Goal: Transaction & Acquisition: Purchase product/service

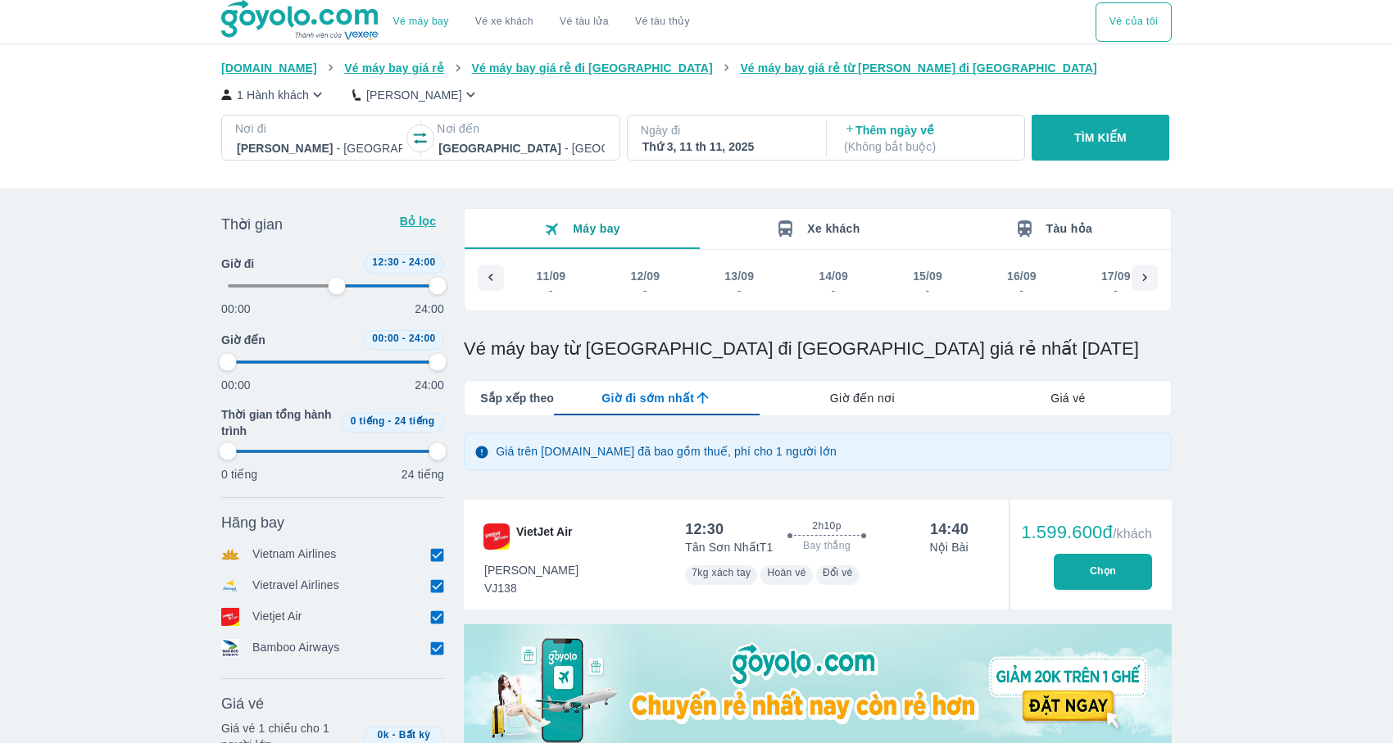
type input "52.0833333333333"
type input "97.9166666666667"
type input "52.0833333333333"
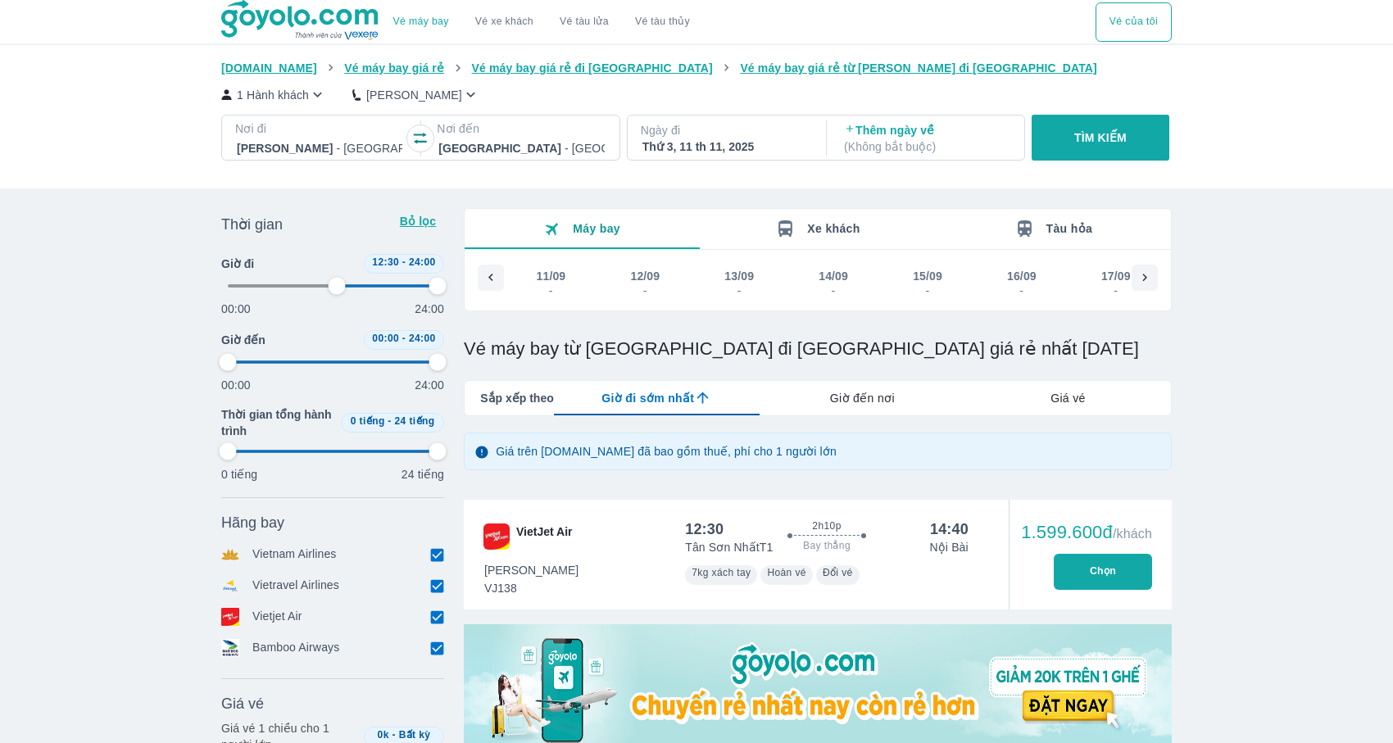
type input "97.9166666666667"
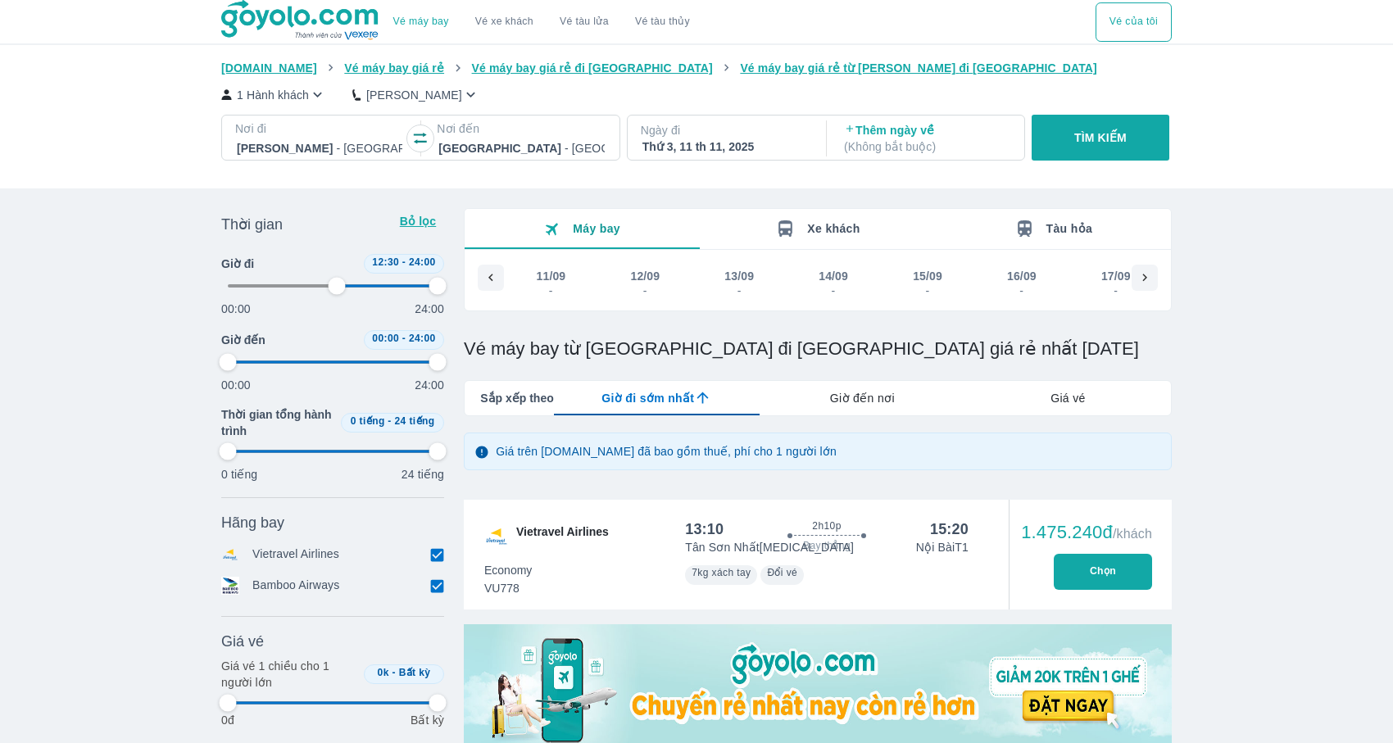
type input "52.0833333333333"
type input "97.9166666666667"
type input "52.0833333333333"
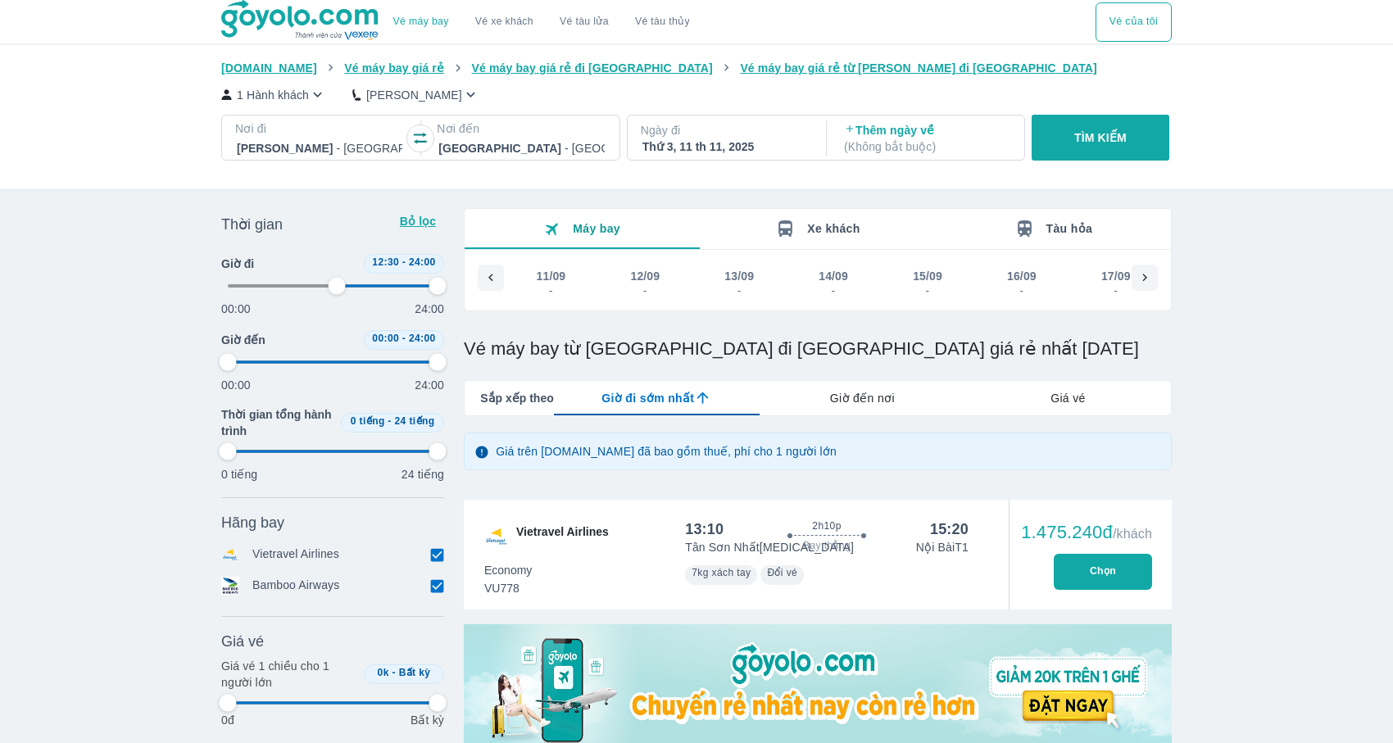
type input "97.9166666666667"
type input "52.0833333333333"
type input "97.9166666666667"
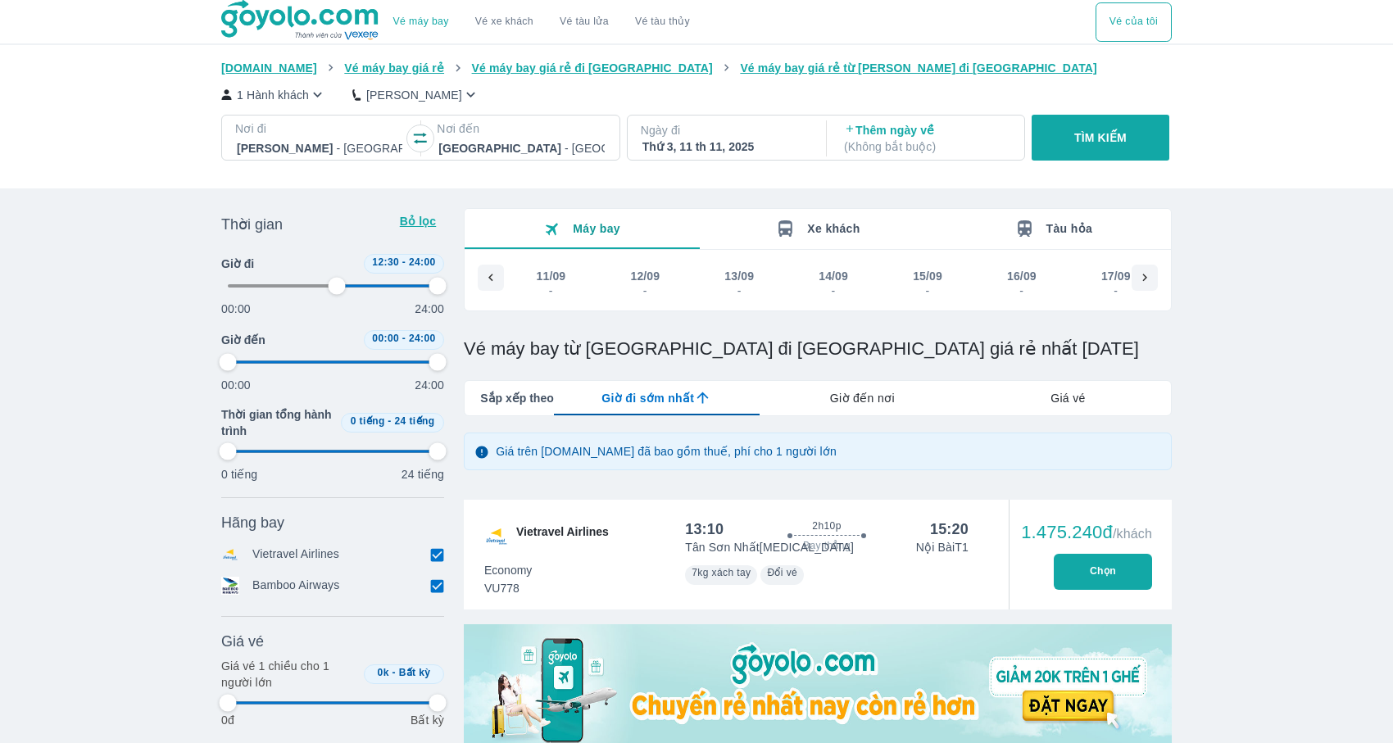
type input "97.9166666666667"
click at [362, 129] on p "Nơi đi" at bounding box center [319, 128] width 169 height 16
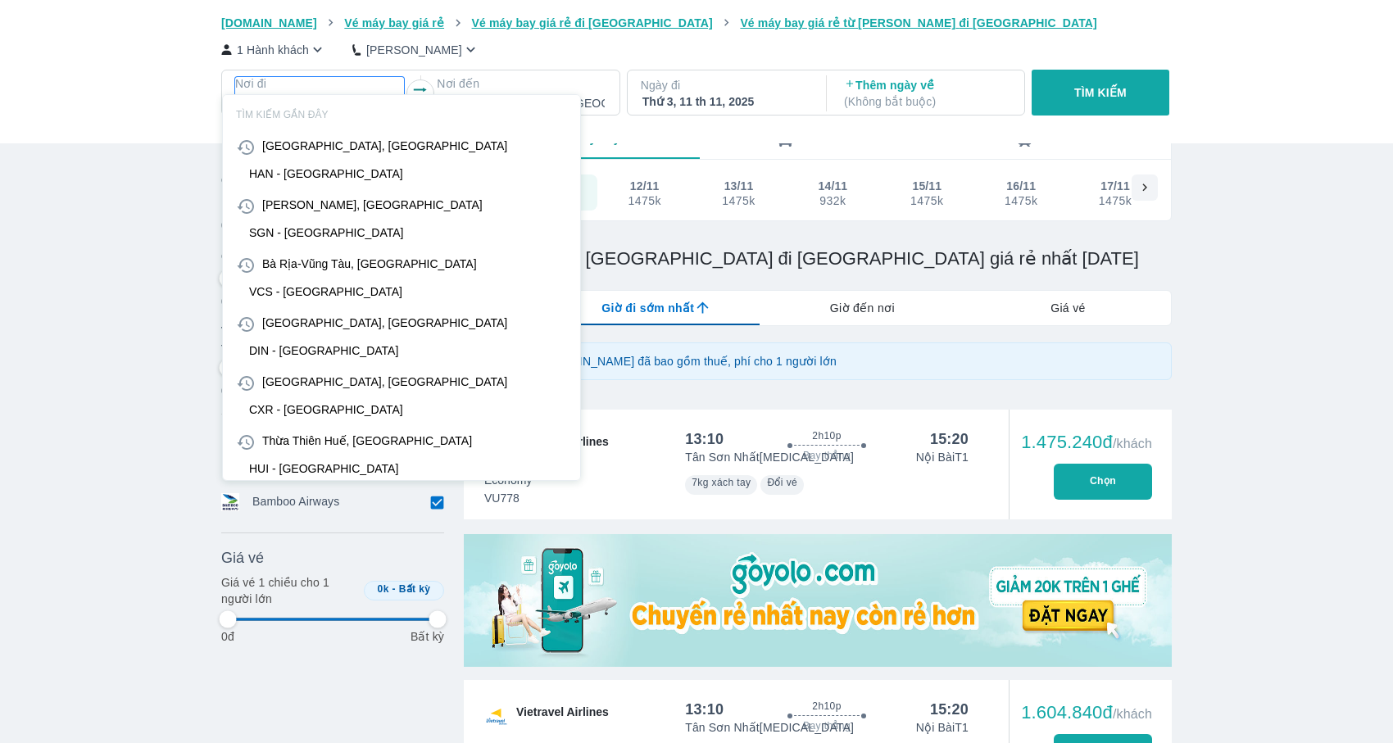
scroll to position [94, 0]
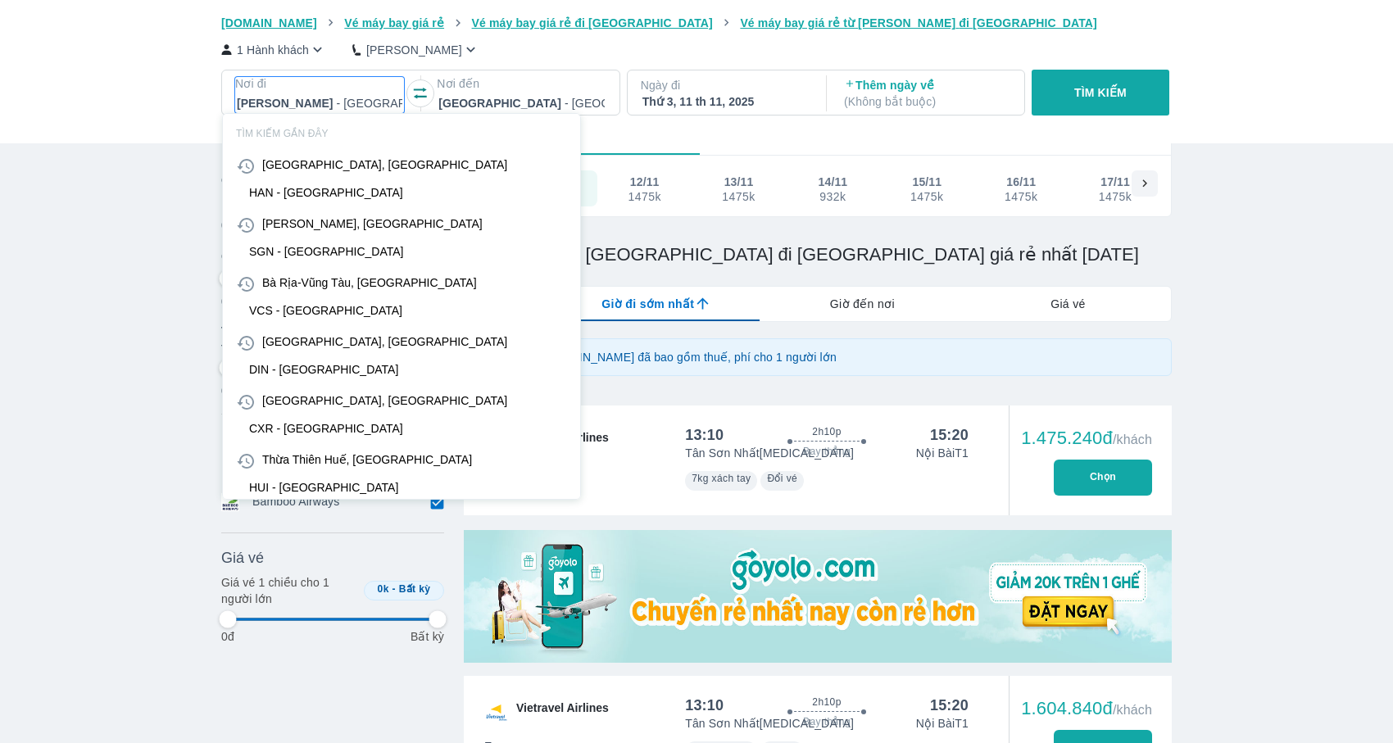
type input "52.0833333333333"
type input "97.9166666666667"
type input "pq"
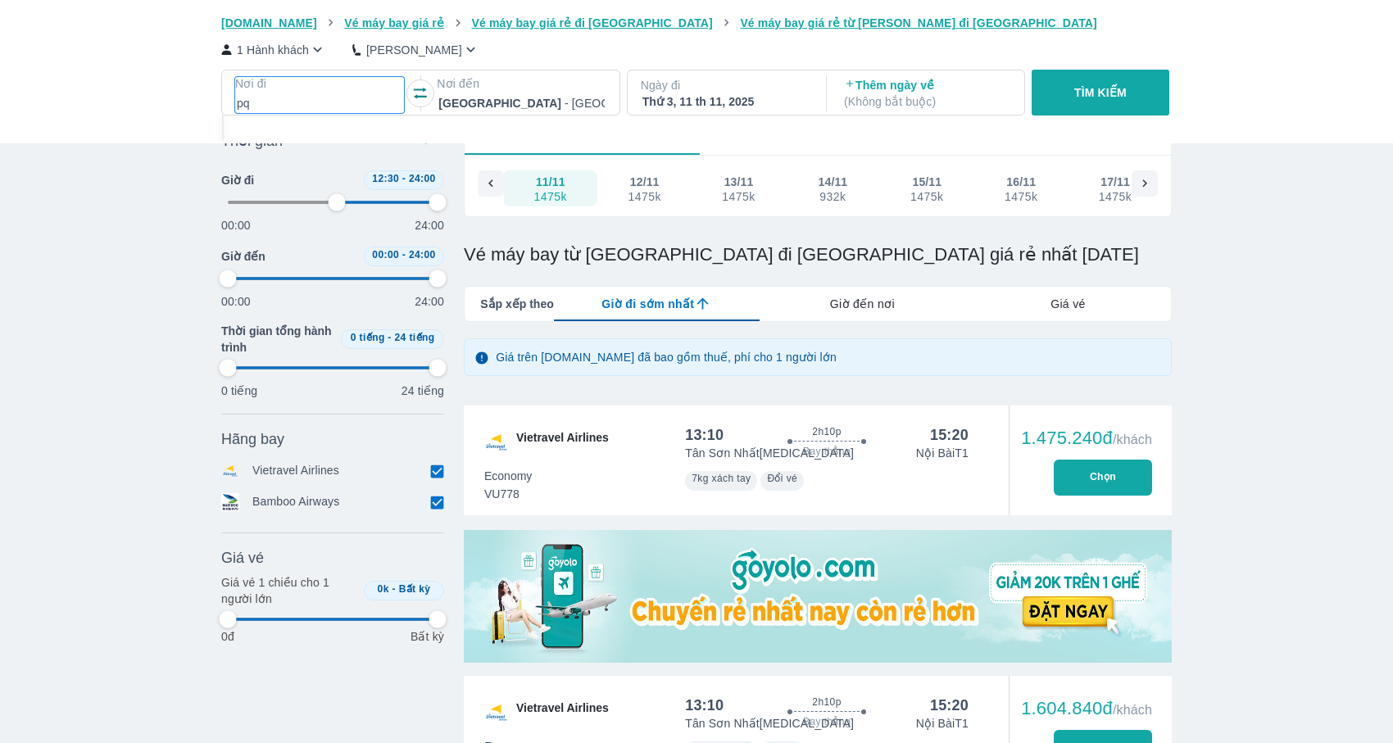
type input "52.0833333333333"
type input "97.9166666666667"
type input "pqc"
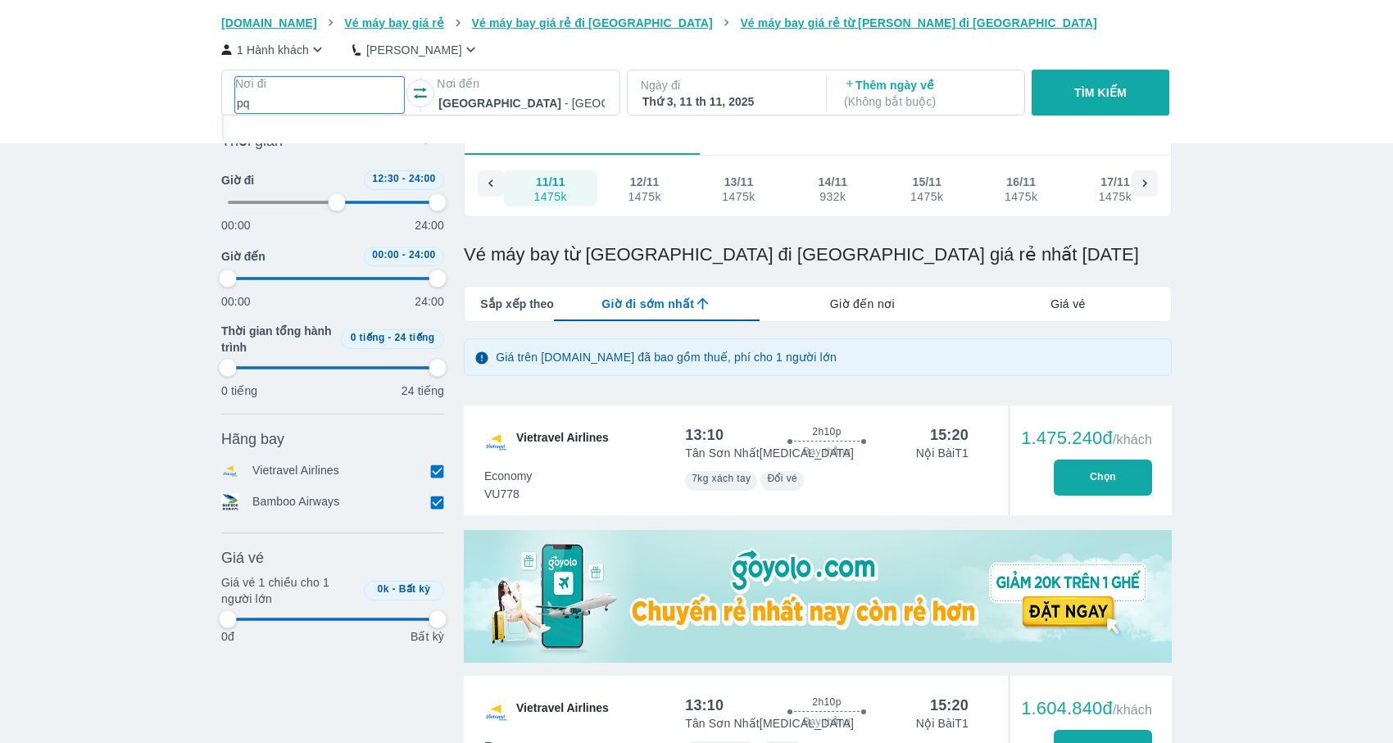
type input "52.0833333333333"
type input "97.9166666666667"
type input "52.0833333333333"
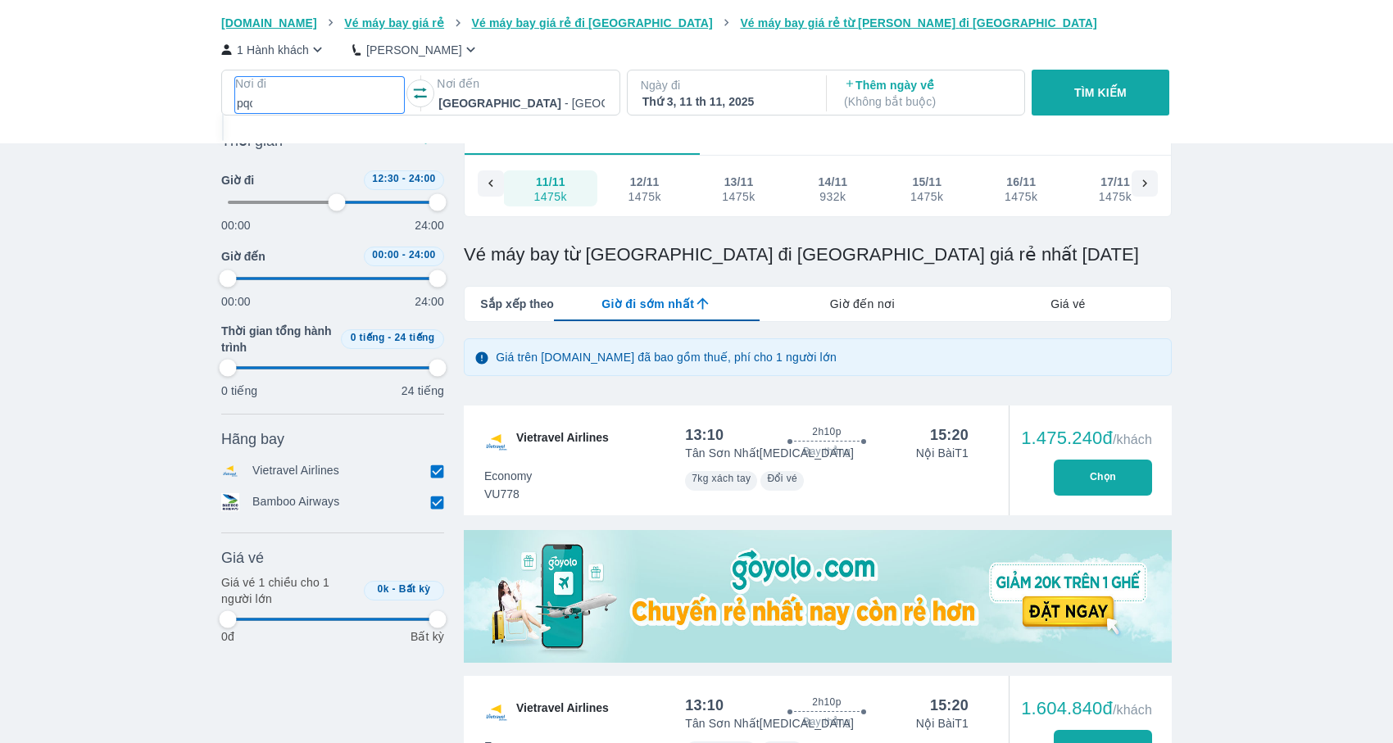
type input "97.9166666666667"
type input "52.0833333333333"
type input "97.9166666666667"
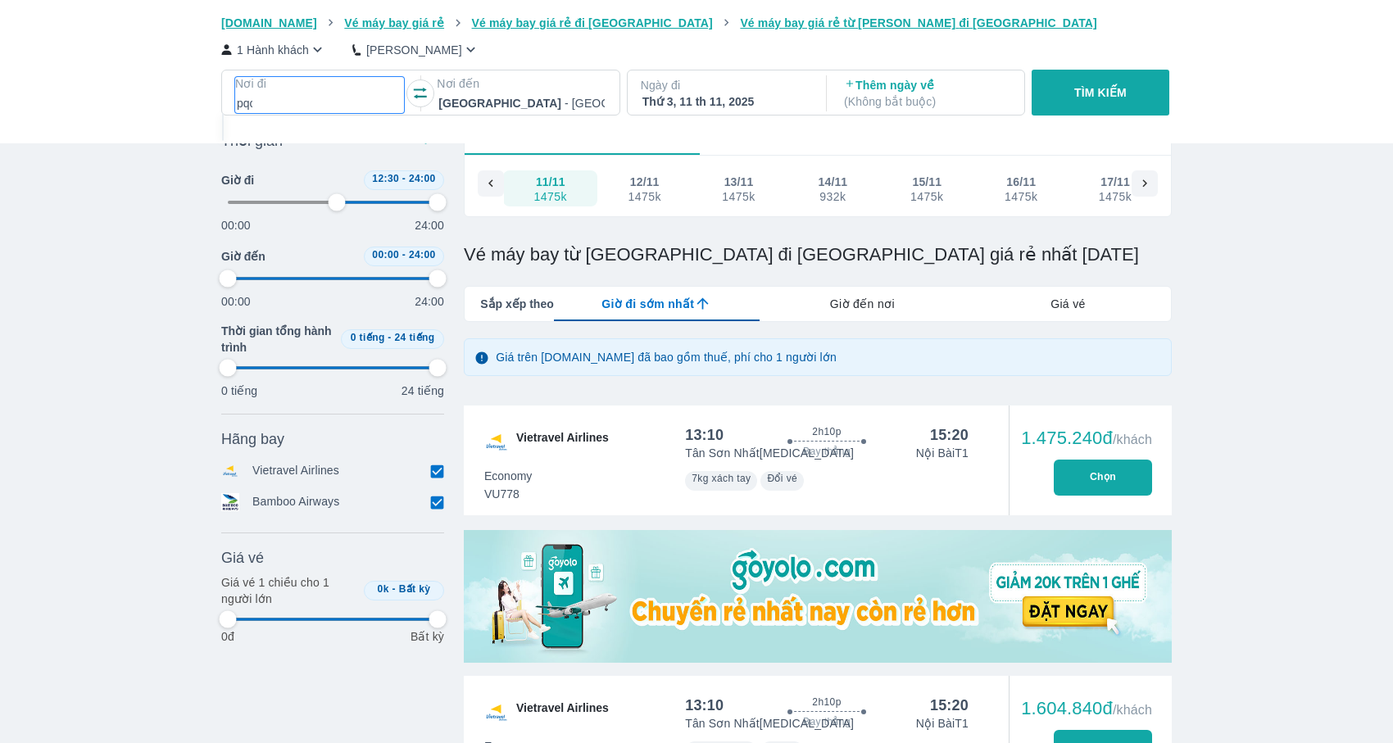
type input "97.9166666666667"
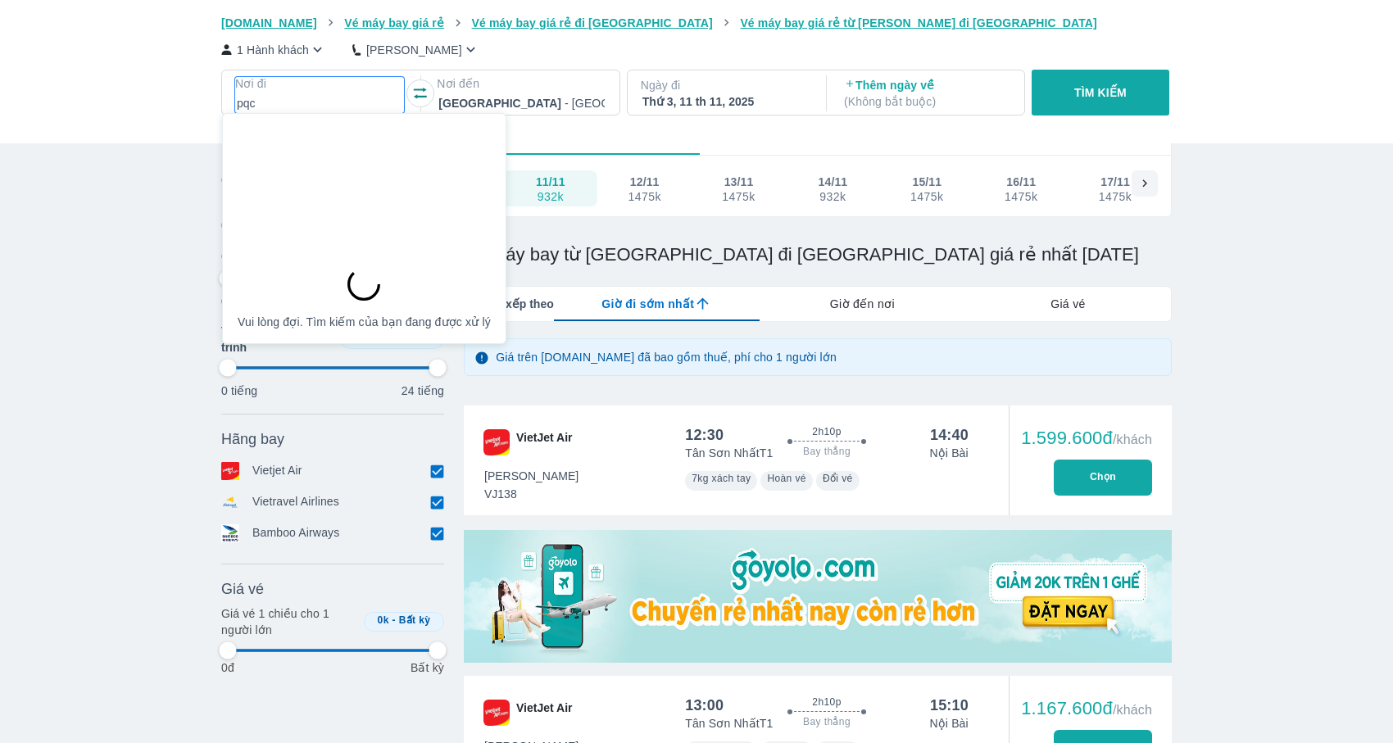
type input "52.0833333333333"
type input "97.9166666666667"
type input "52.0833333333333"
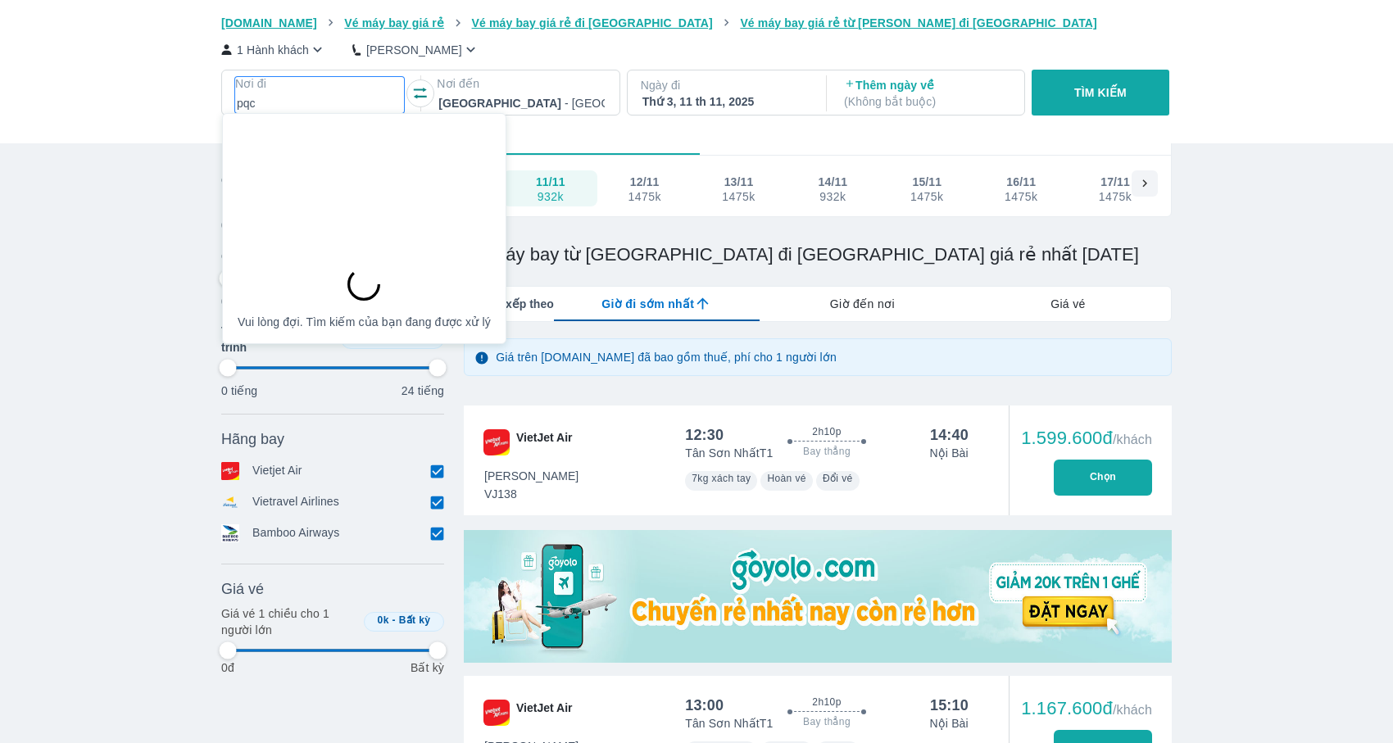
type input "97.9166666666667"
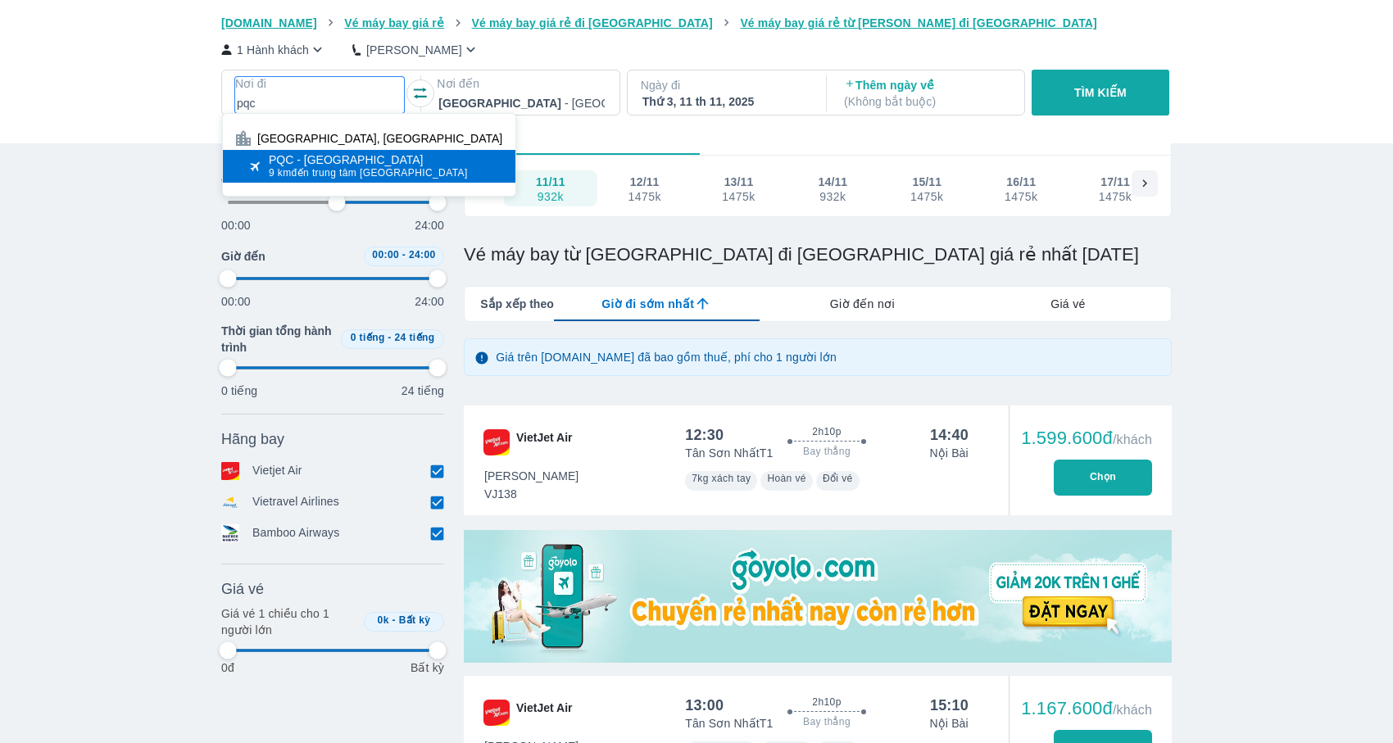
type input "pqc"
click at [360, 175] on span "9 km đến trung tâm Phú Quốc" at bounding box center [368, 172] width 199 height 13
type input "52.0833333333333"
type input "97.9166666666667"
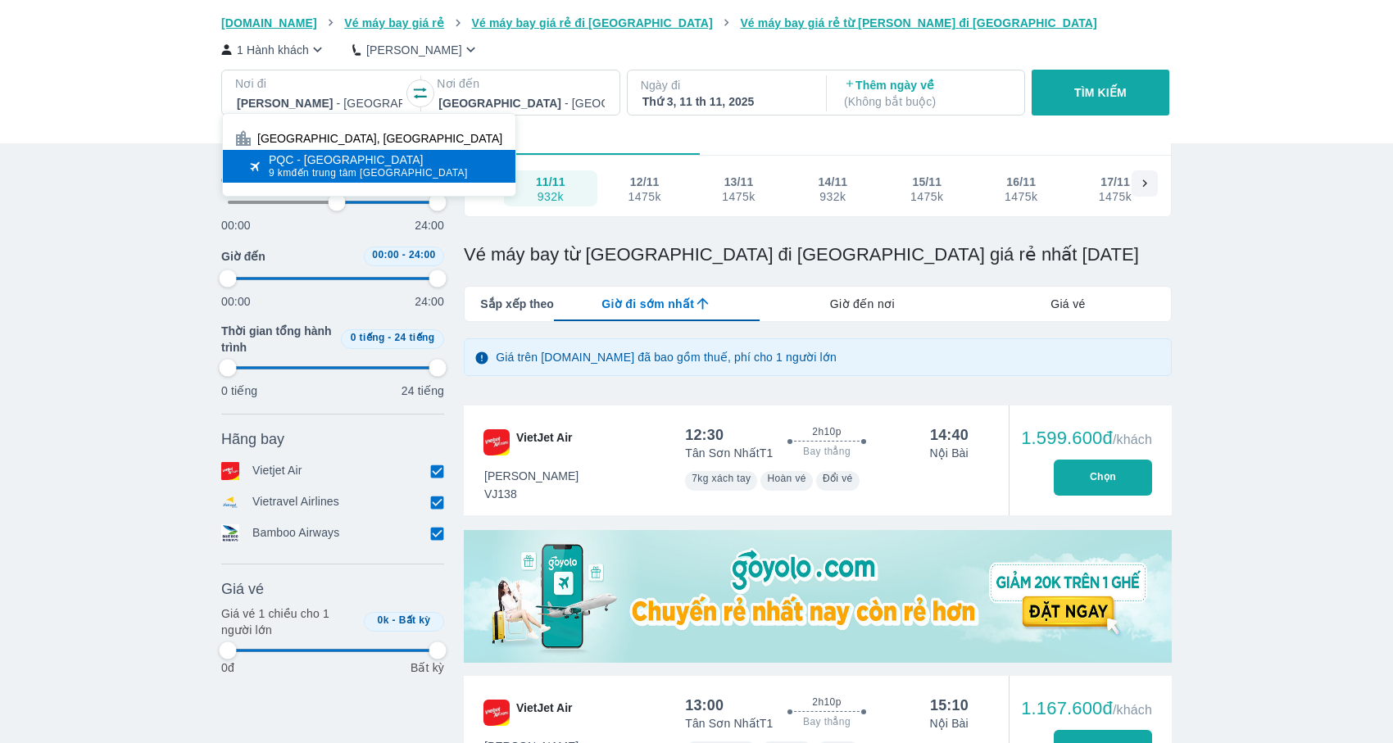
type input "97.9166666666667"
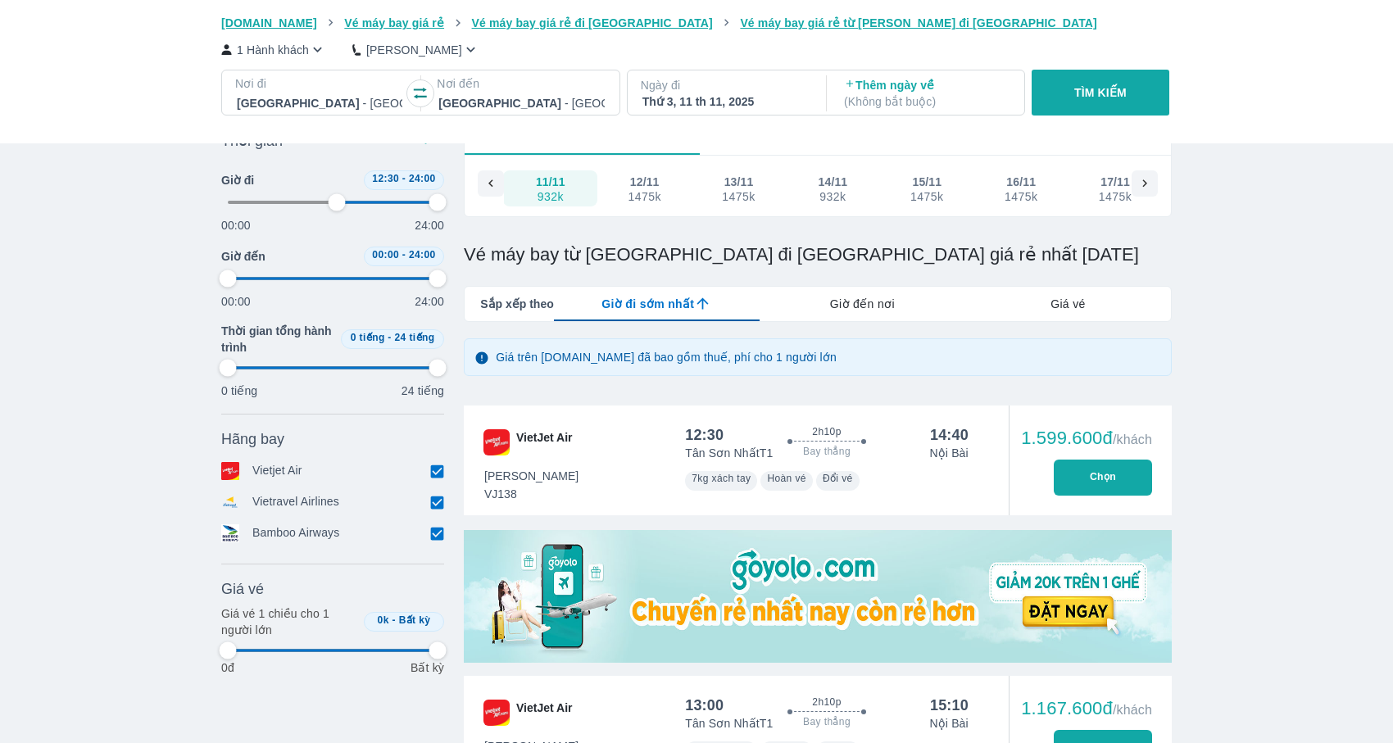
click at [496, 97] on div at bounding box center [520, 103] width 165 height 20
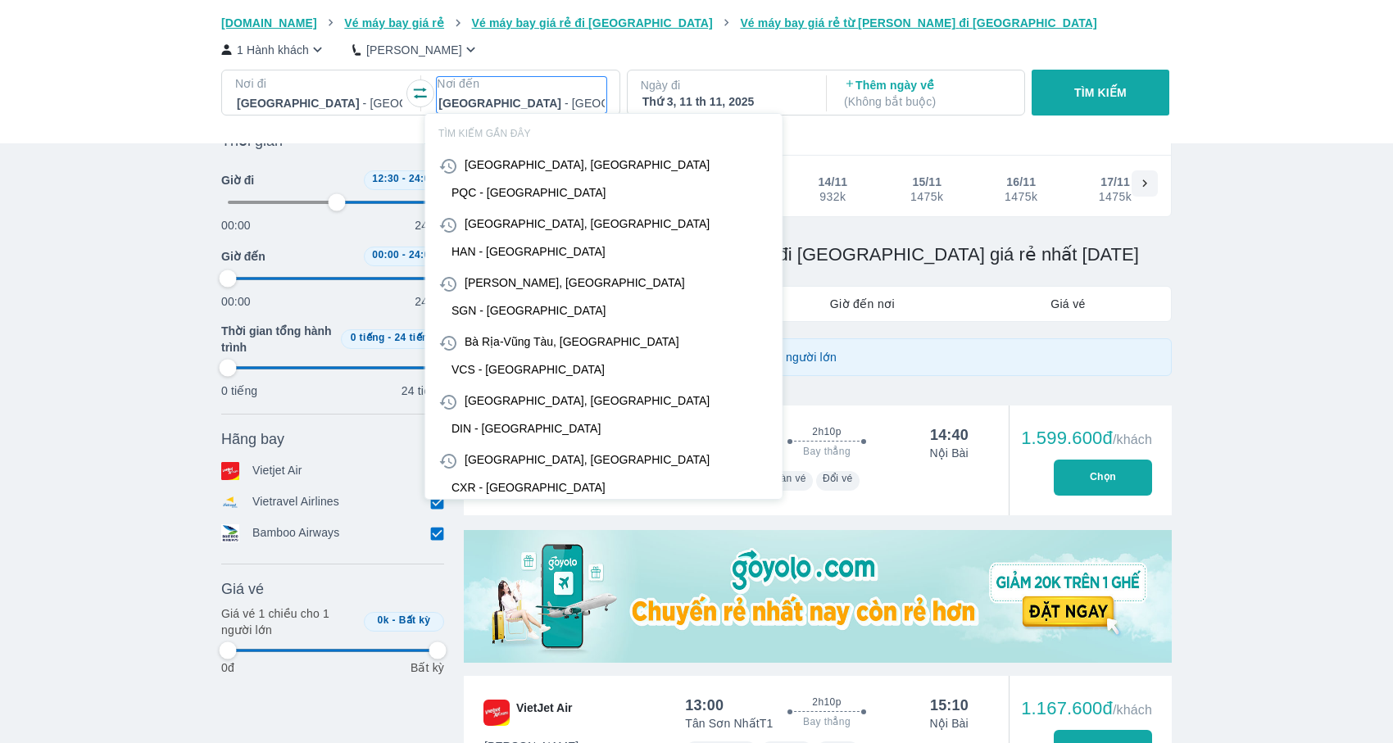
type input "s"
type input "52.0833333333333"
type input "97.9166666666667"
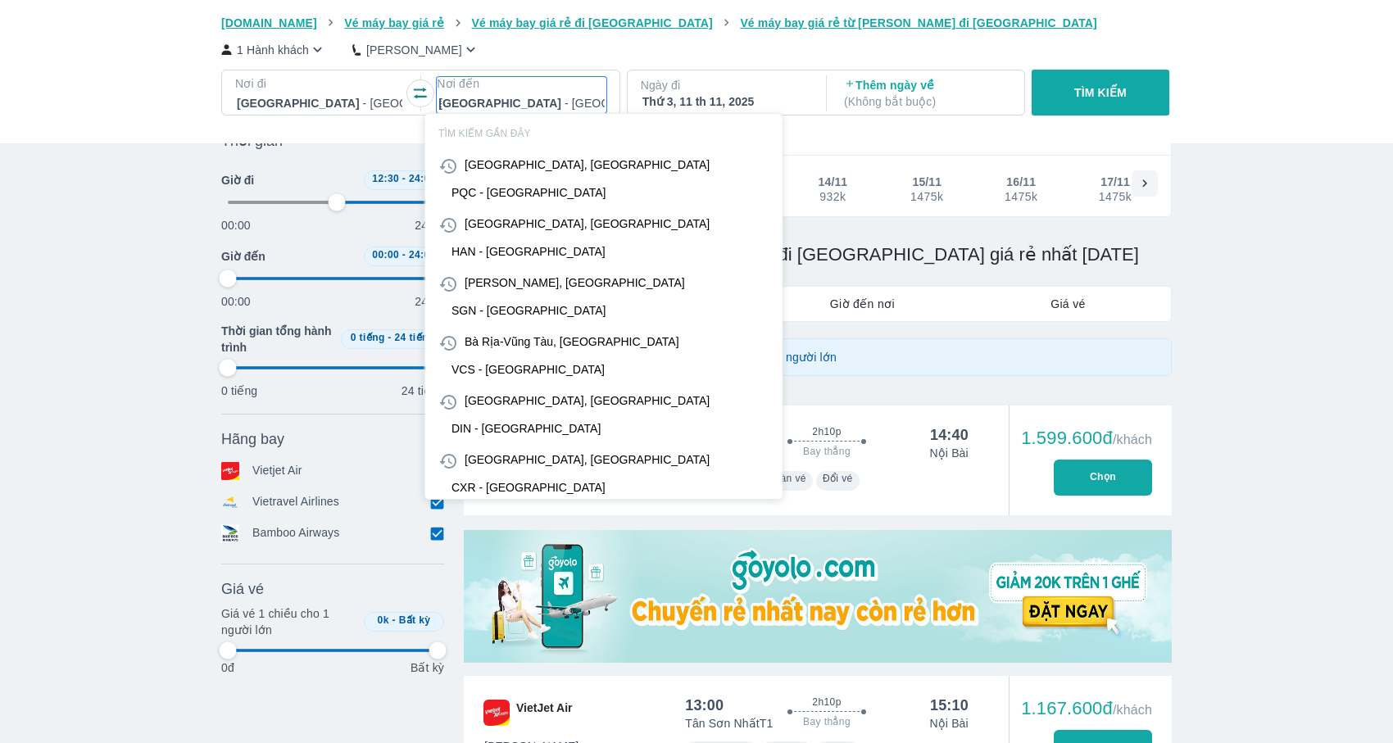
type input "52.0833333333333"
type input "97.9166666666667"
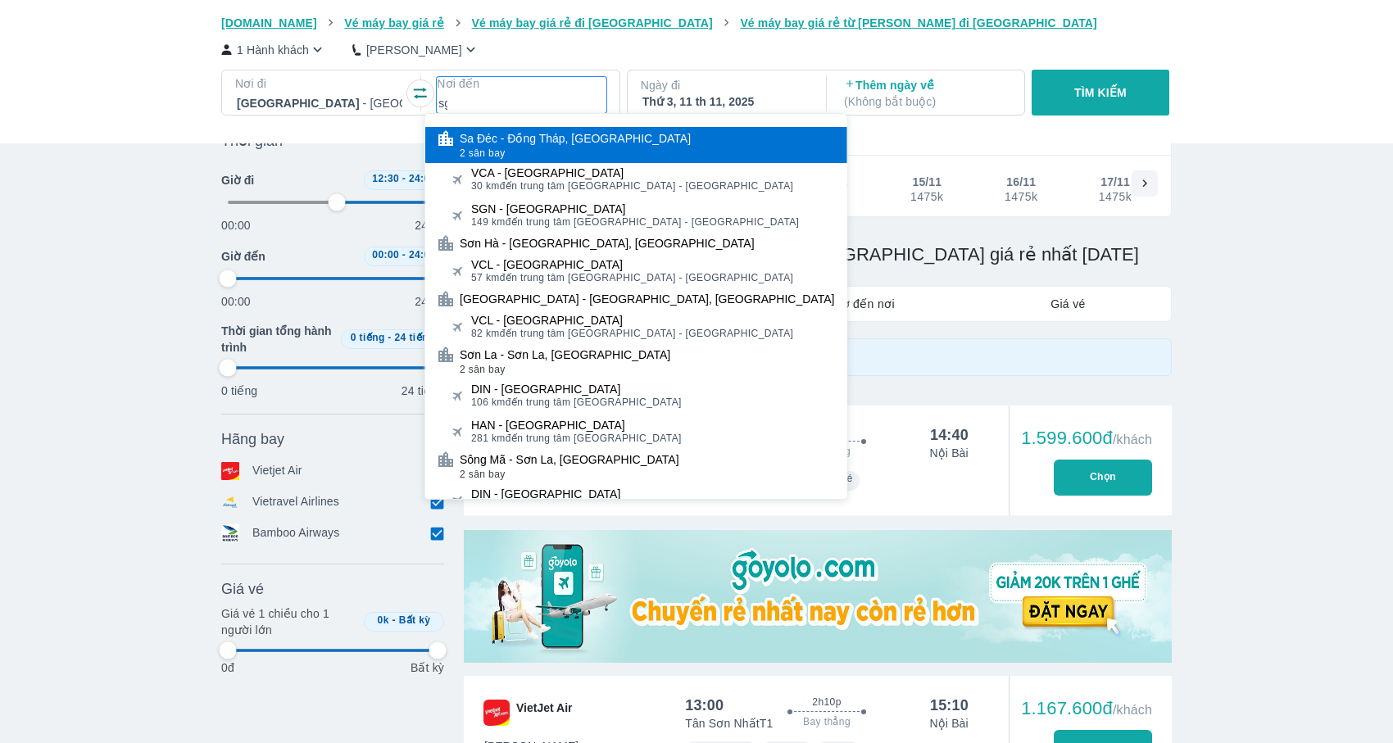
type input "sgn"
type input "52.0833333333333"
type input "97.9166666666667"
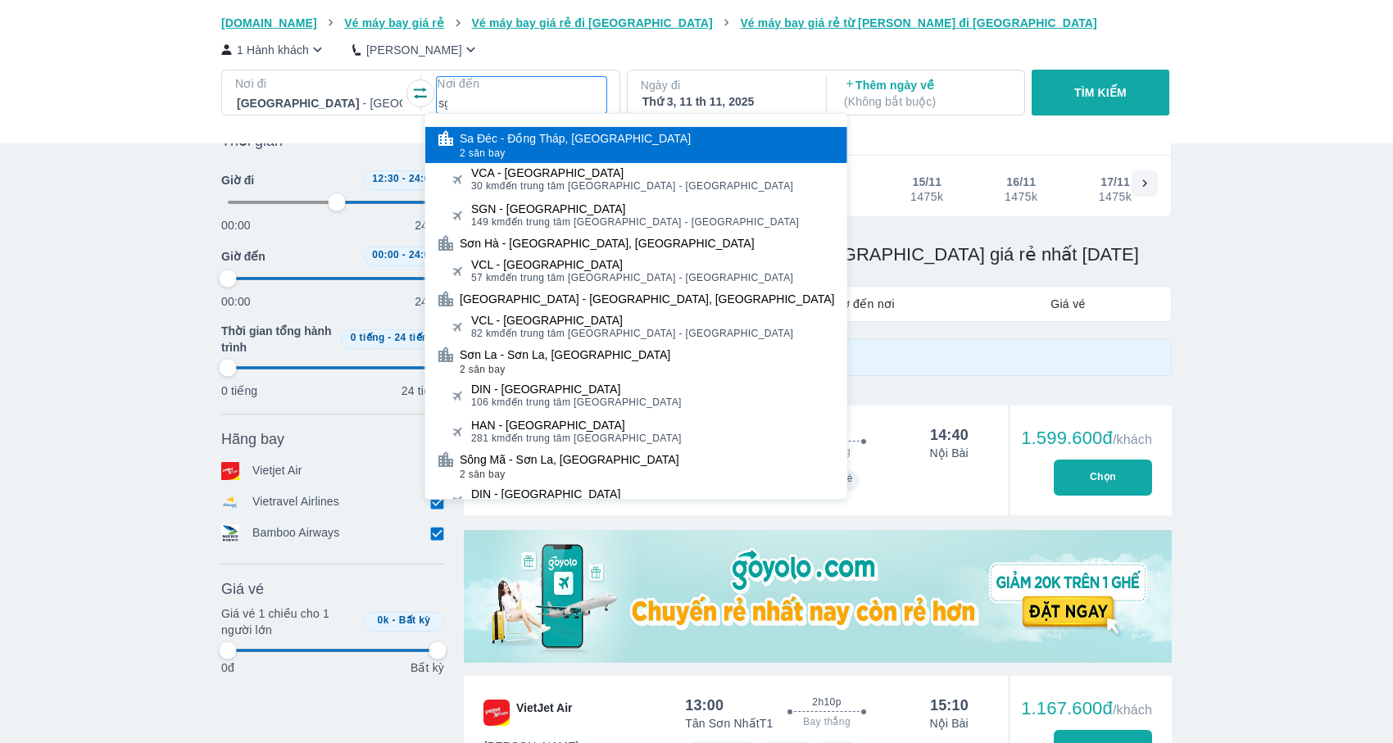
type input "52.0833333333333"
type input "97.9166666666667"
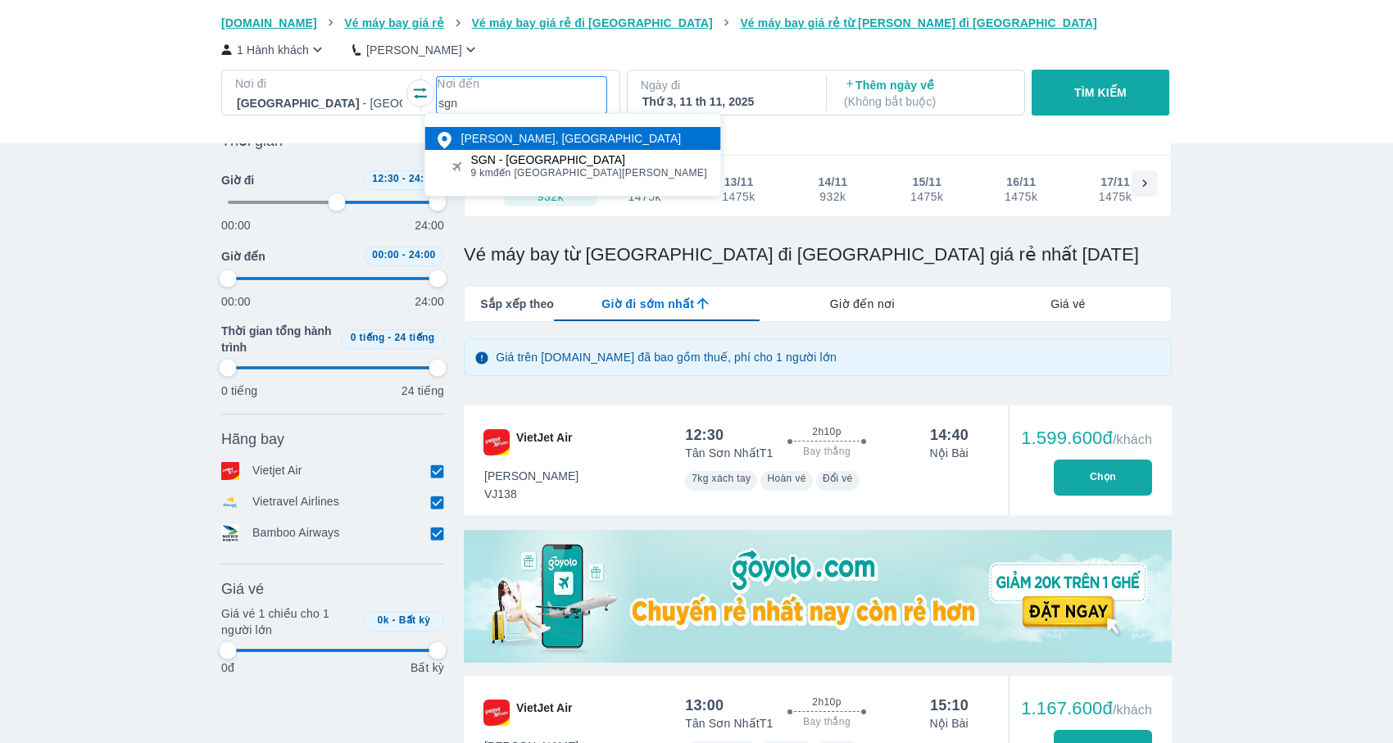
type input "52.0833333333333"
type input "97.9166666666667"
type input "52.0833333333333"
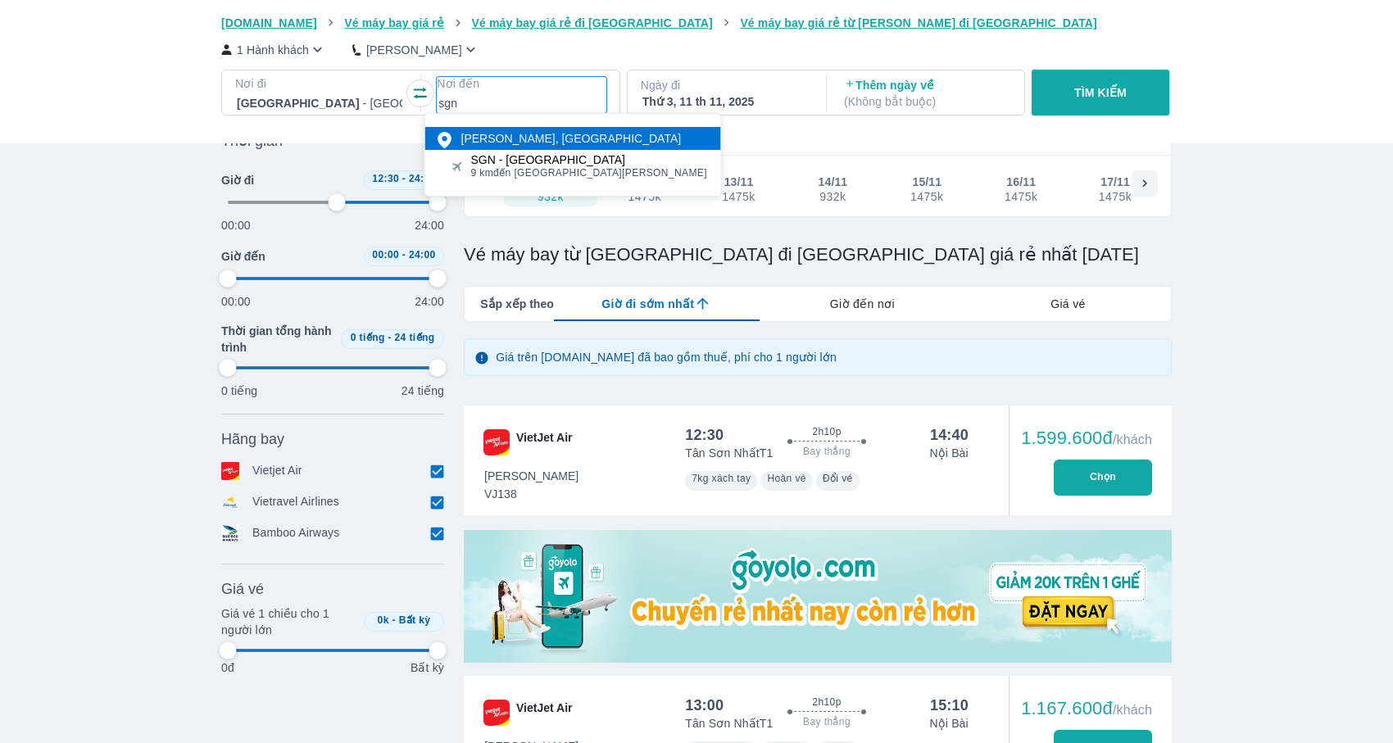
type input "97.9166666666667"
type input "52.0833333333333"
type input "97.9166666666667"
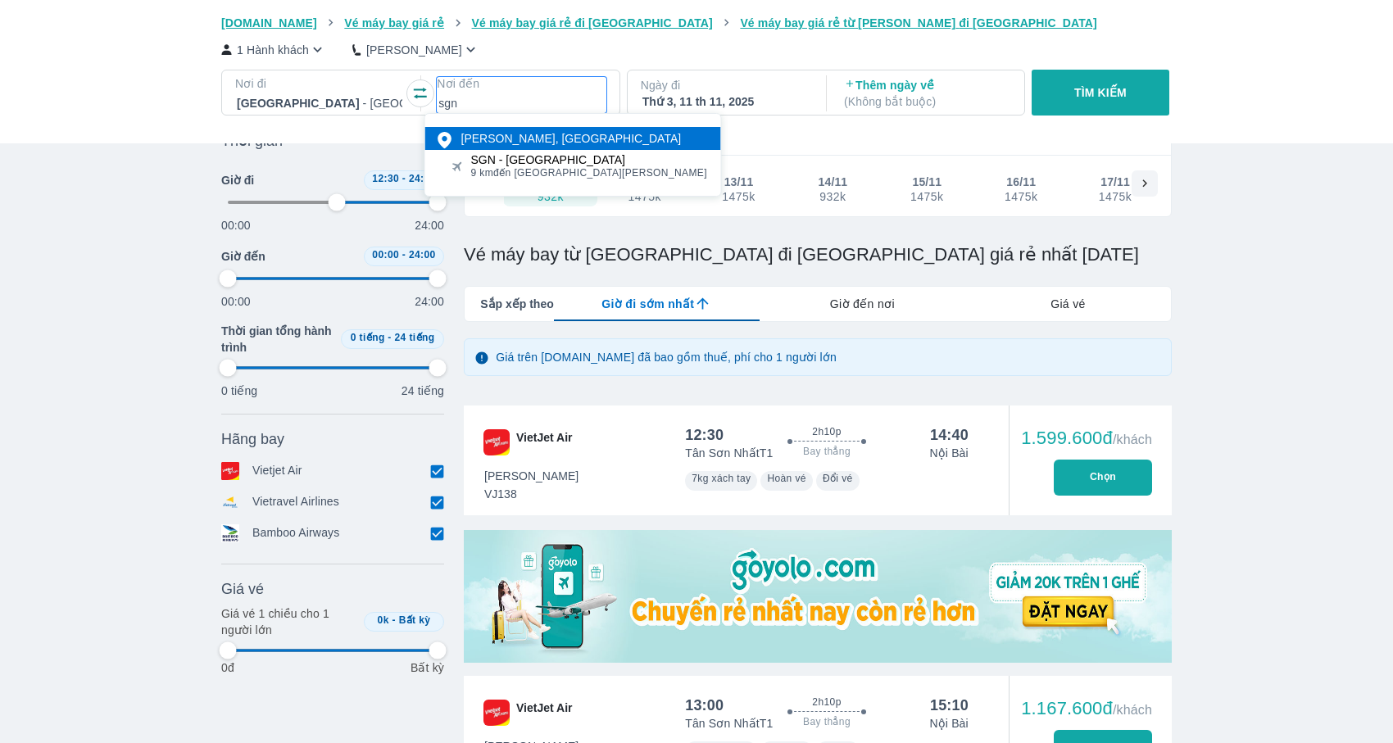
type input "97.9166666666667"
type input "52.0833333333333"
type input "97.9166666666667"
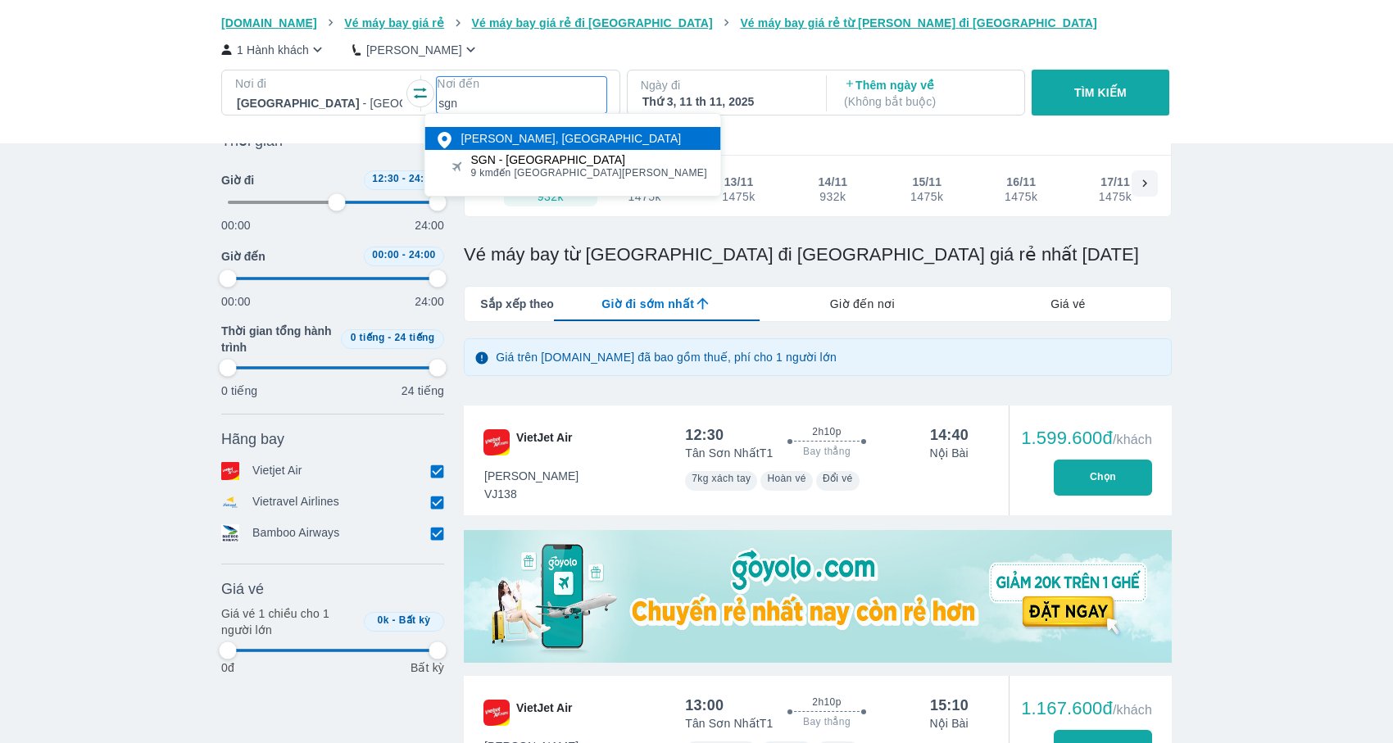
type input "97.9166666666667"
type input "52.0833333333333"
type input "97.9166666666667"
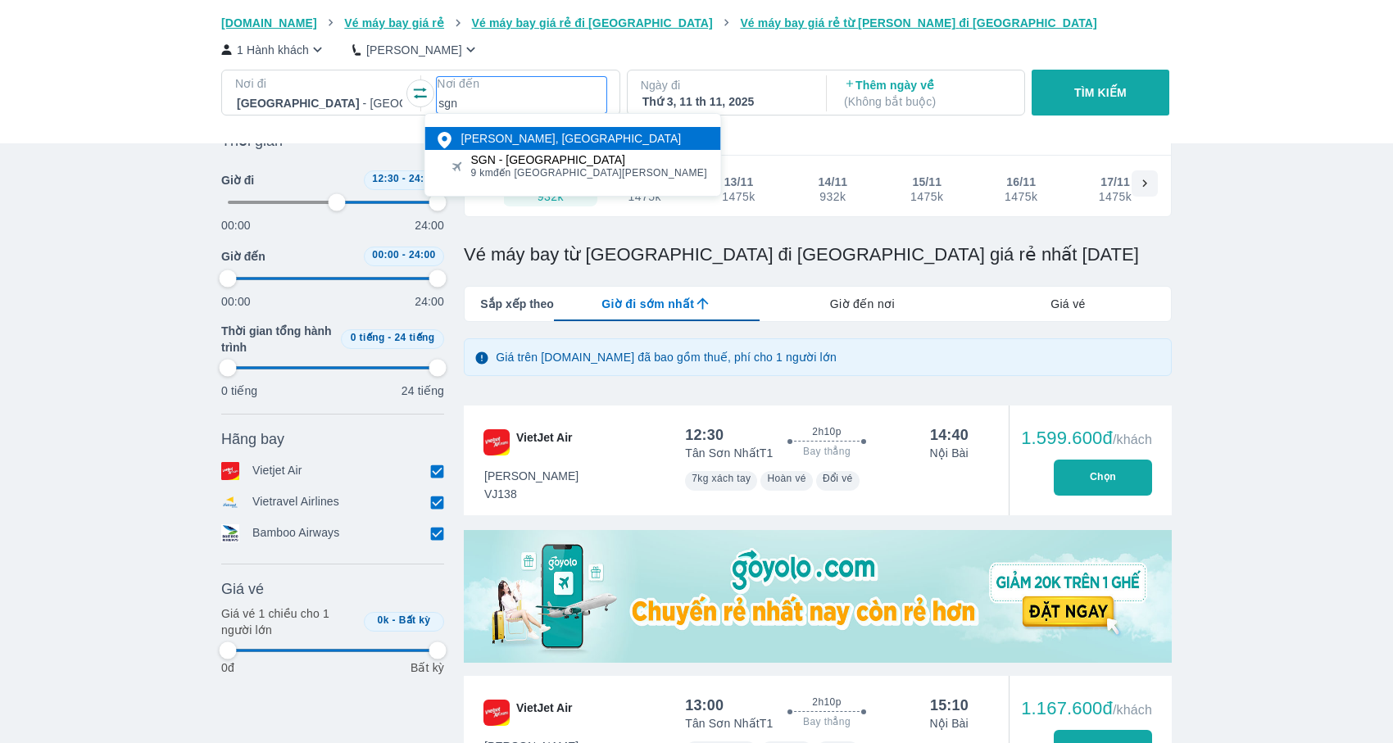
type input "sgn"
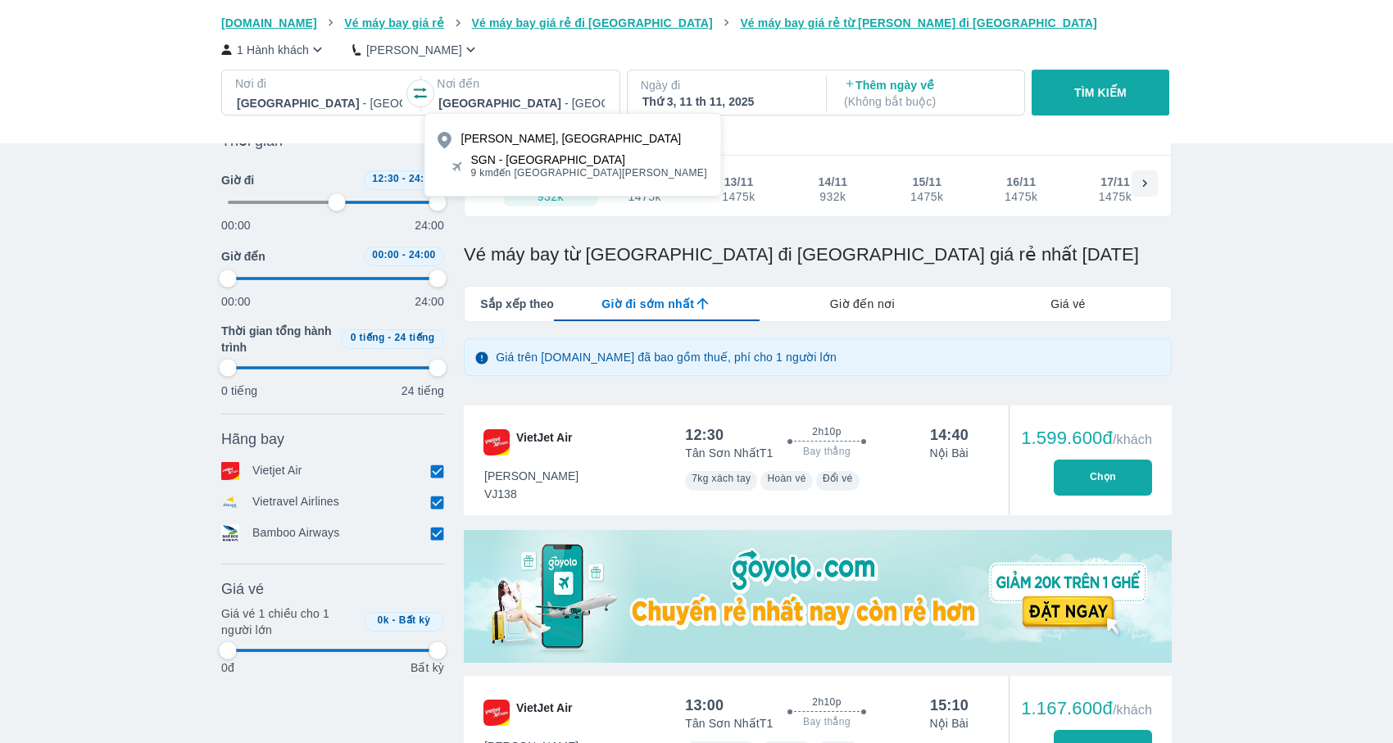
click at [506, 160] on div "SGN - Sân bay Tân Sơn Nhất" at bounding box center [589, 159] width 237 height 13
type input "52.0833333333333"
type input "97.9166666666667"
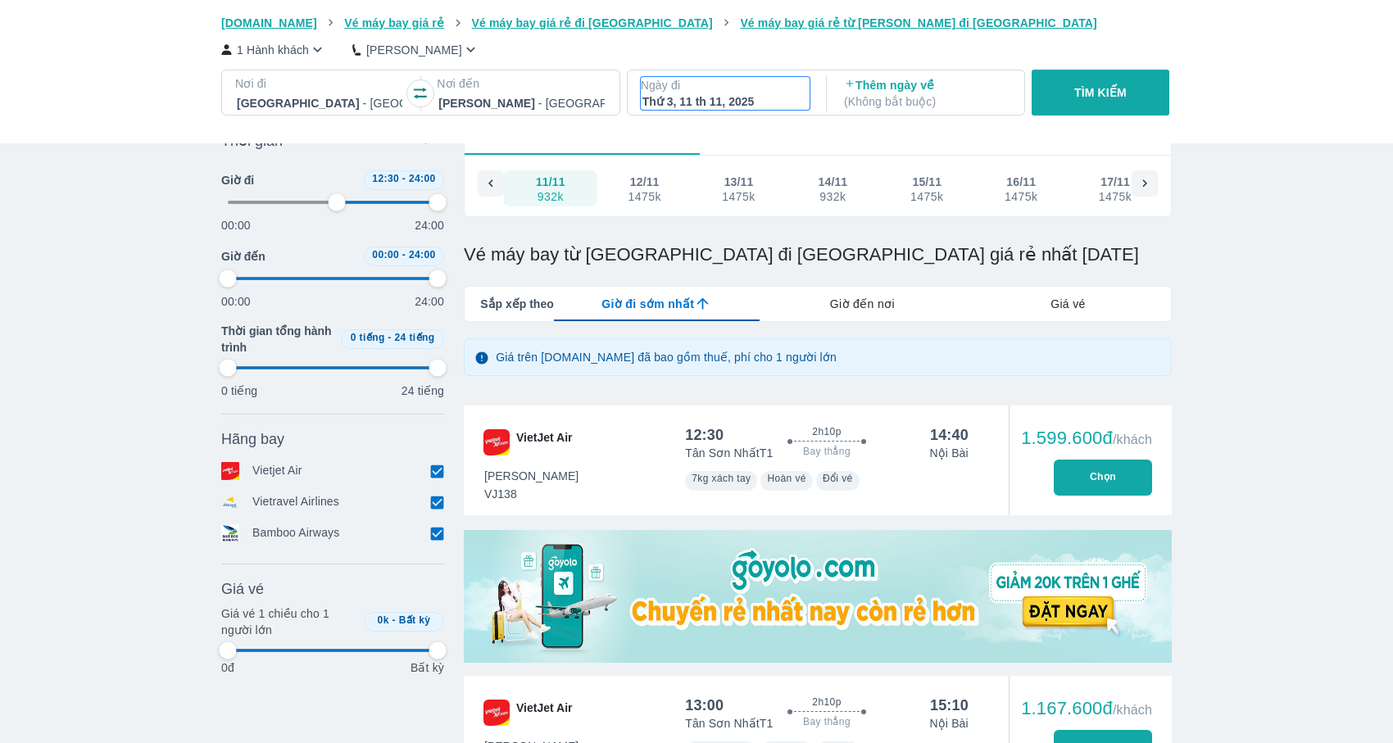
click at [713, 95] on div "Thứ 3, 11 th 11, 2025" at bounding box center [724, 101] width 165 height 16
type input "52.0833333333333"
type input "97.9166666666667"
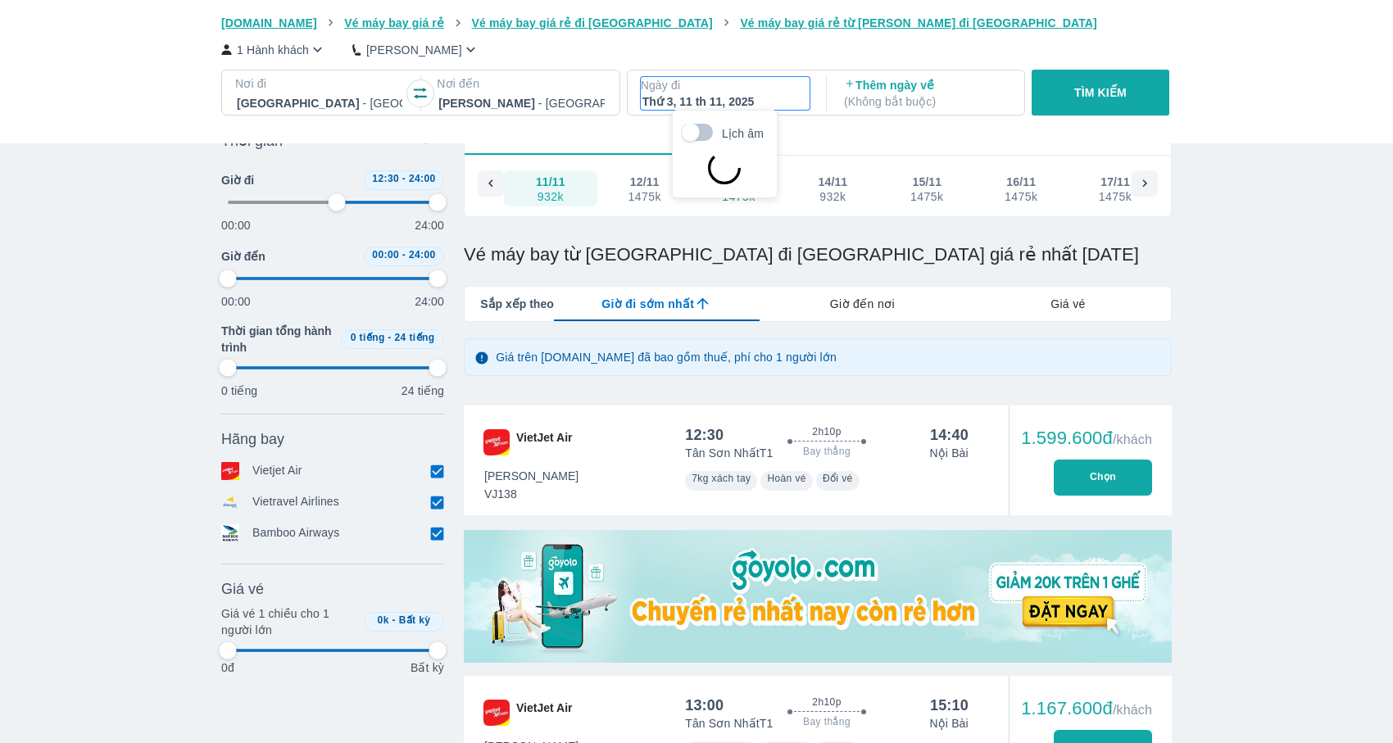
type input "52.0833333333333"
type input "97.9166666666667"
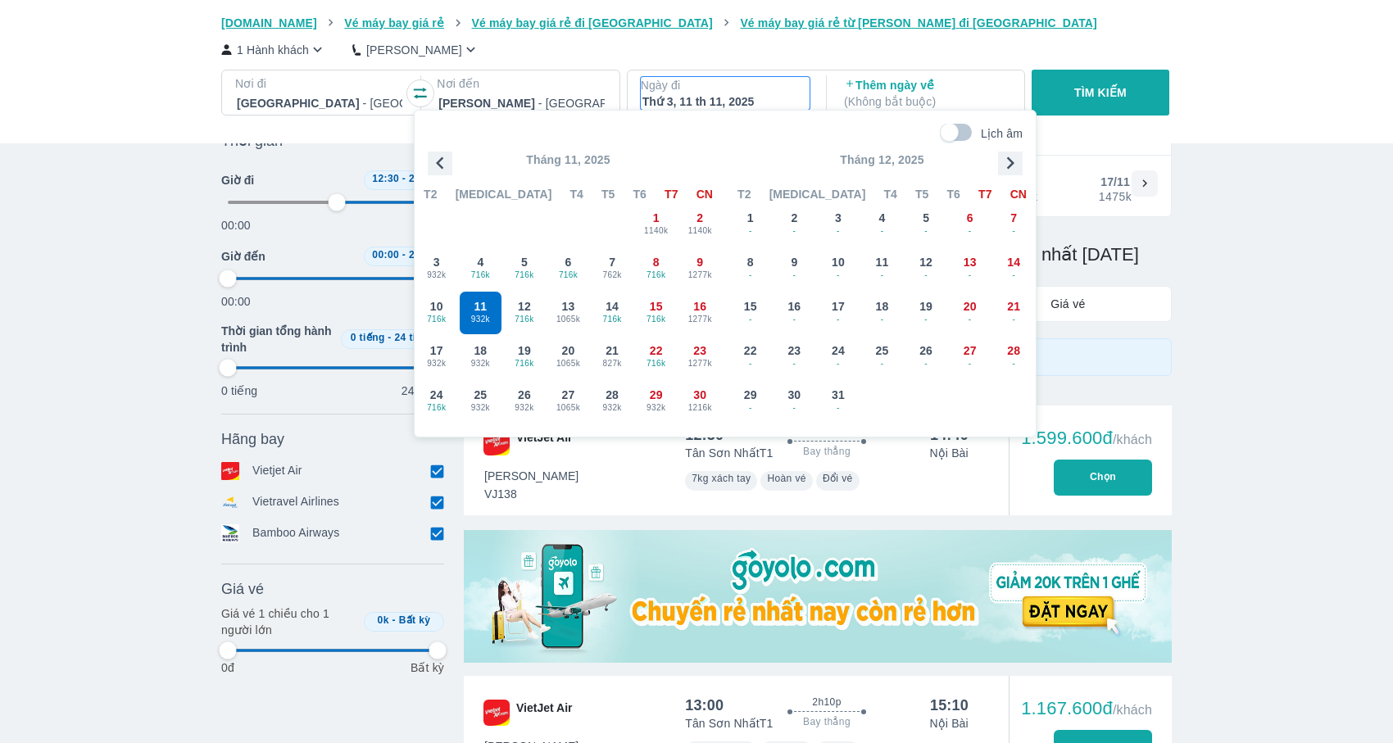
type input "52.0833333333333"
type input "97.9166666666667"
type input "52.0833333333333"
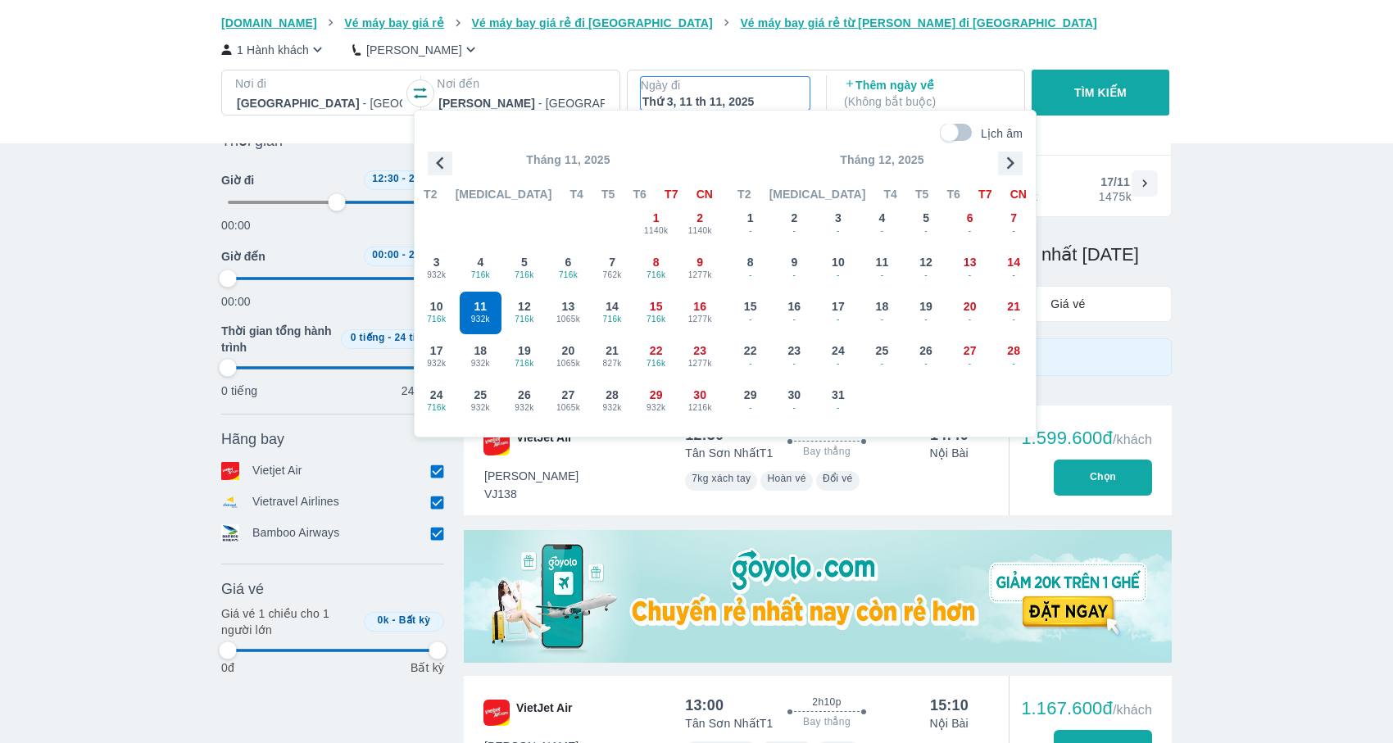
type input "97.9166666666667"
type input "52.0833333333333"
type input "97.9166666666667"
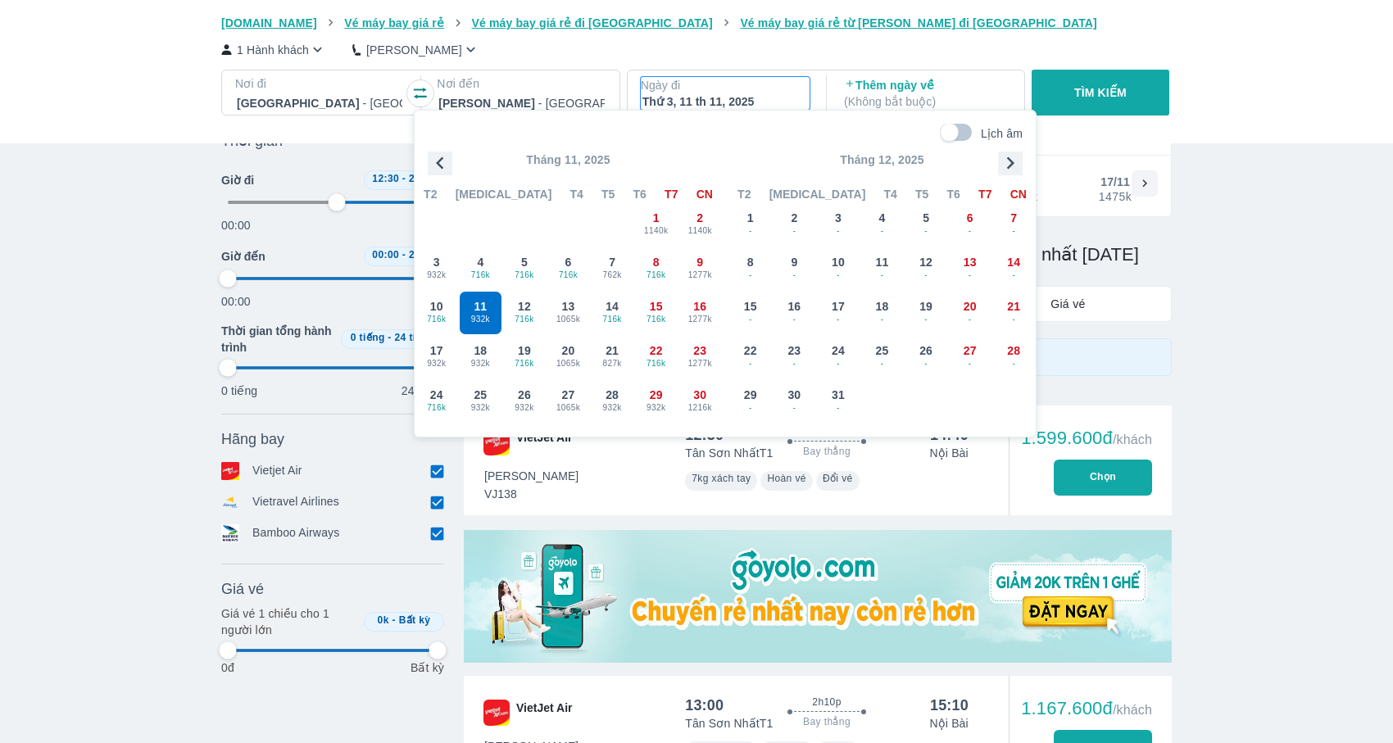
type input "97.9166666666667"
click at [440, 165] on icon "button" at bounding box center [439, 163] width 7 height 12
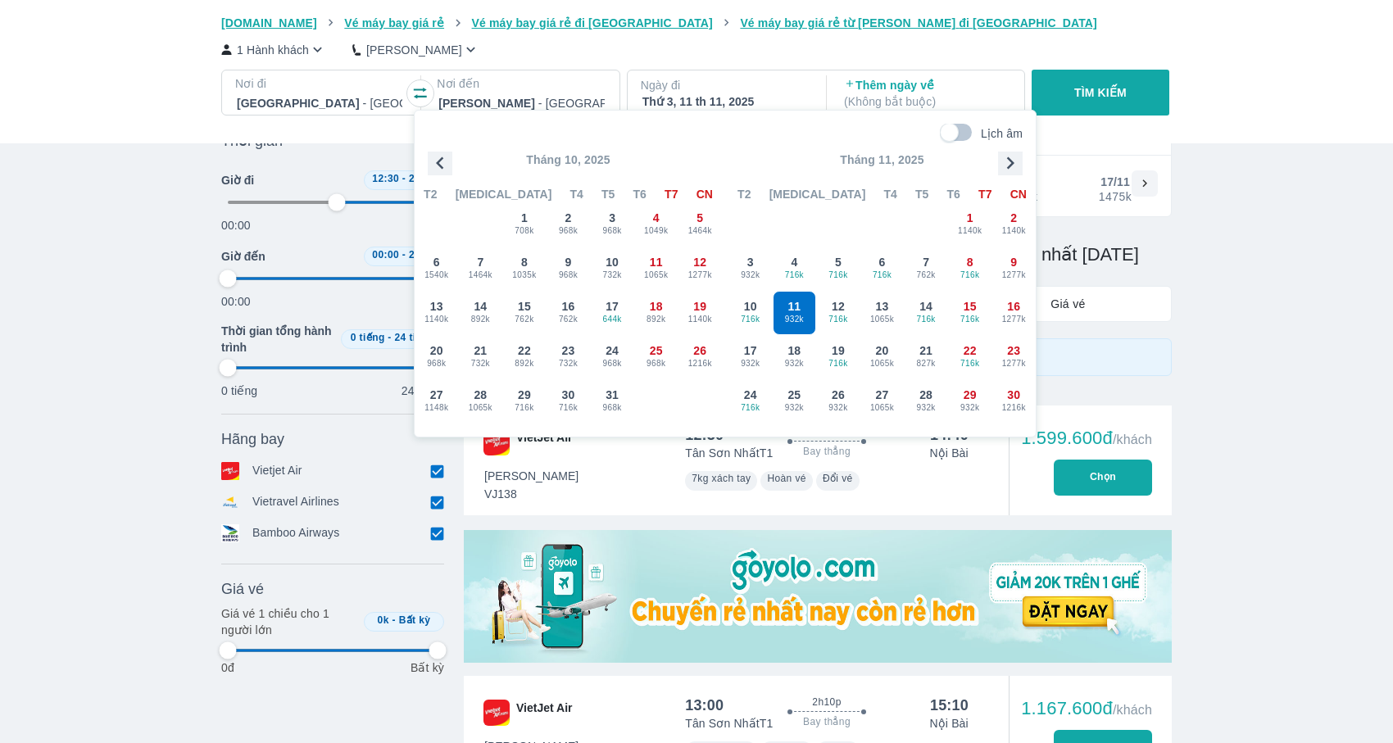
click at [440, 165] on icon "button" at bounding box center [439, 163] width 7 height 12
click at [562, 266] on span "11" at bounding box center [568, 262] width 13 height 16
type input "52.0833333333333"
type input "97.9166666666667"
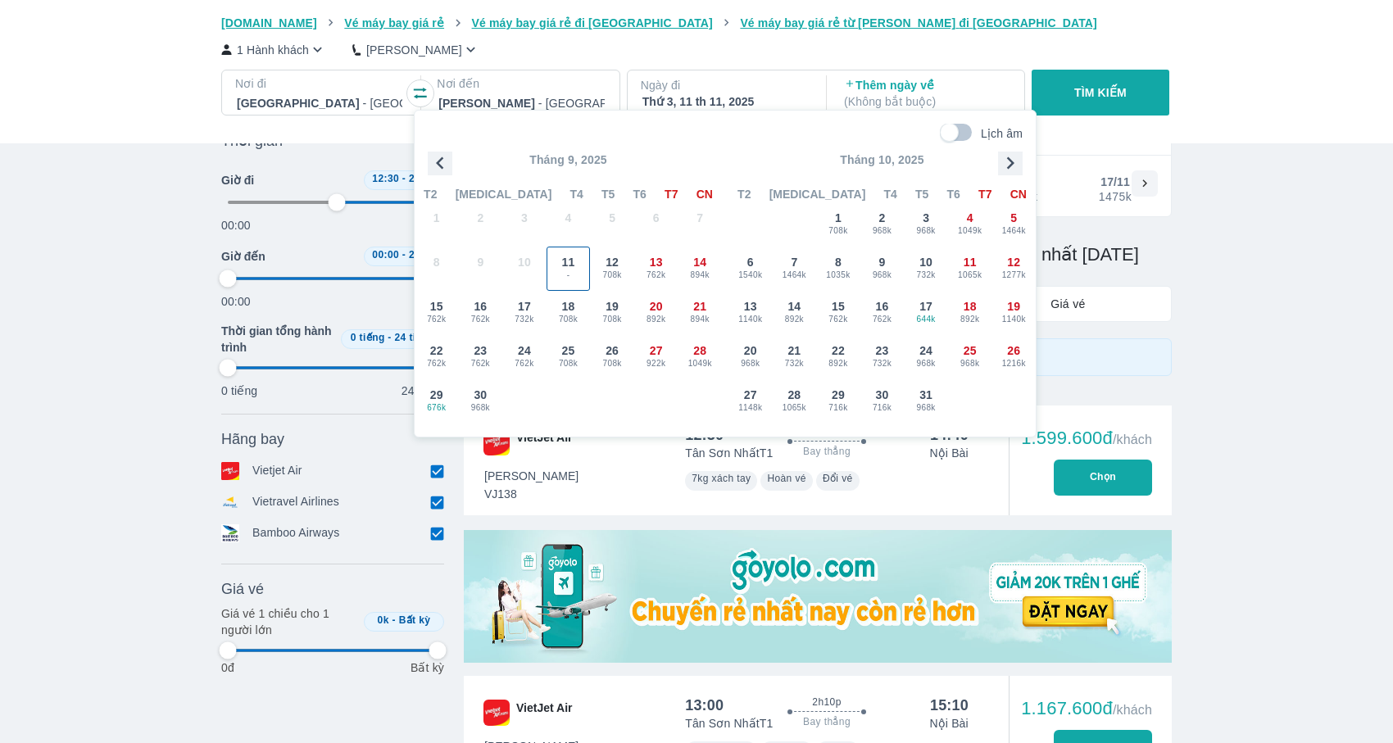
type input "97.9166666666667"
checkbox input "false"
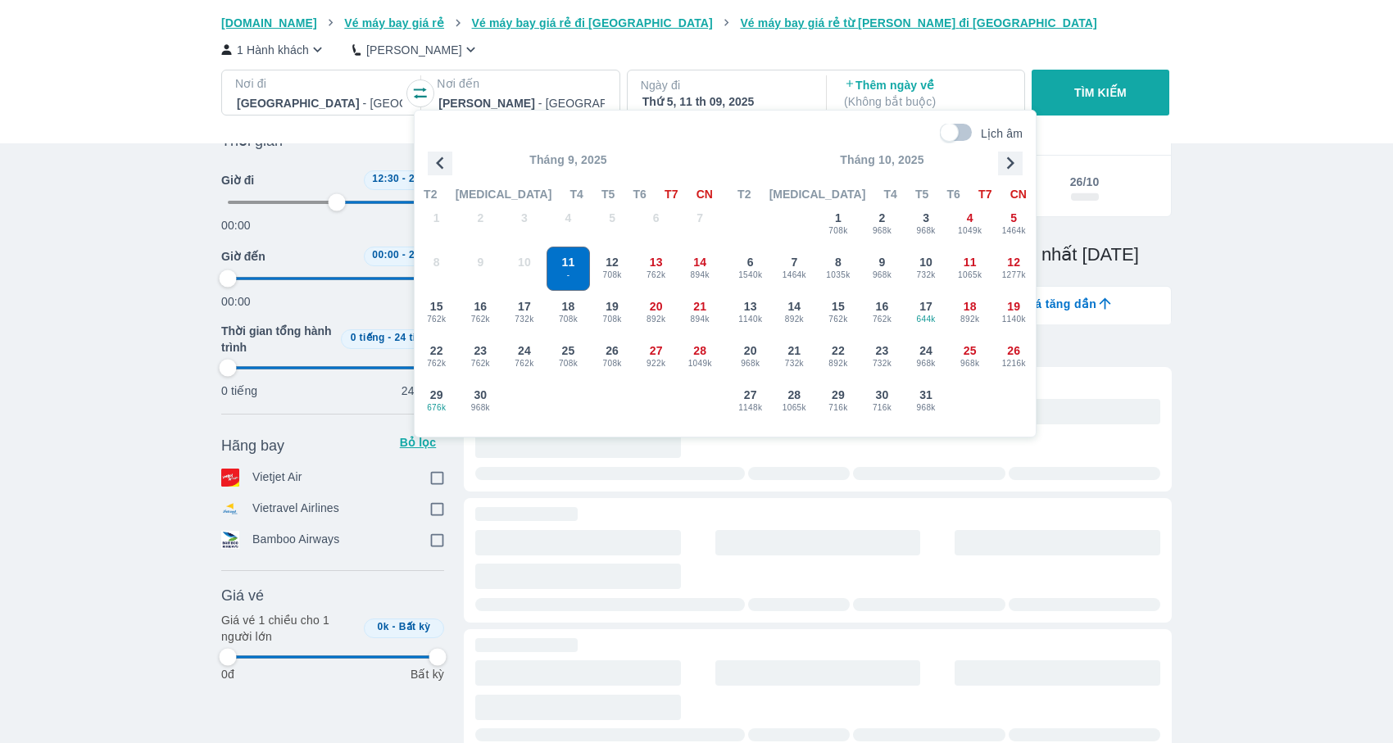
scroll to position [0, 3702]
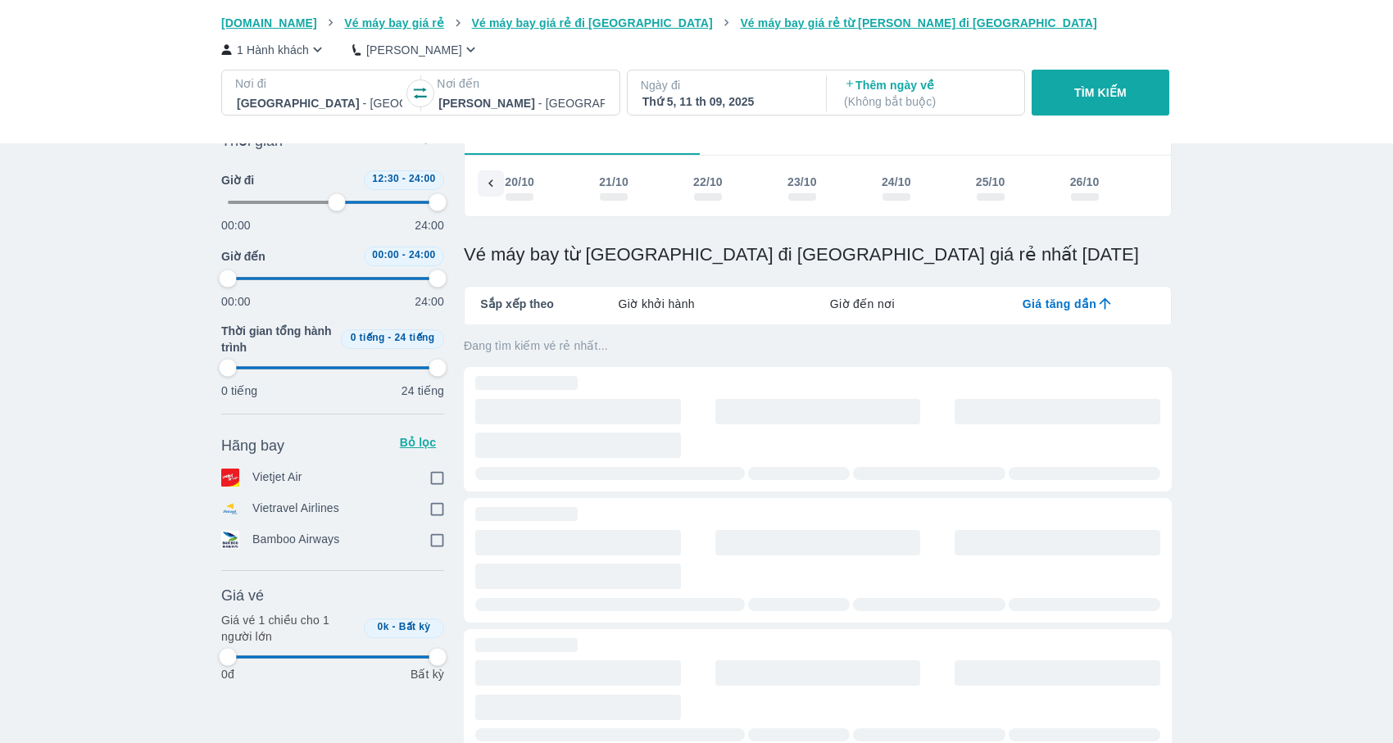
type input "52.0833333333333"
type input "97.9166666666667"
checkbox input "true"
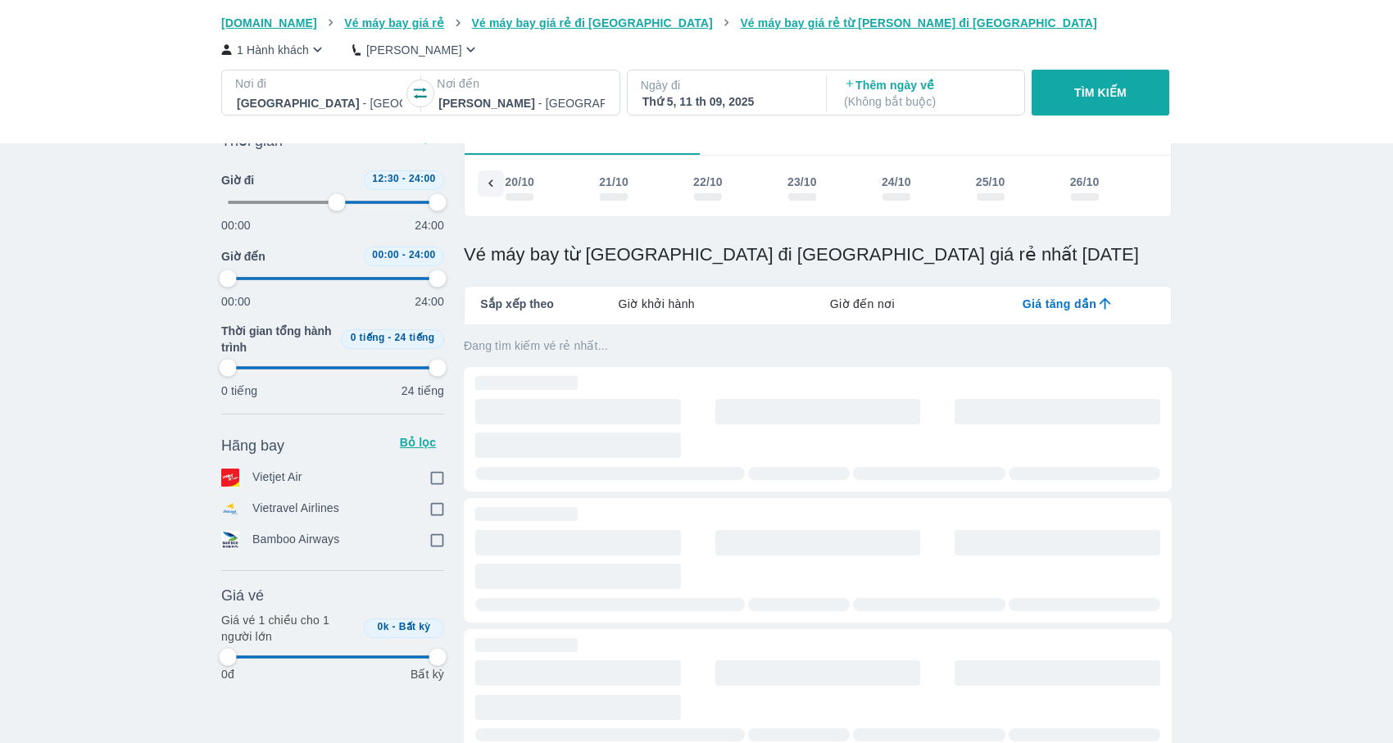
checkbox input "true"
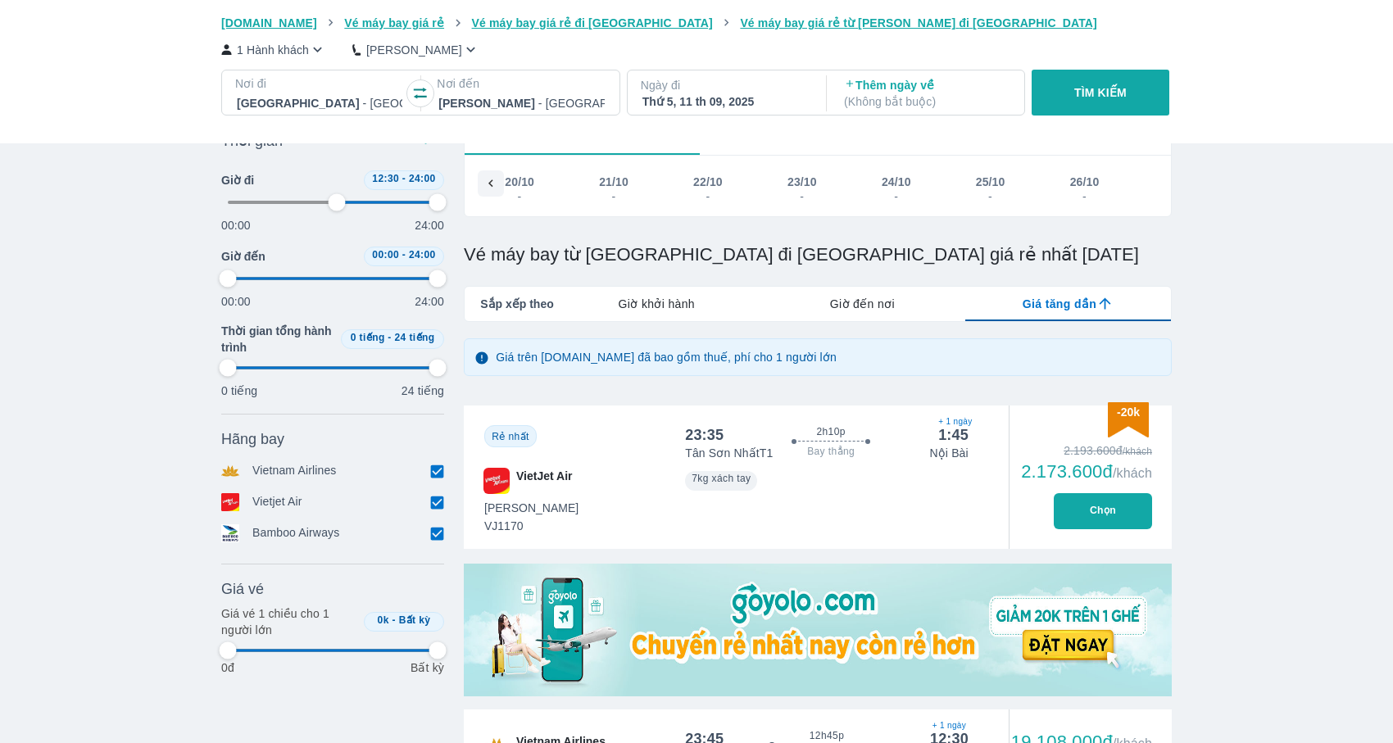
type input "52.0833333333333"
type input "97.9166666666667"
type input "52.0833333333333"
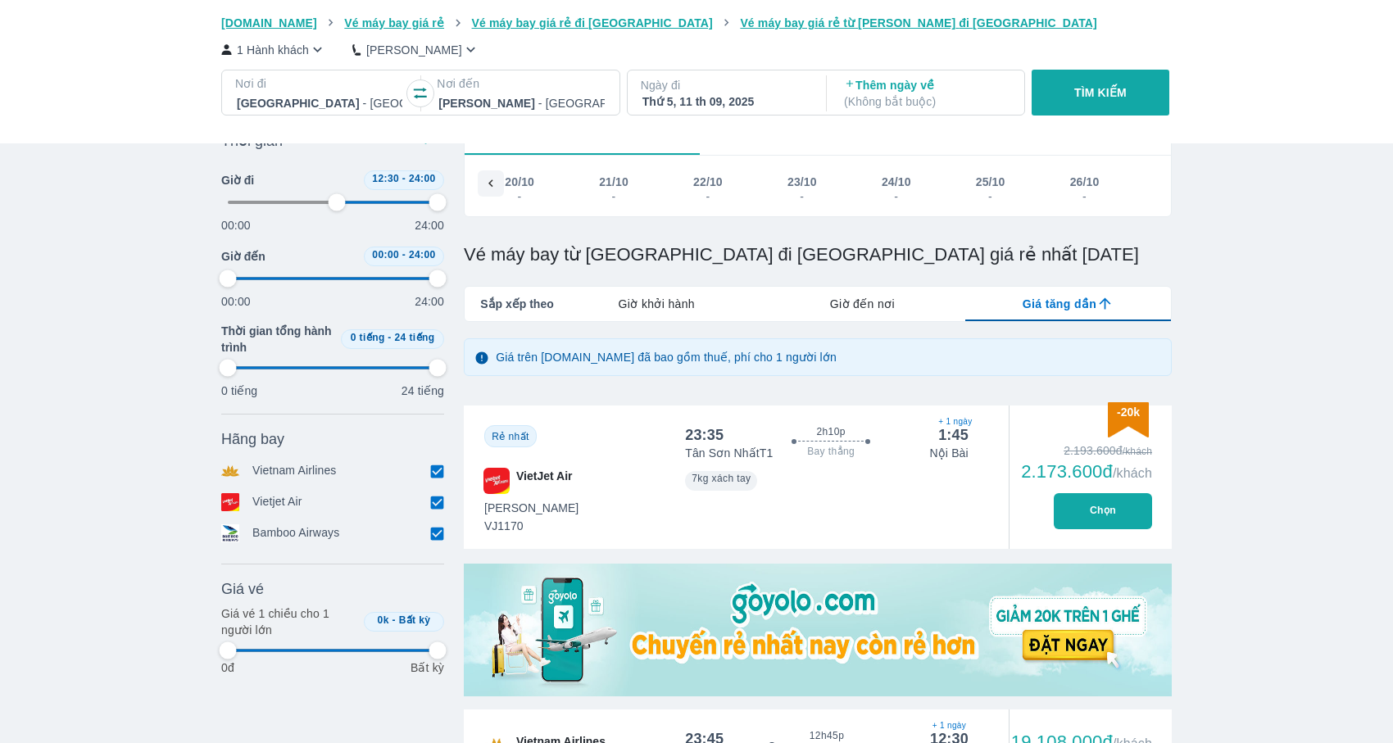
type input "97.9166666666667"
type input "52.0833333333333"
type input "97.9166666666667"
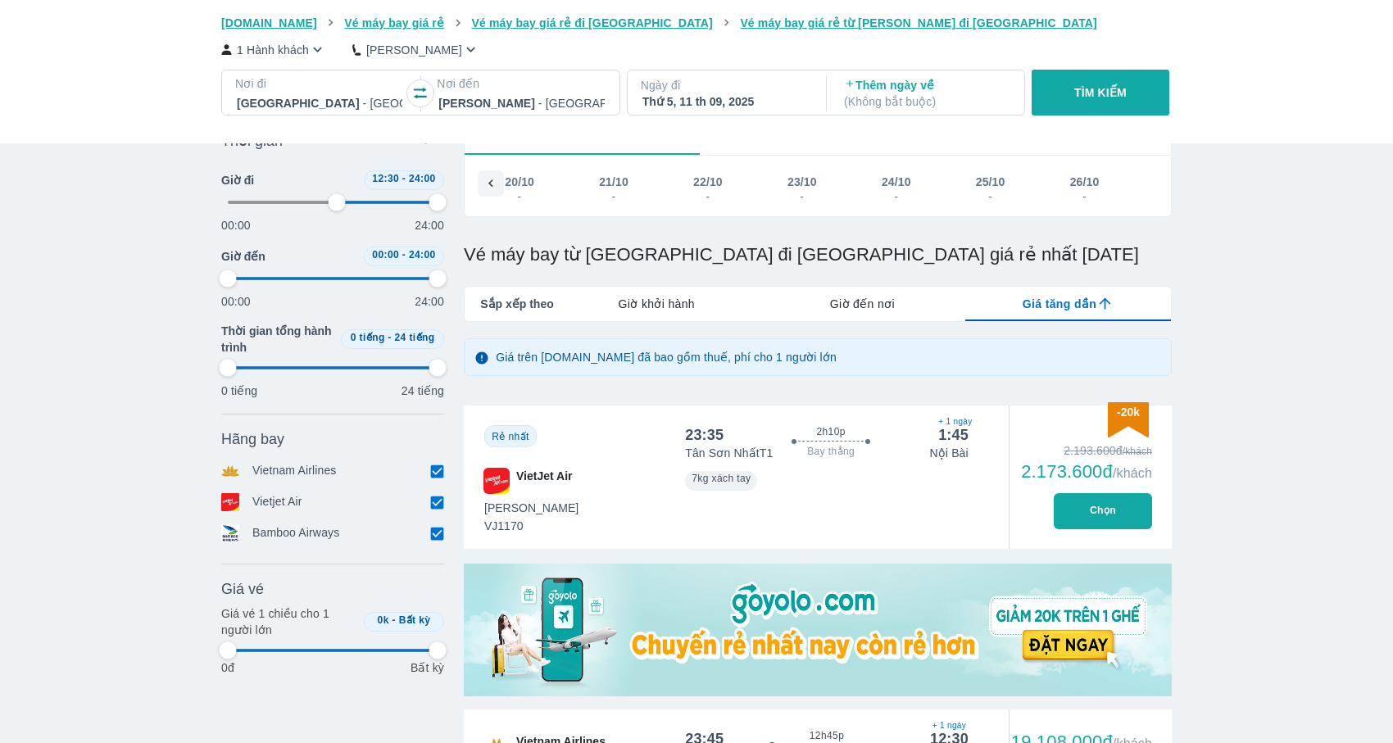
type input "97.9166666666667"
type input "52.0833333333333"
type input "97.9166666666667"
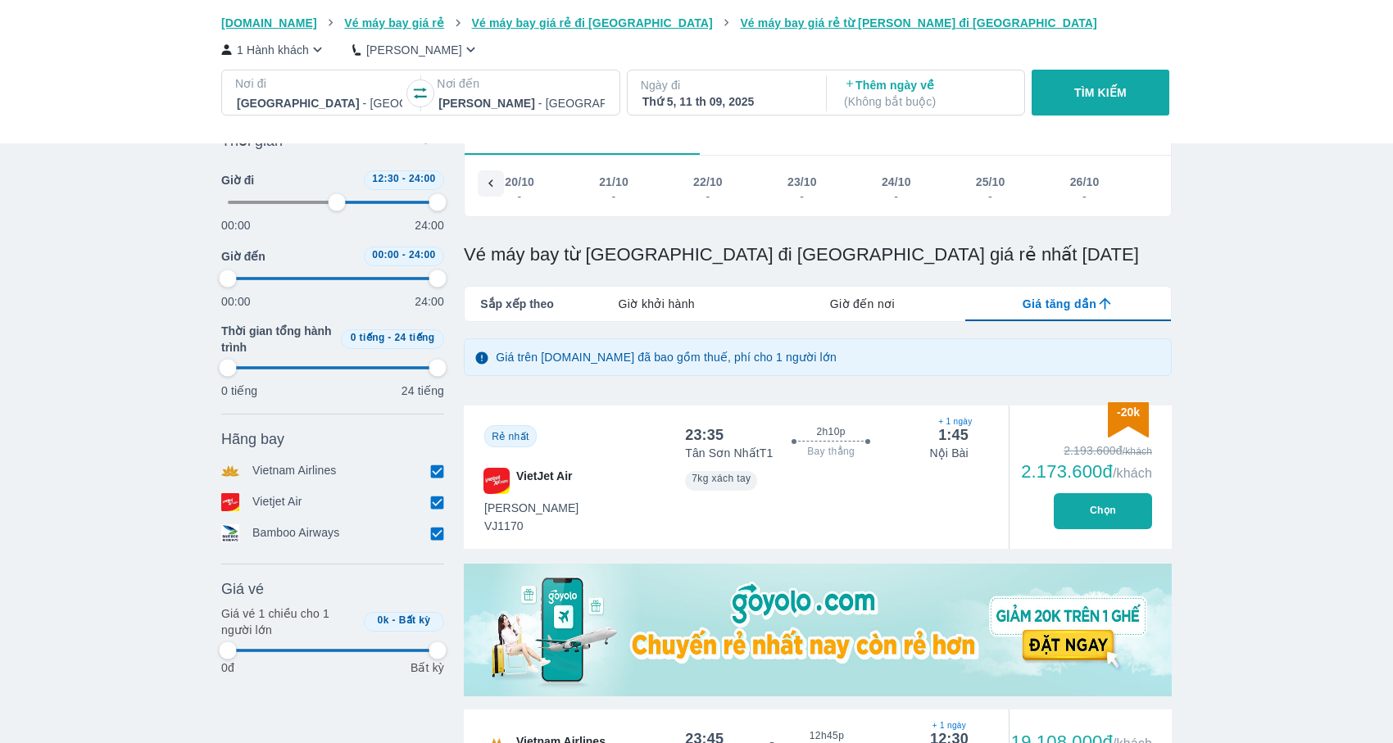
type input "97.9166666666667"
type input "52.0833333333333"
type input "97.9166666666667"
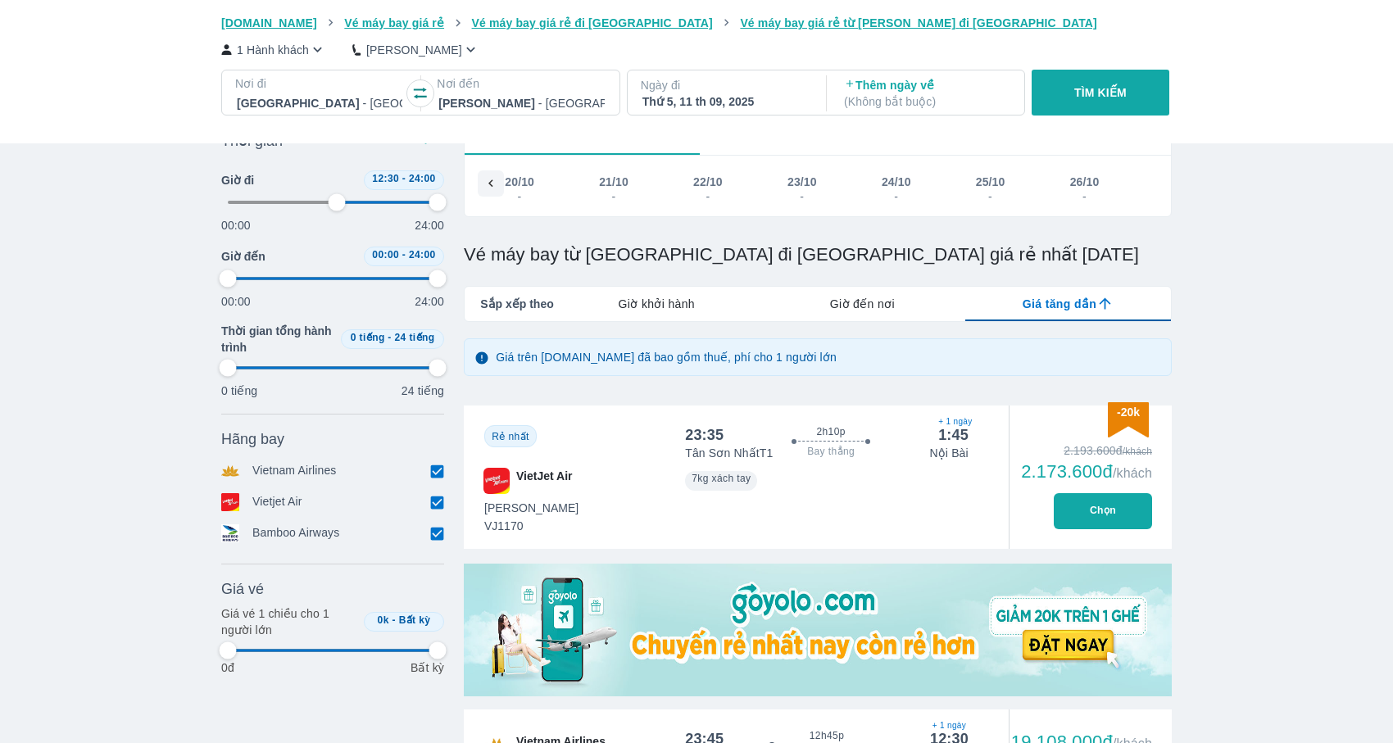
type input "52.0833333333333"
type input "97.9166666666667"
type input "52.0833333333333"
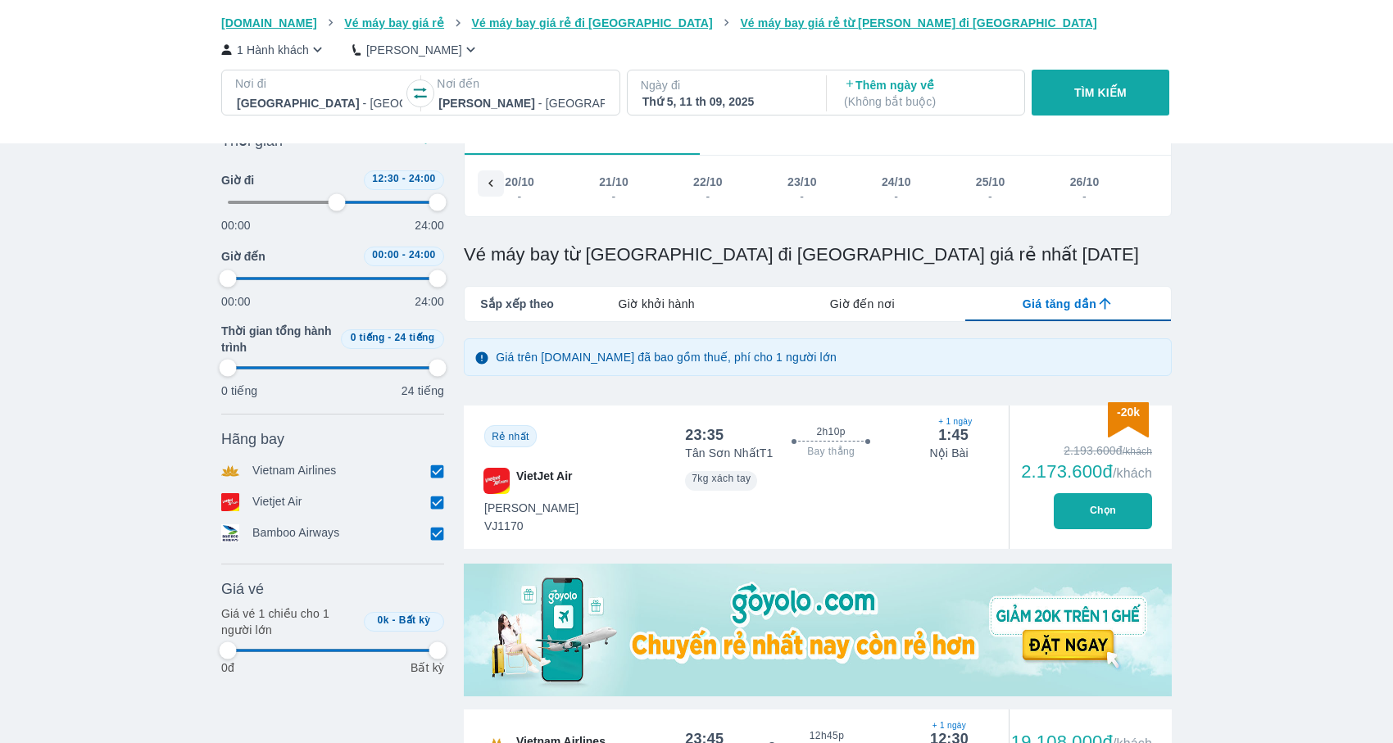
type input "97.9166666666667"
click at [706, 97] on div "Thứ 5, 11 th 09, 2025" at bounding box center [724, 101] width 165 height 16
type input "52.0833333333333"
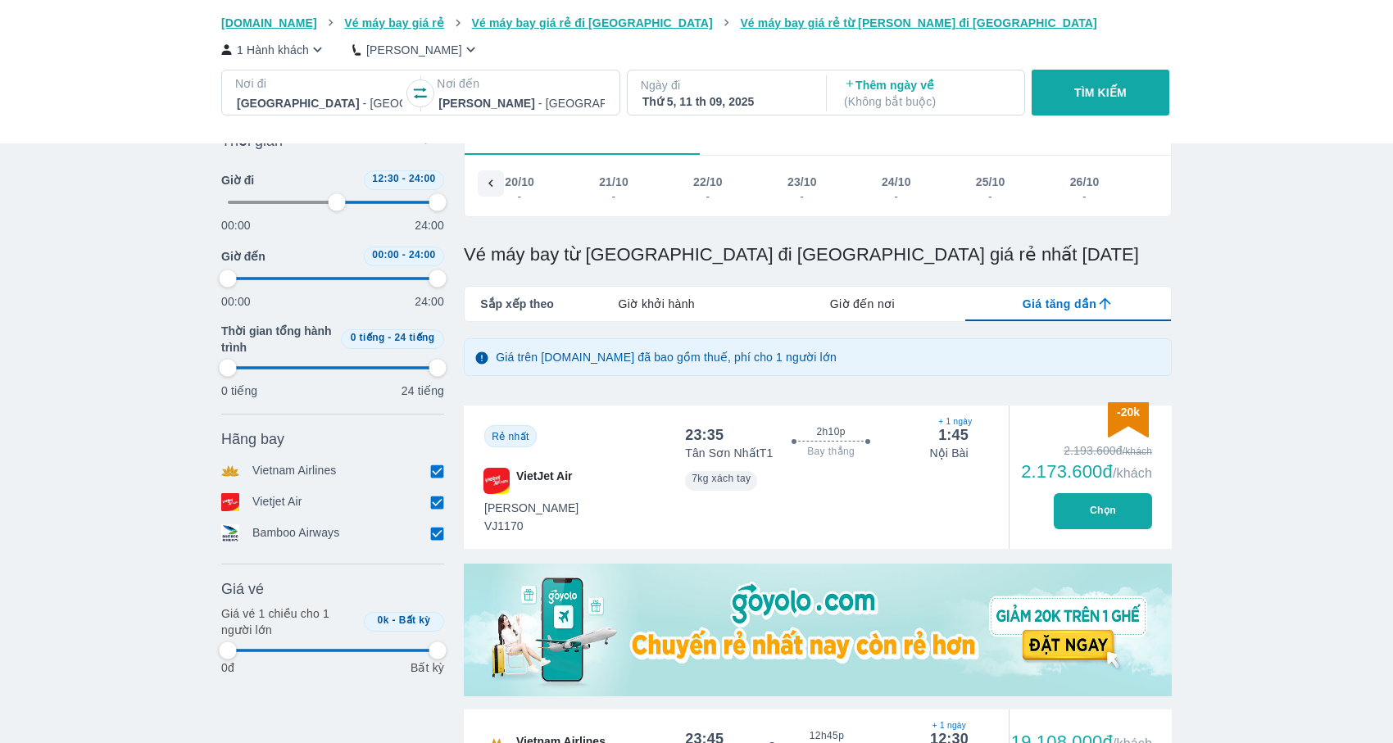
type input "97.9166666666667"
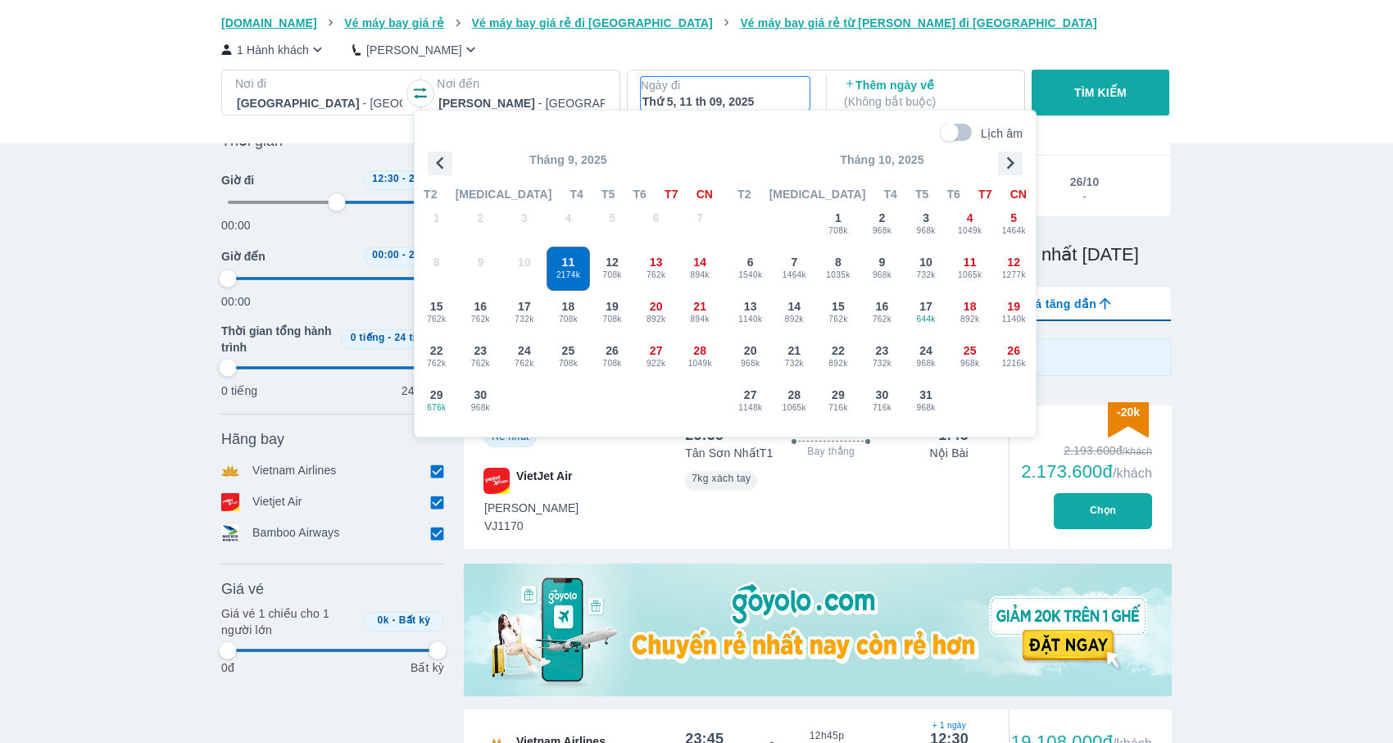
type input "52.0833333333333"
type input "97.9166666666667"
type input "52.0833333333333"
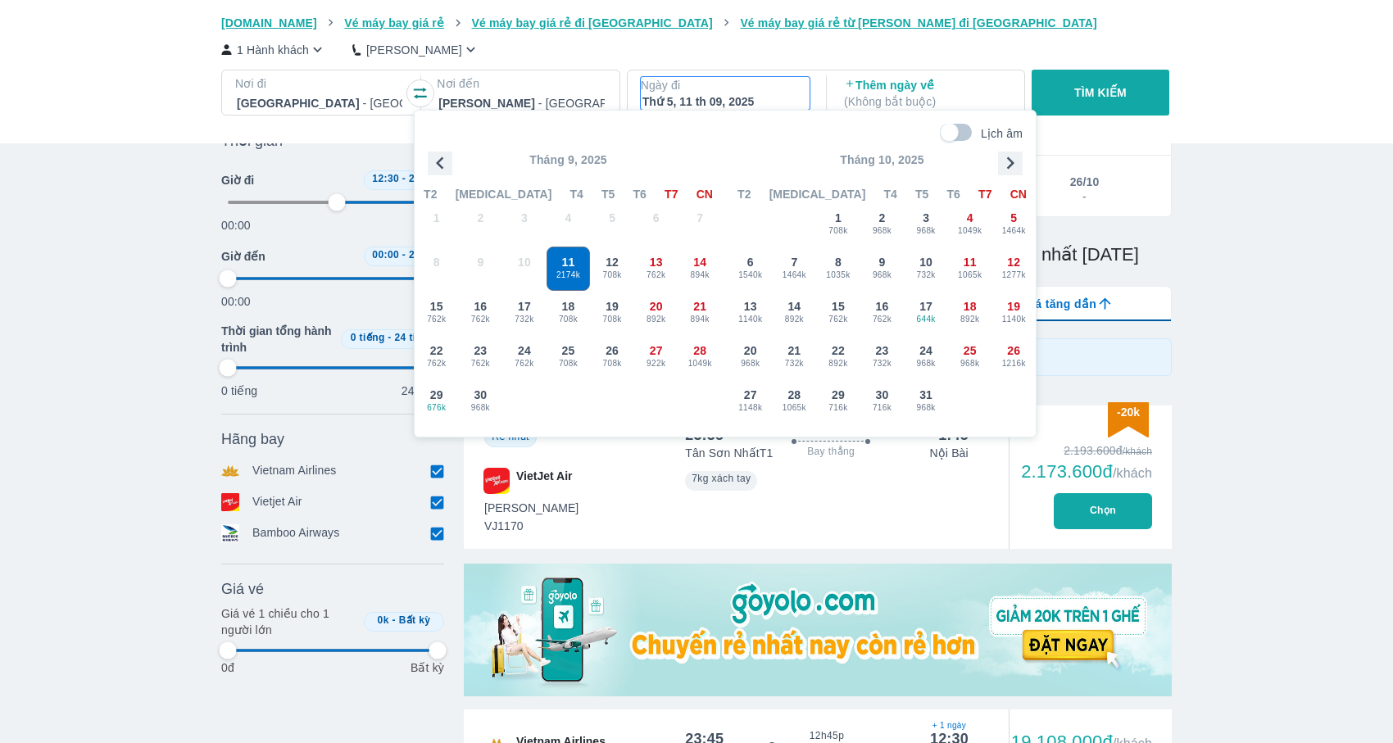
type input "97.9166666666667"
type input "52.0833333333333"
type input "97.9166666666667"
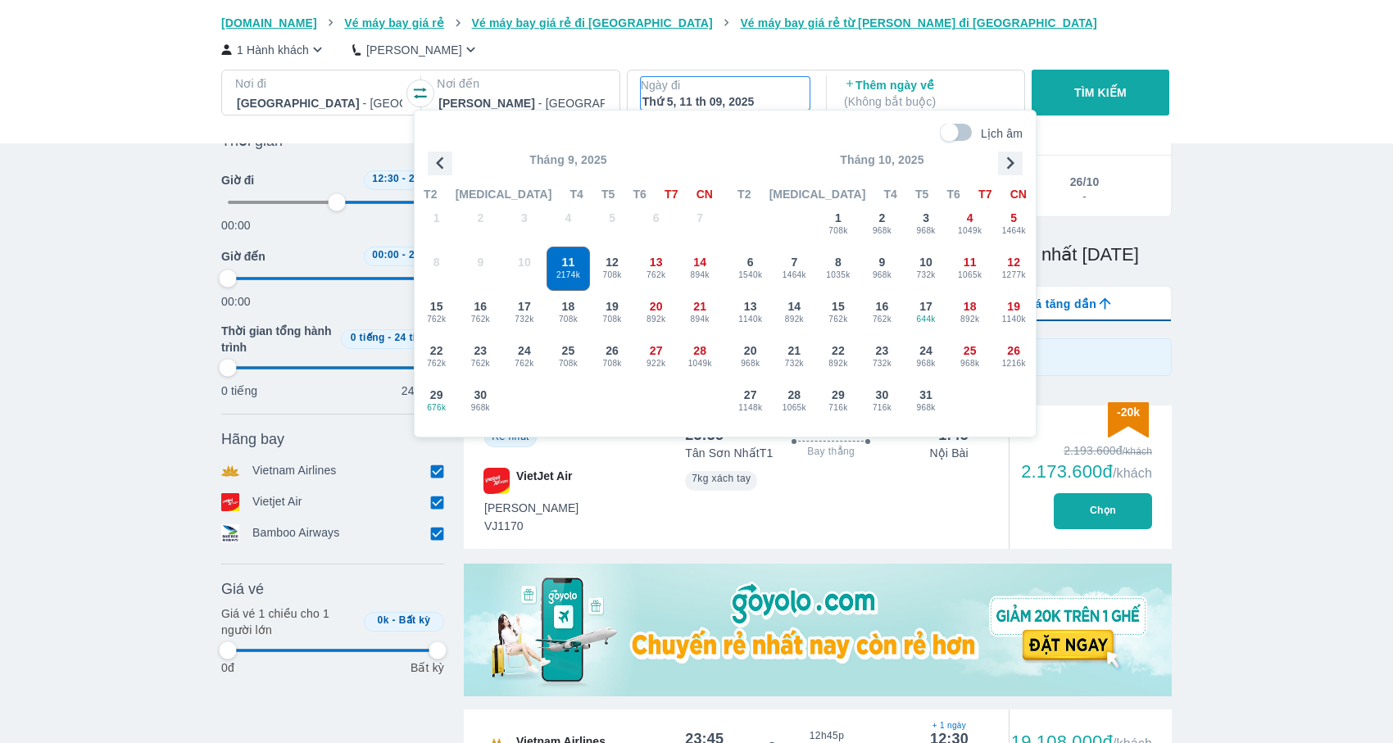
type input "97.9166666666667"
click at [619, 252] on div "12 708k" at bounding box center [612, 268] width 43 height 43
type input "52.0833333333333"
type input "97.9166666666667"
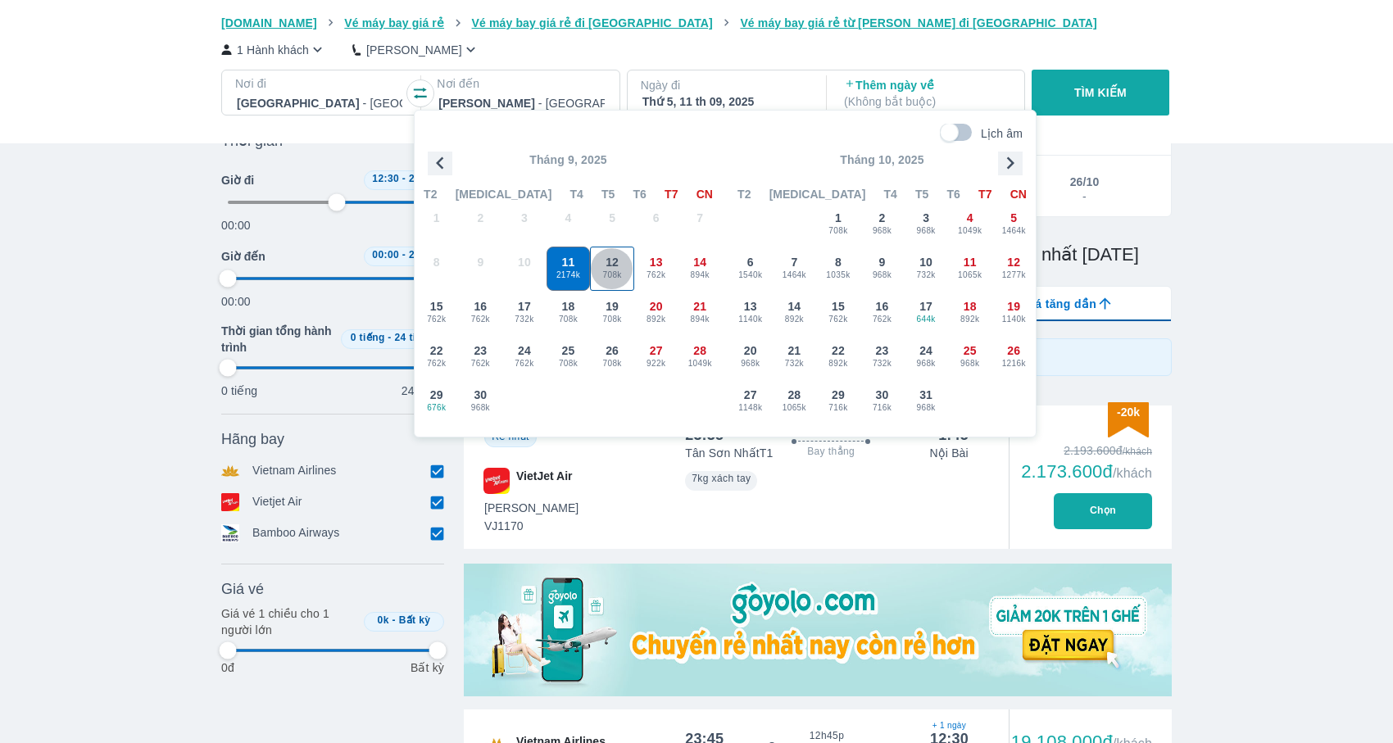
type input "97.9166666666667"
type input "52.0833333333333"
type input "97.9166666666667"
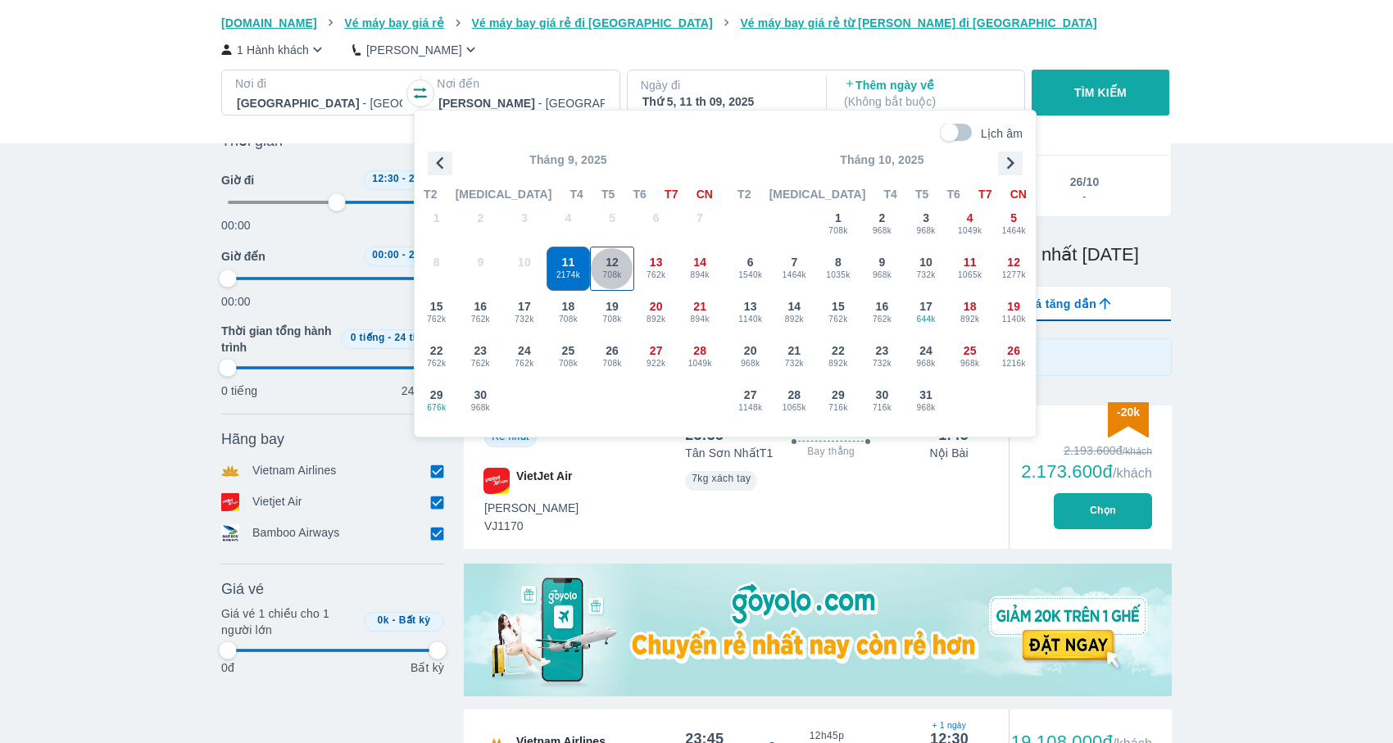
type input "97.9166666666667"
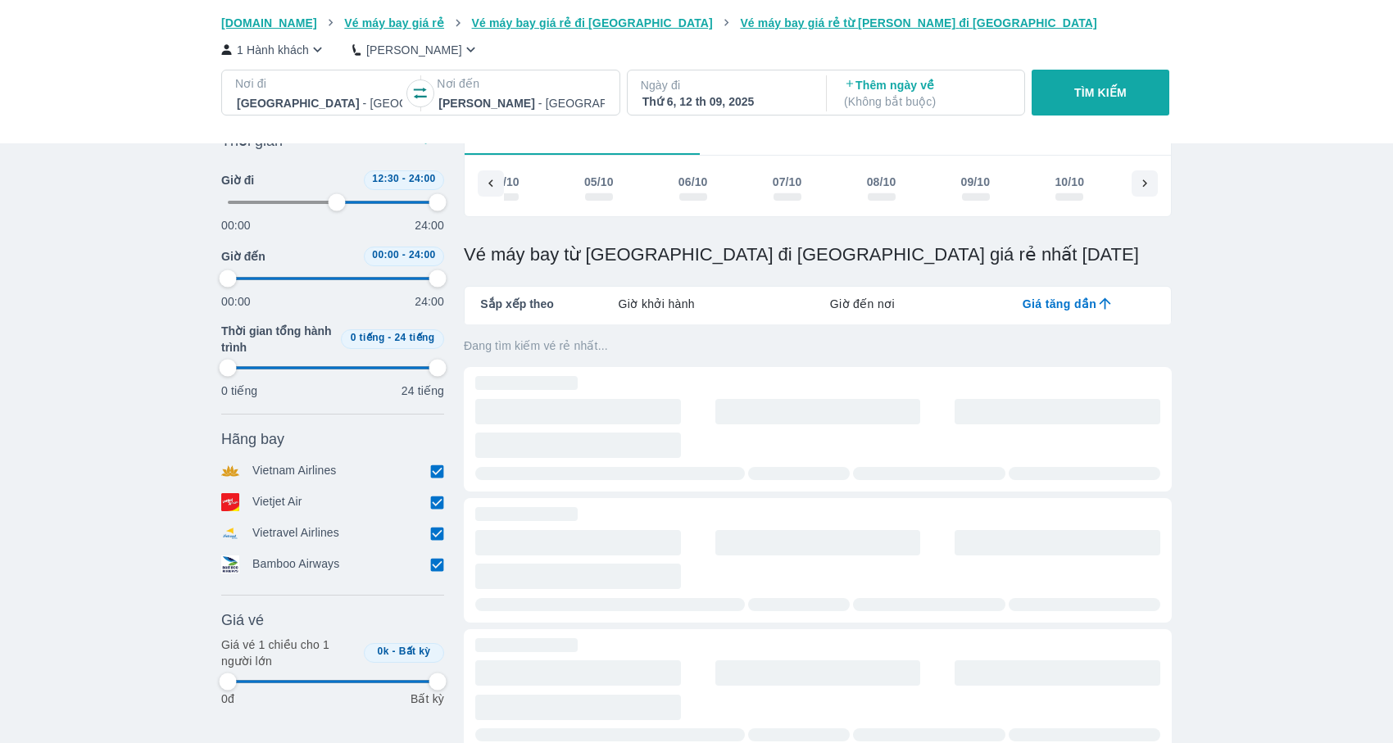
scroll to position [0, 94]
type input "52.0833333333333"
type input "97.9166666666667"
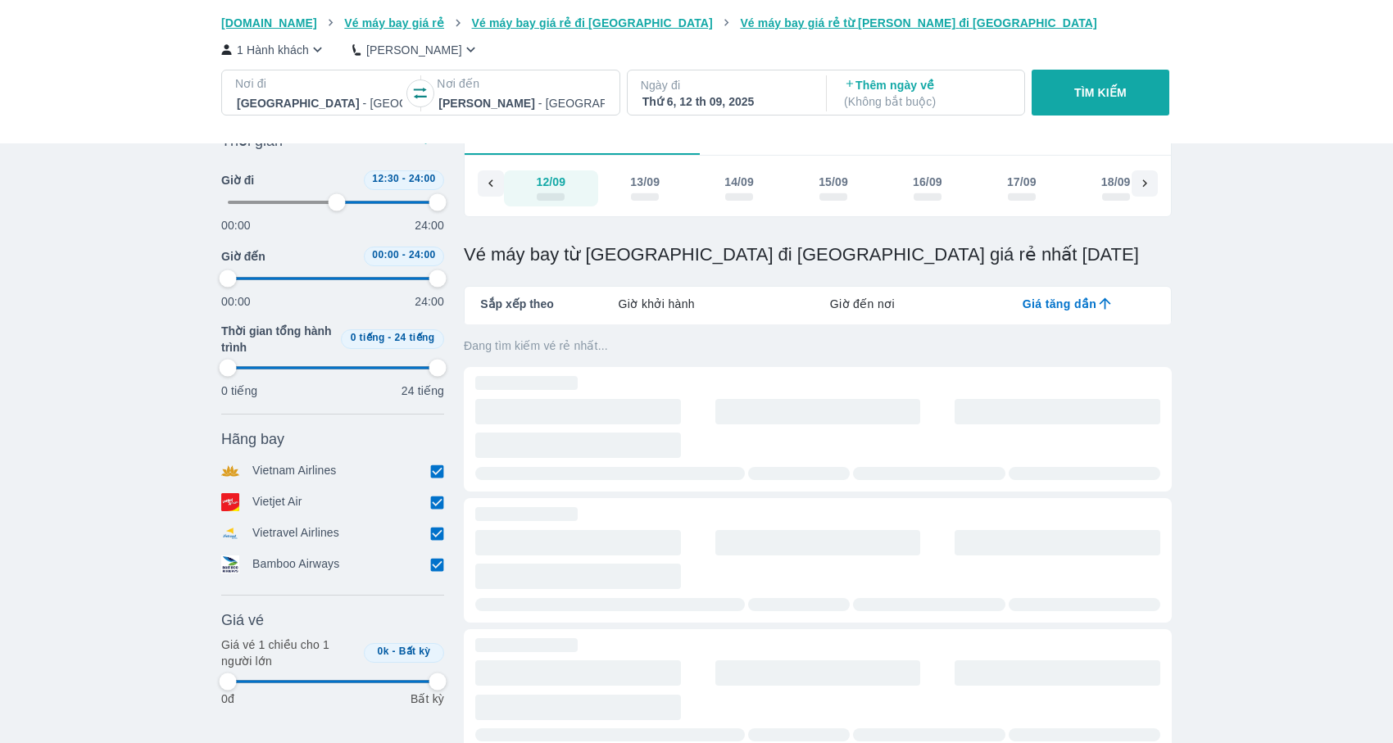
type input "52.0833333333333"
type input "97.9166666666667"
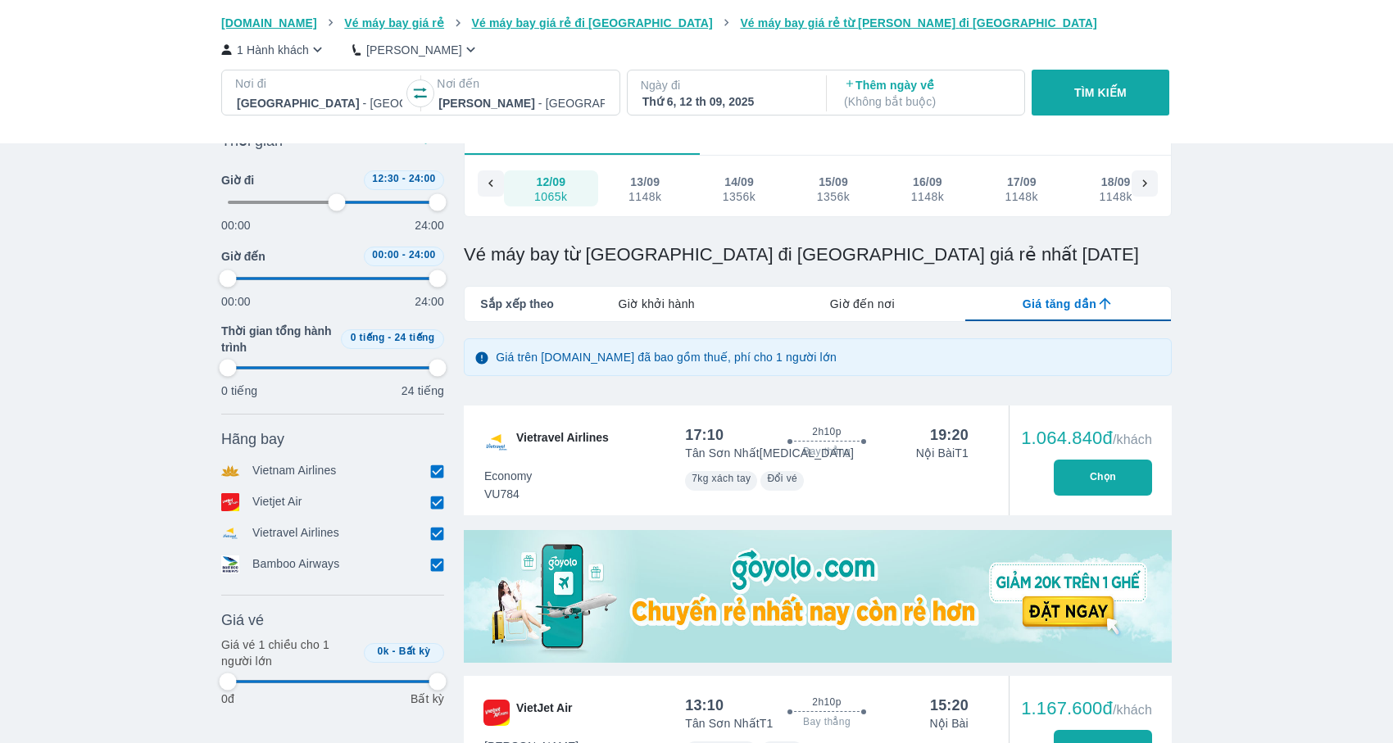
click at [1096, 106] on button "TÌM KIẾM" at bounding box center [1099, 93] width 137 height 46
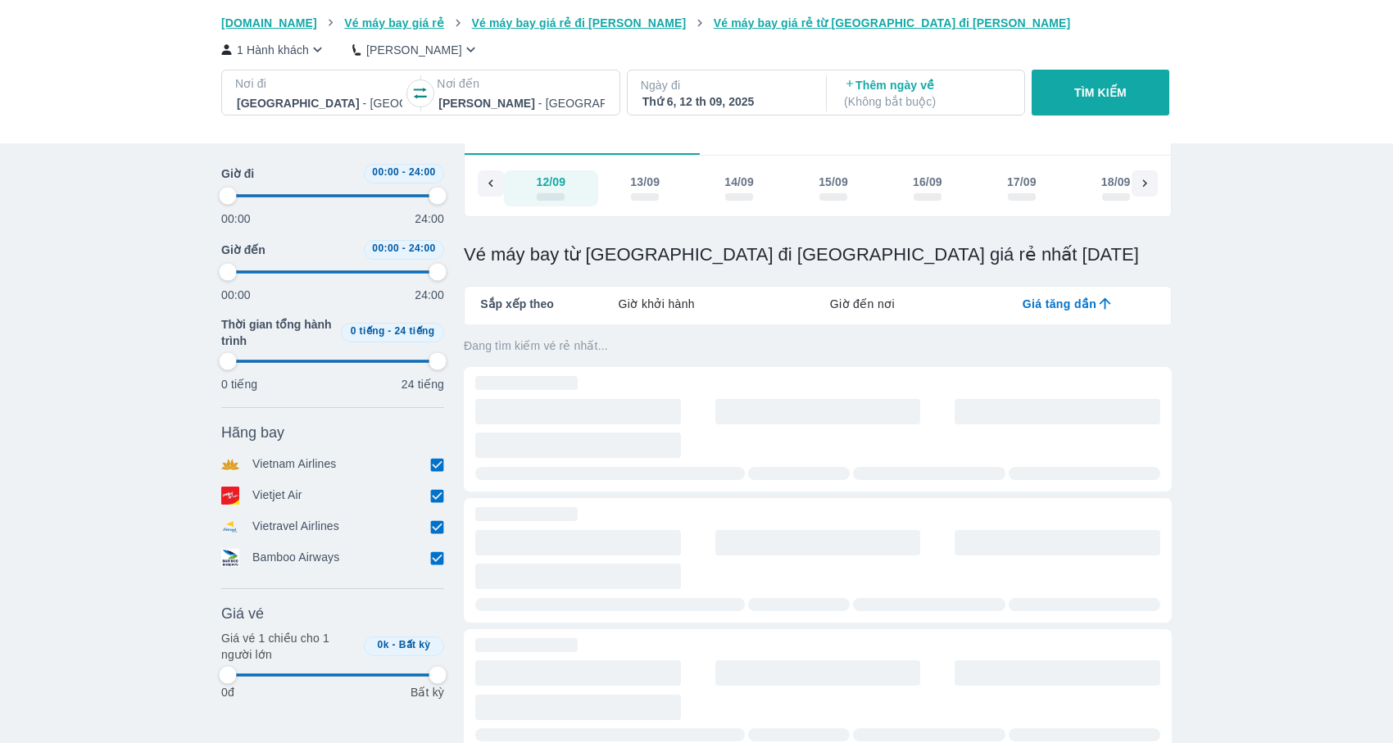
type input "0"
type input "97.9166666666667"
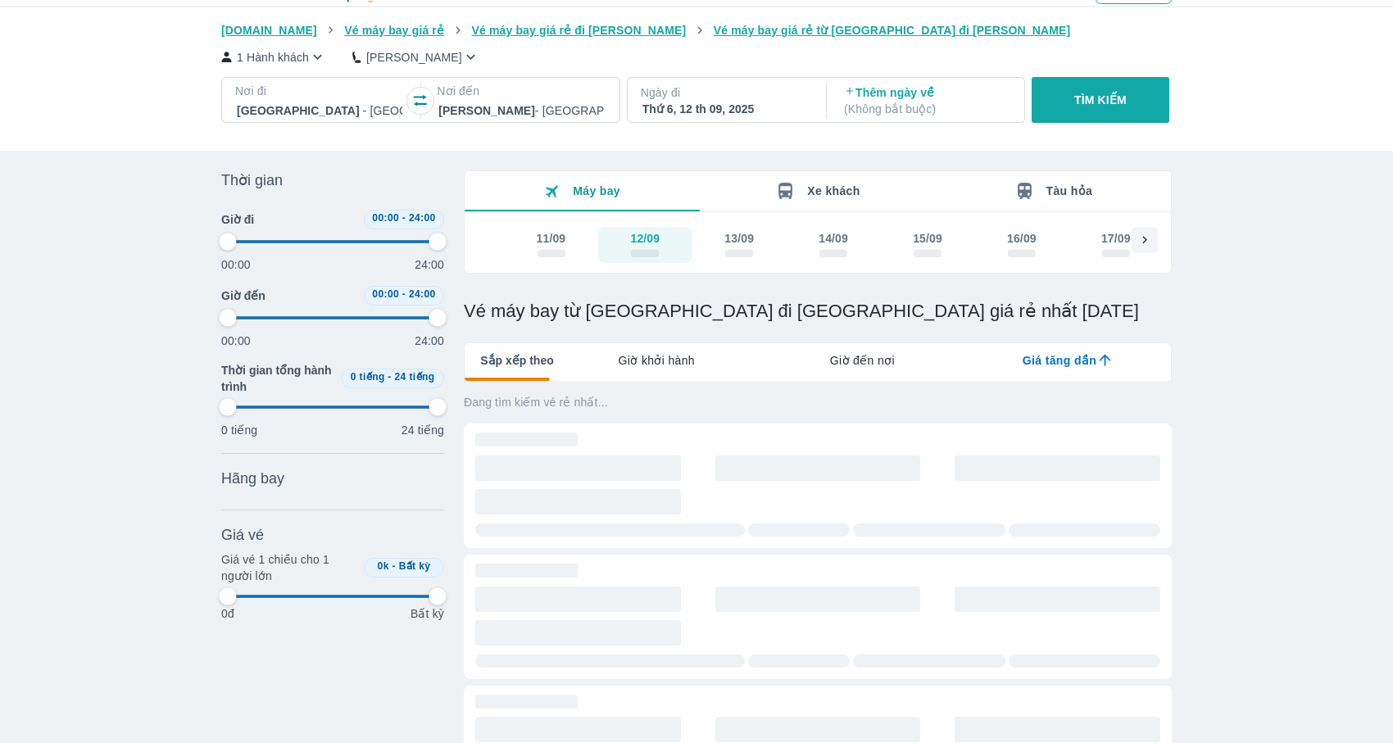
type input "97.9166666666667"
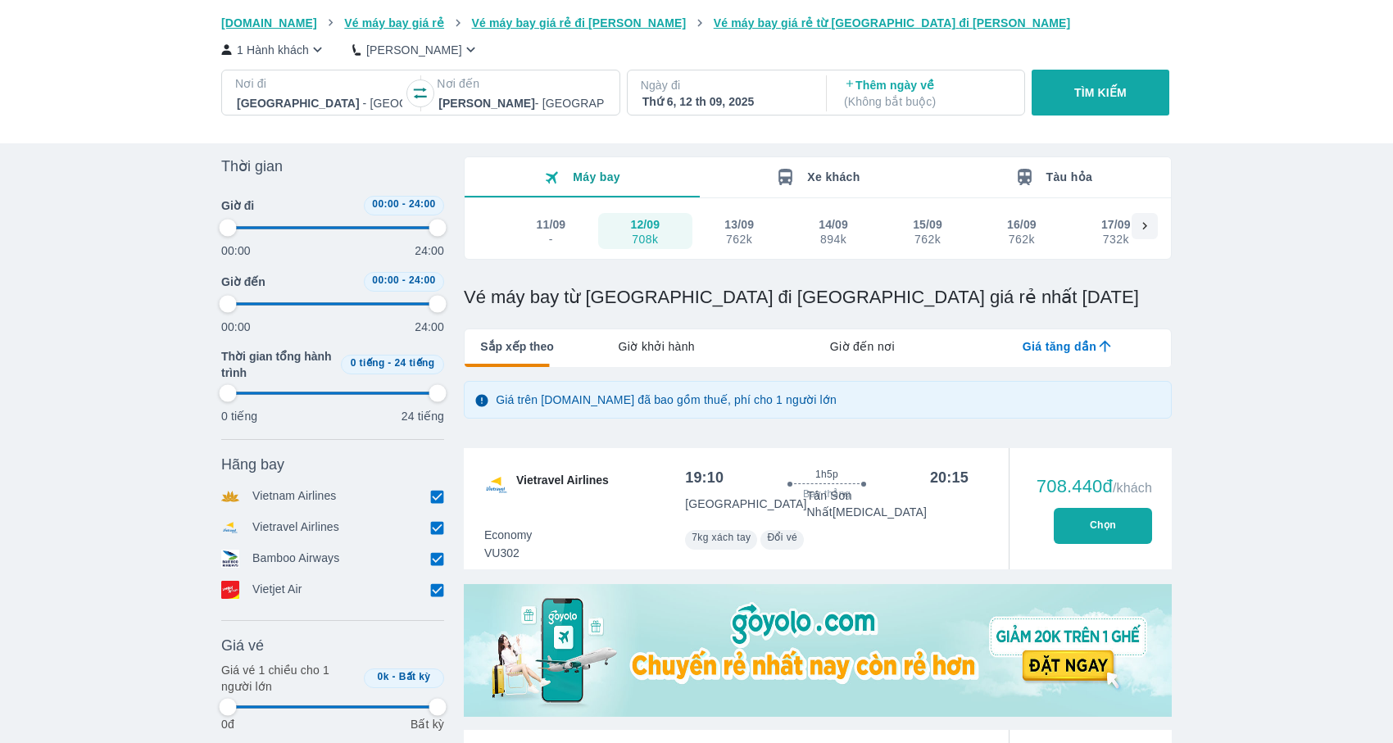
type input "97.9166666666667"
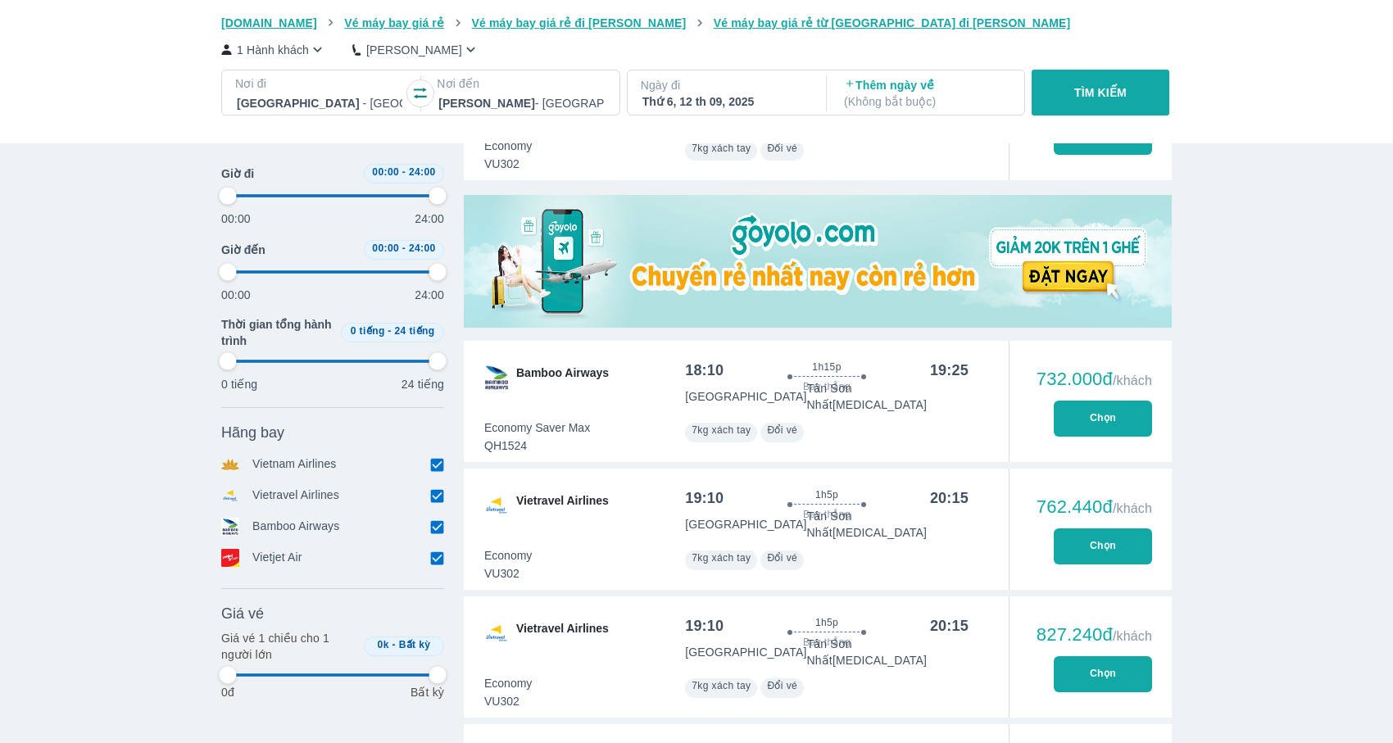
type input "97.9166666666667"
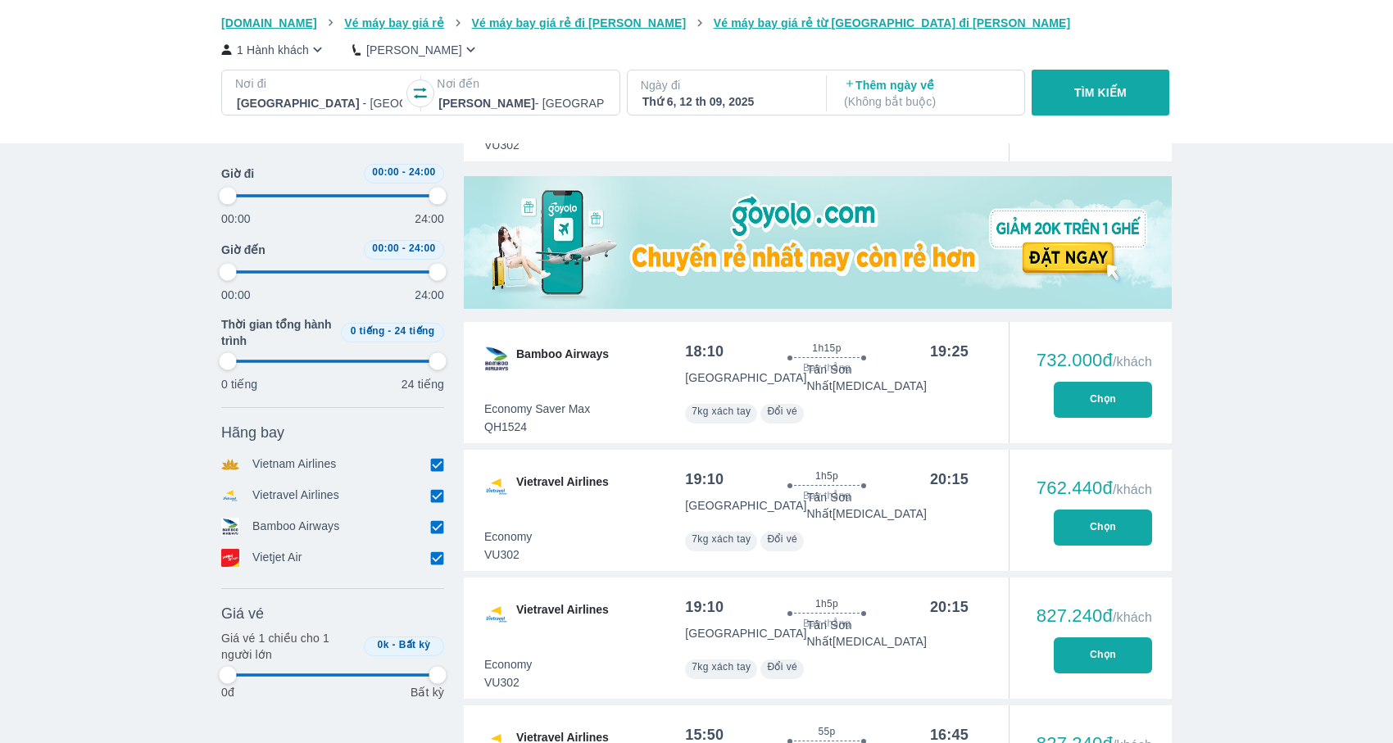
type input "97.9166666666667"
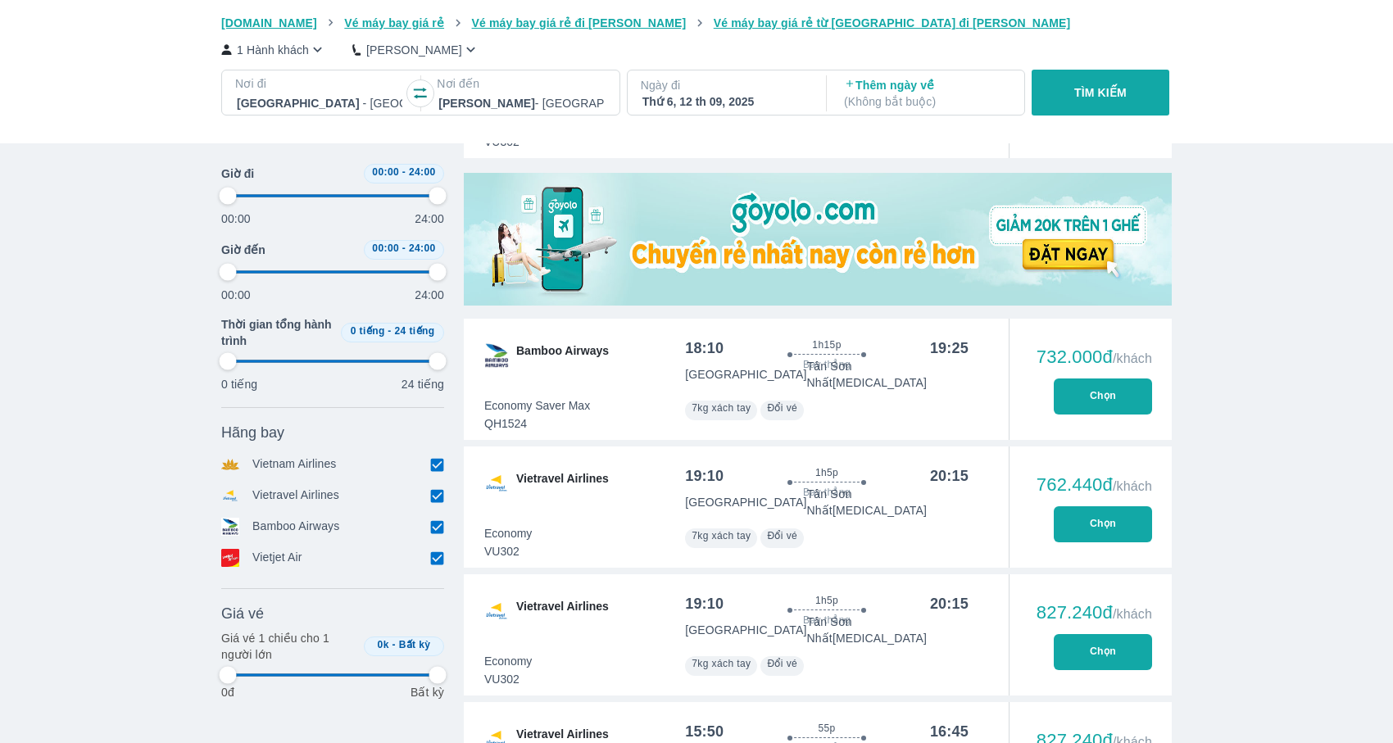
type input "97.9166666666667"
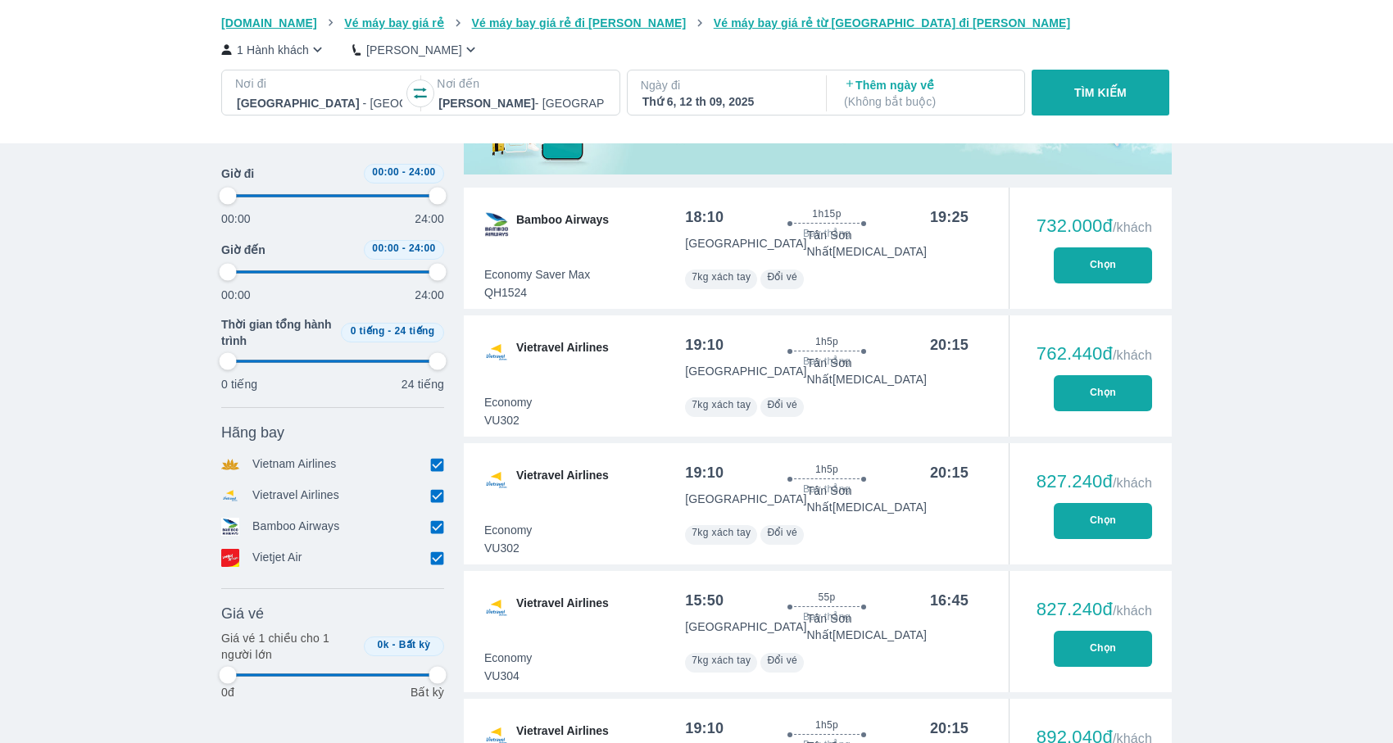
type input "97.9166666666667"
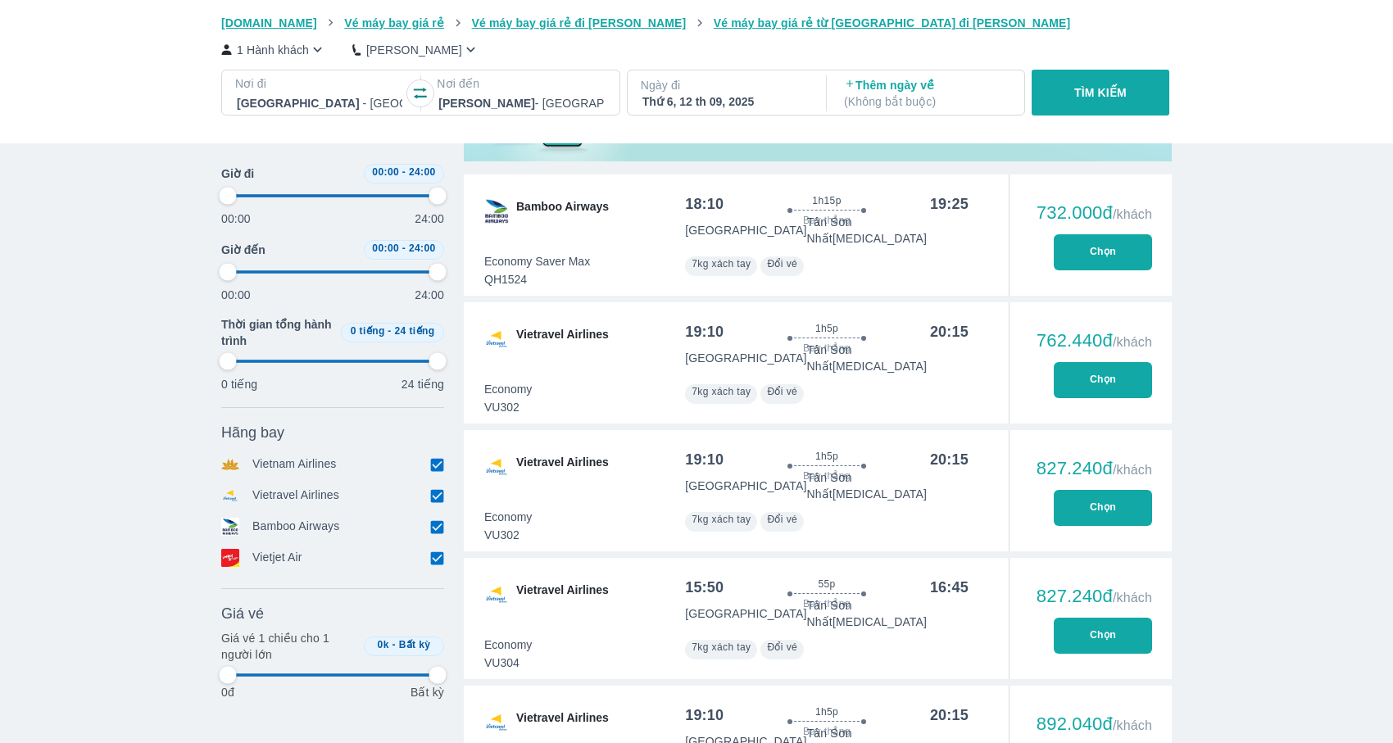
type input "97.9166666666667"
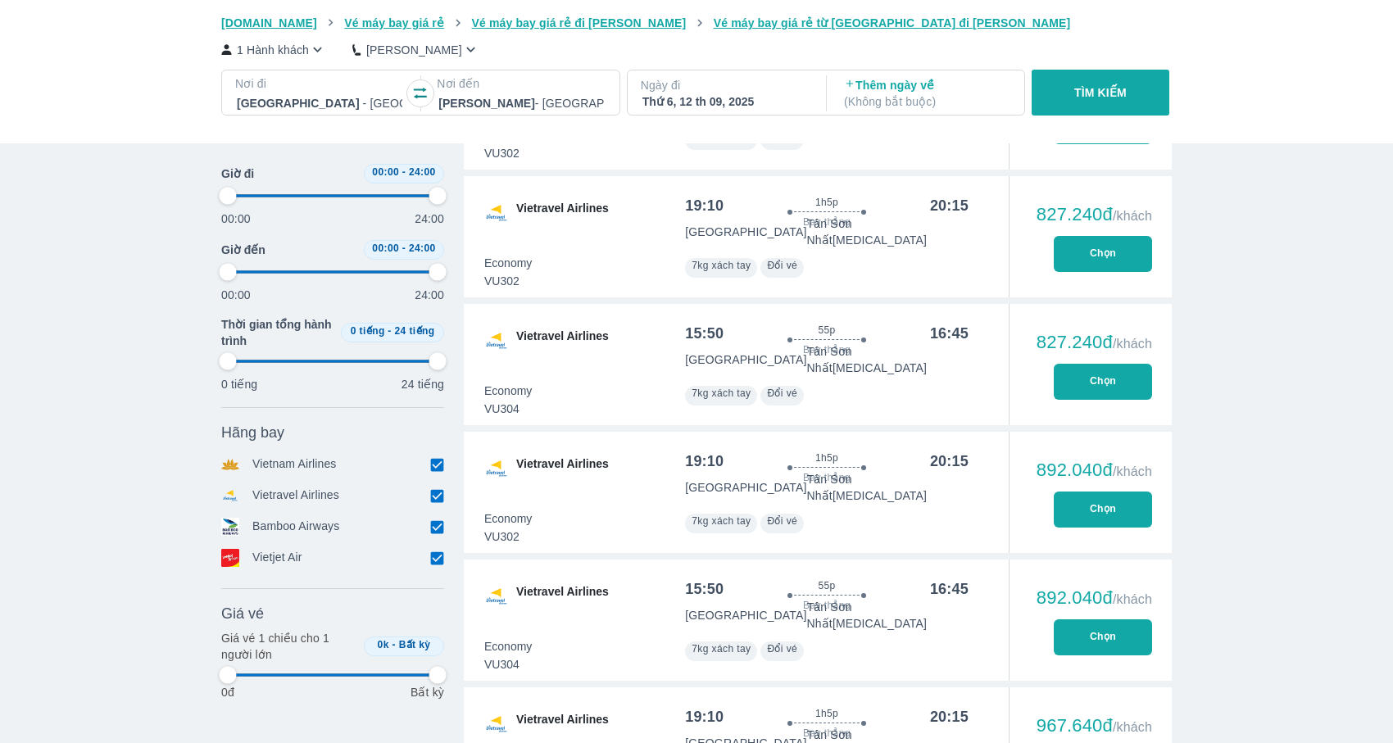
scroll to position [863, 0]
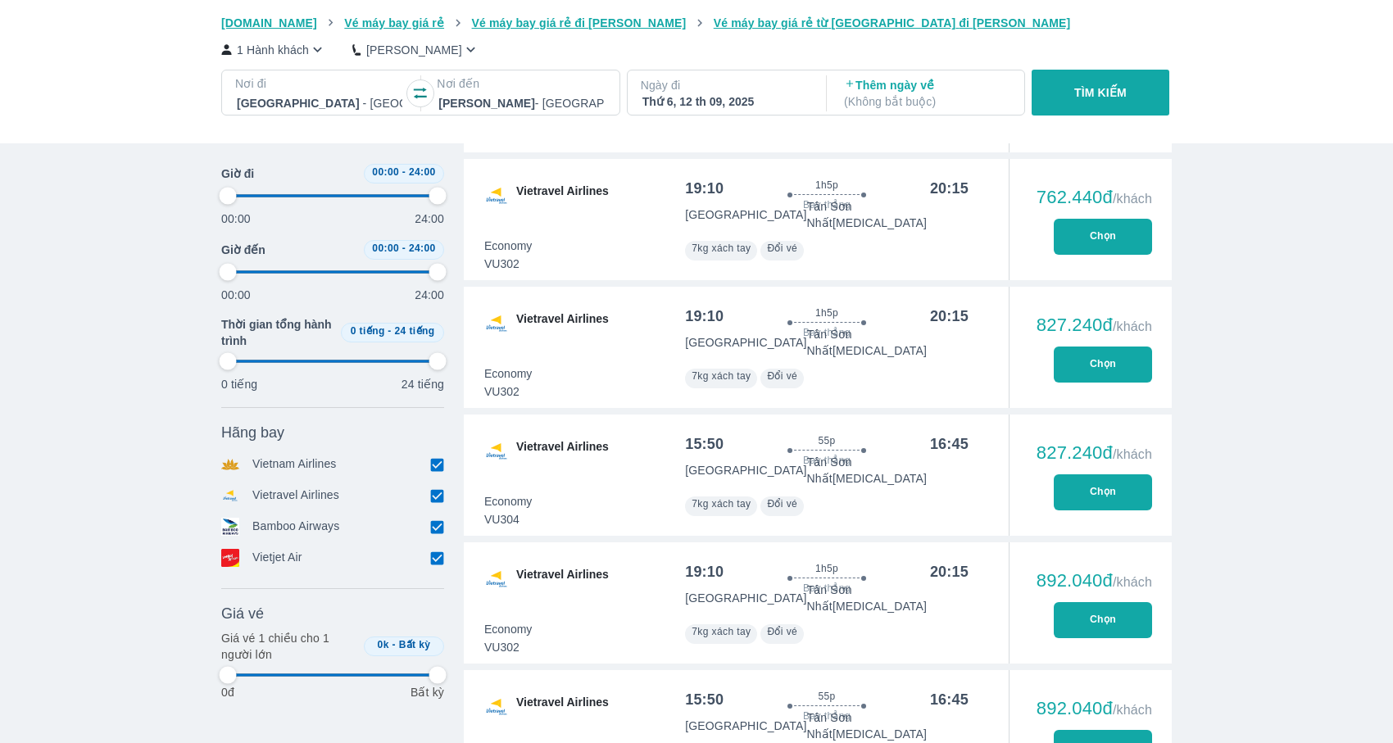
type input "97.9166666666667"
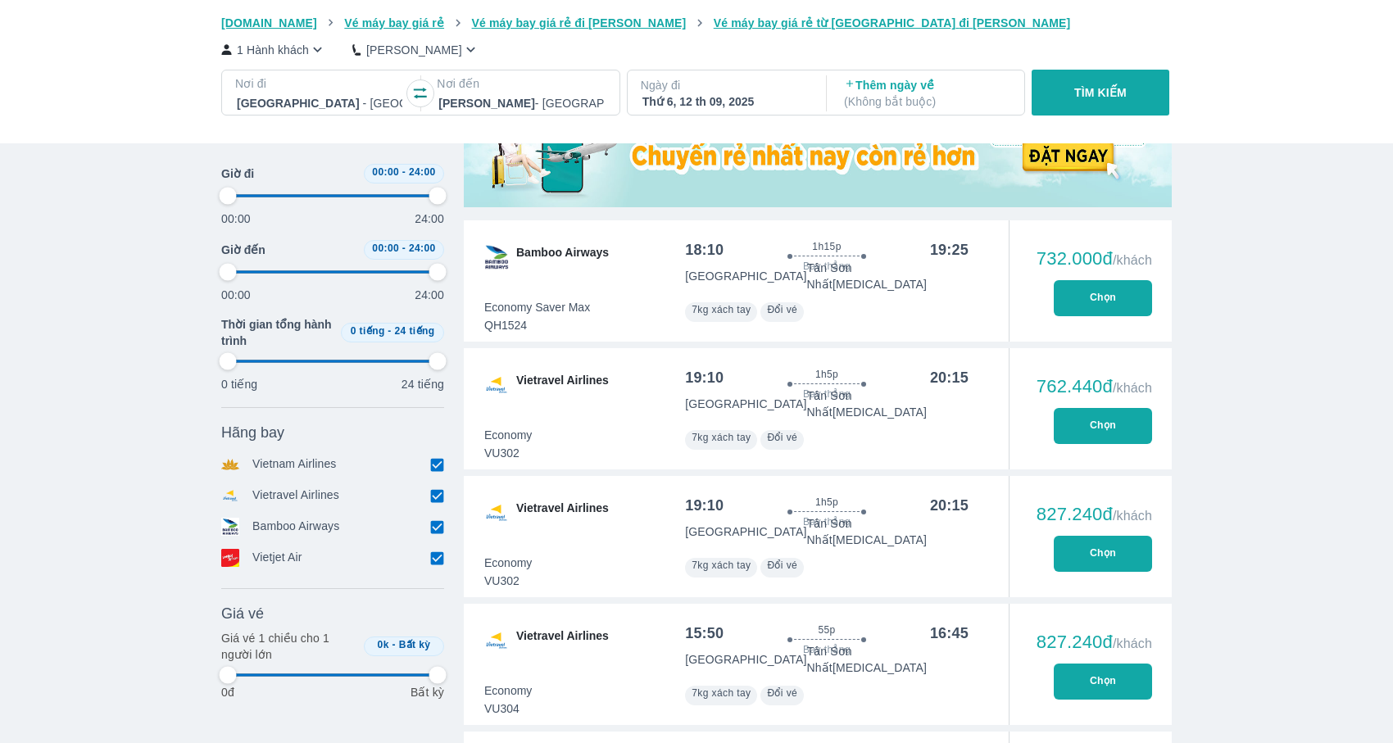
type input "97.9166666666667"
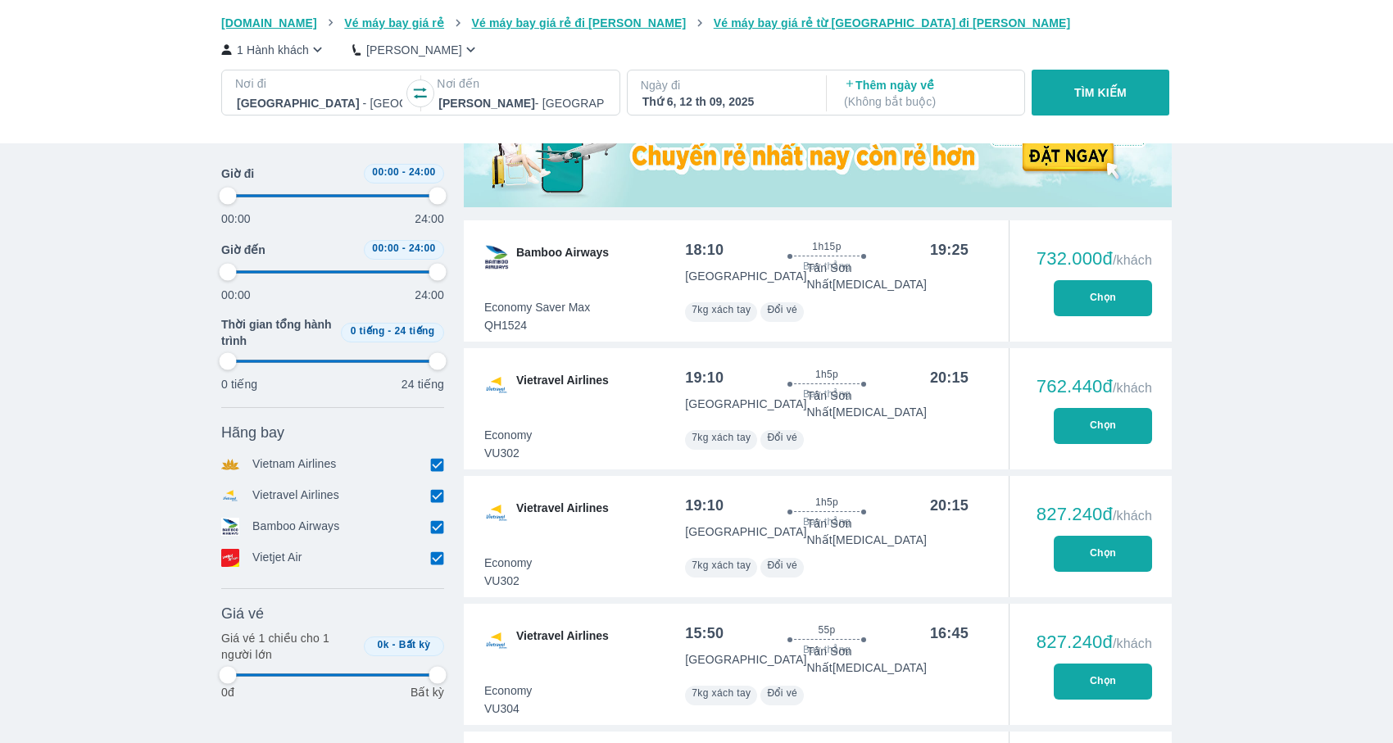
type input "97.9166666666667"
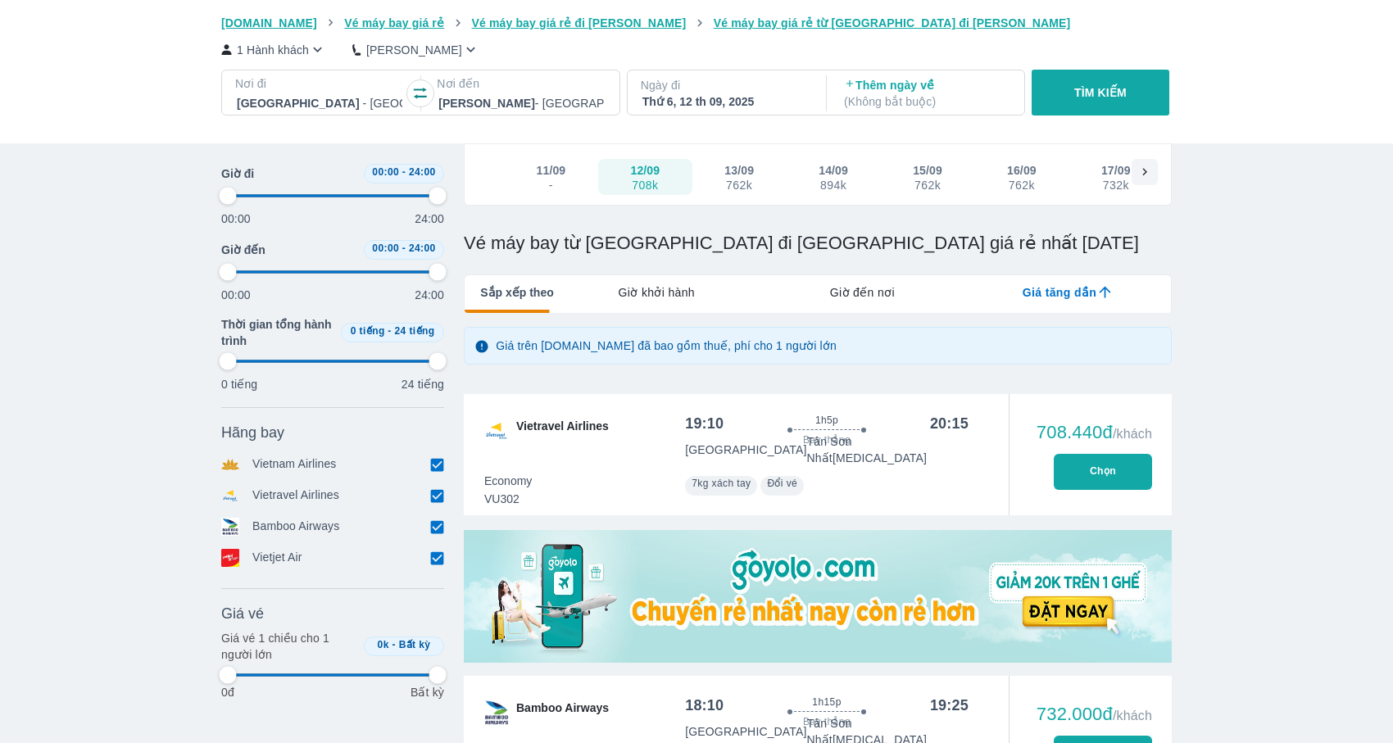
scroll to position [94, 0]
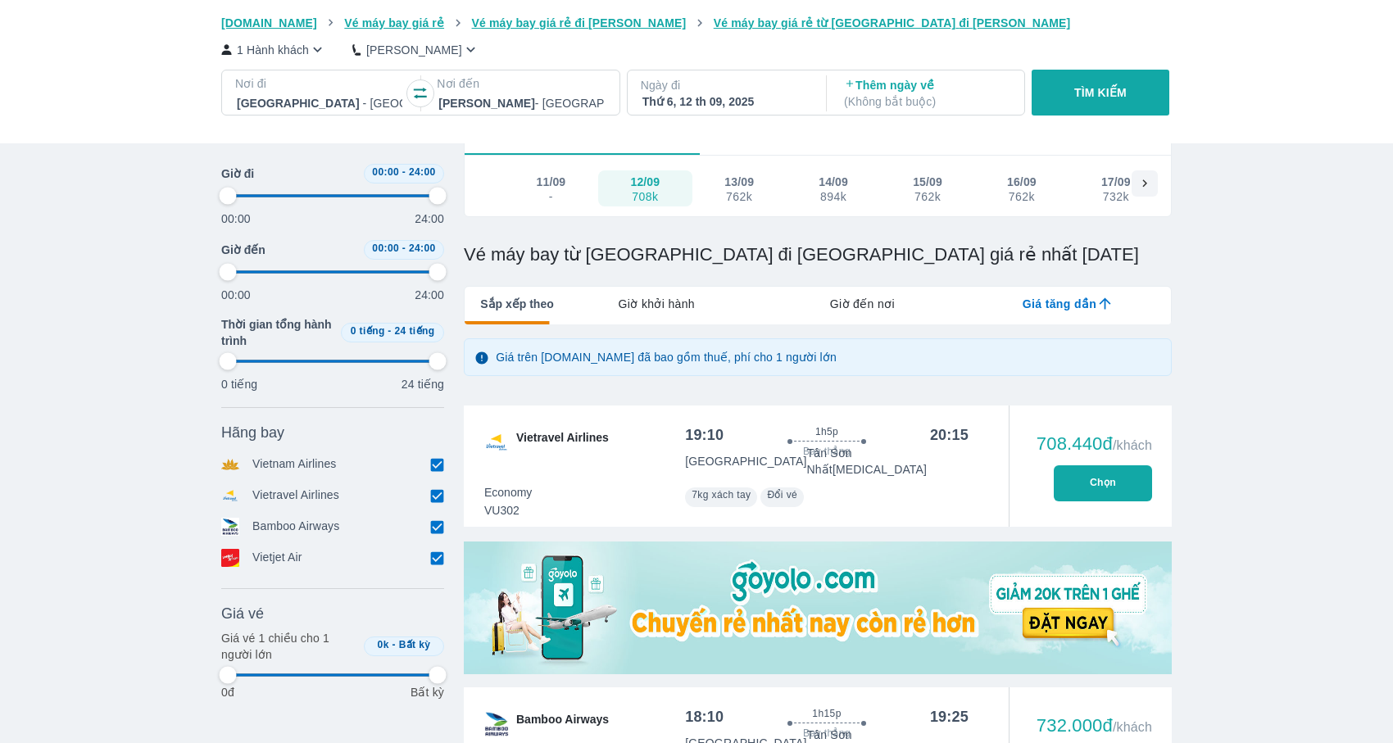
type input "97.9166666666667"
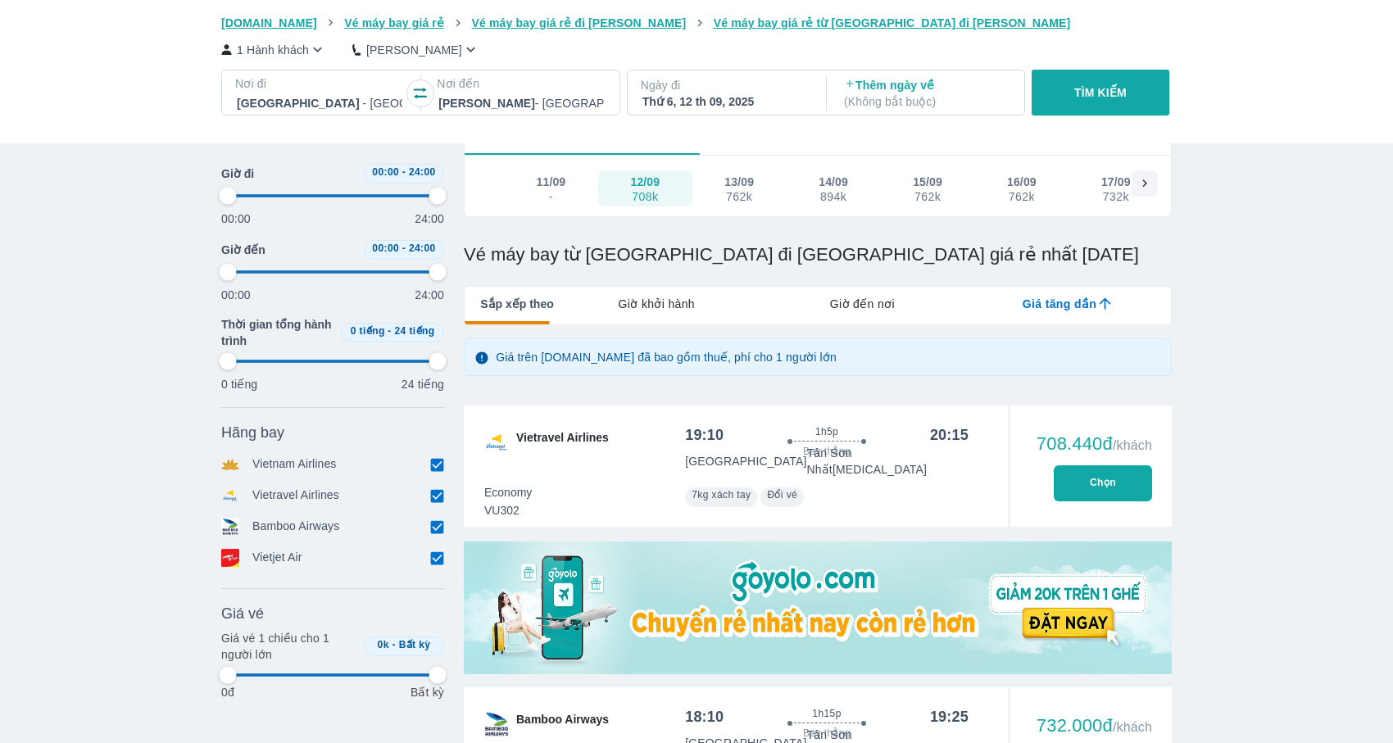
type input "97.9166666666667"
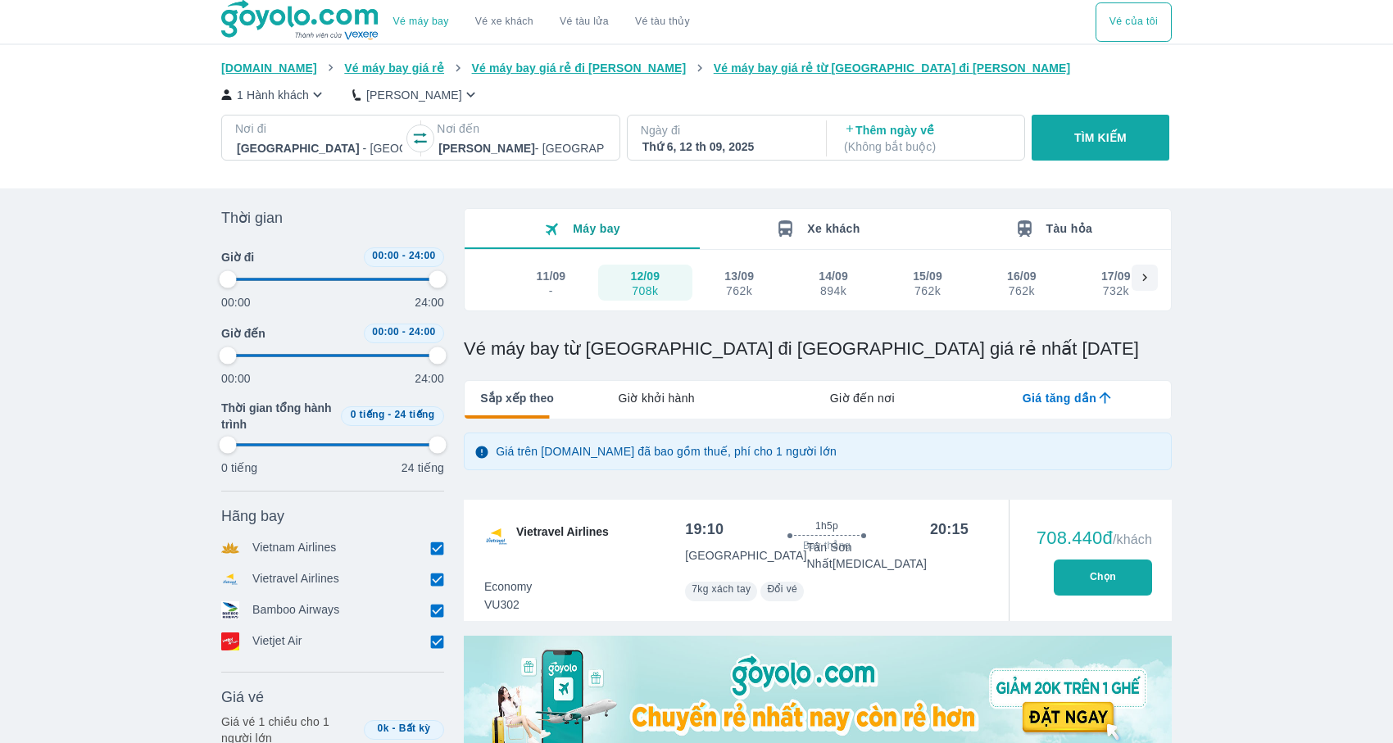
type input "97.9166666666667"
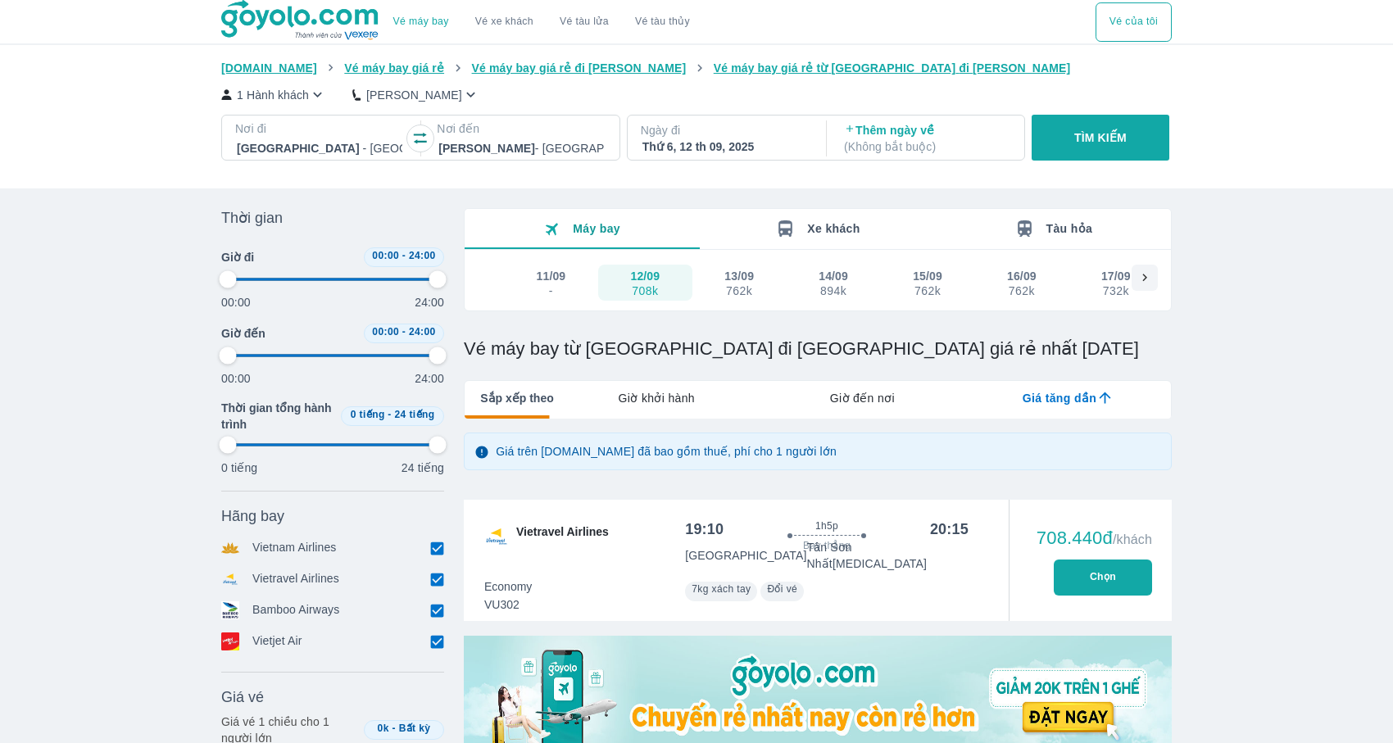
type input "97.9166666666667"
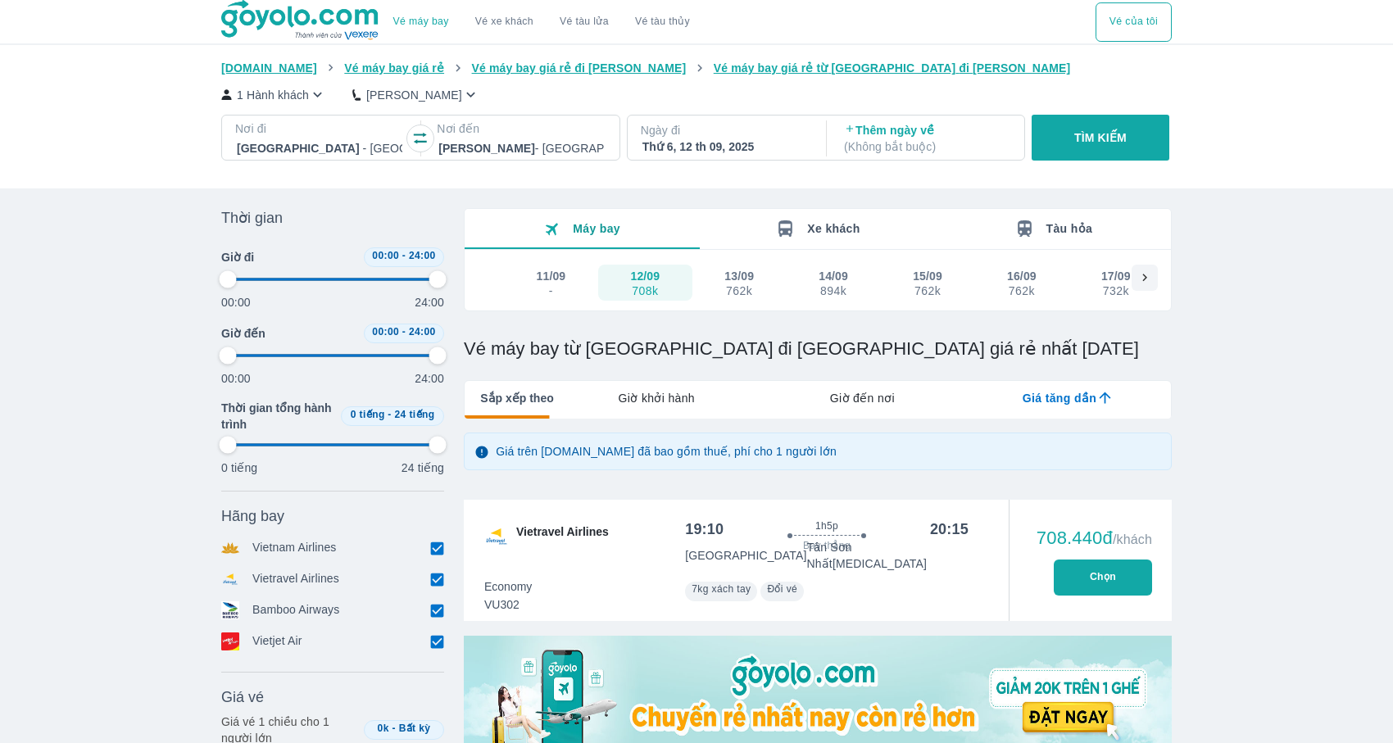
type input "97.9166666666667"
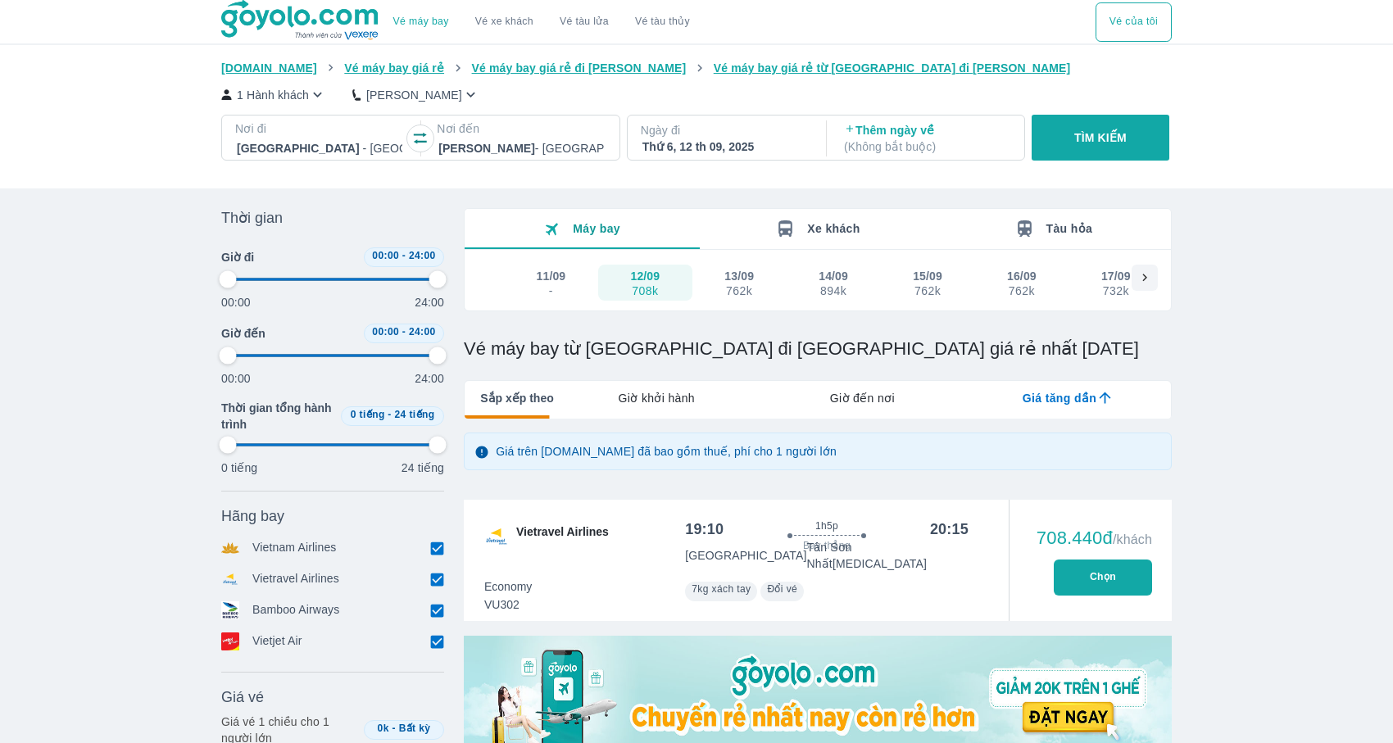
type input "97.9166666666667"
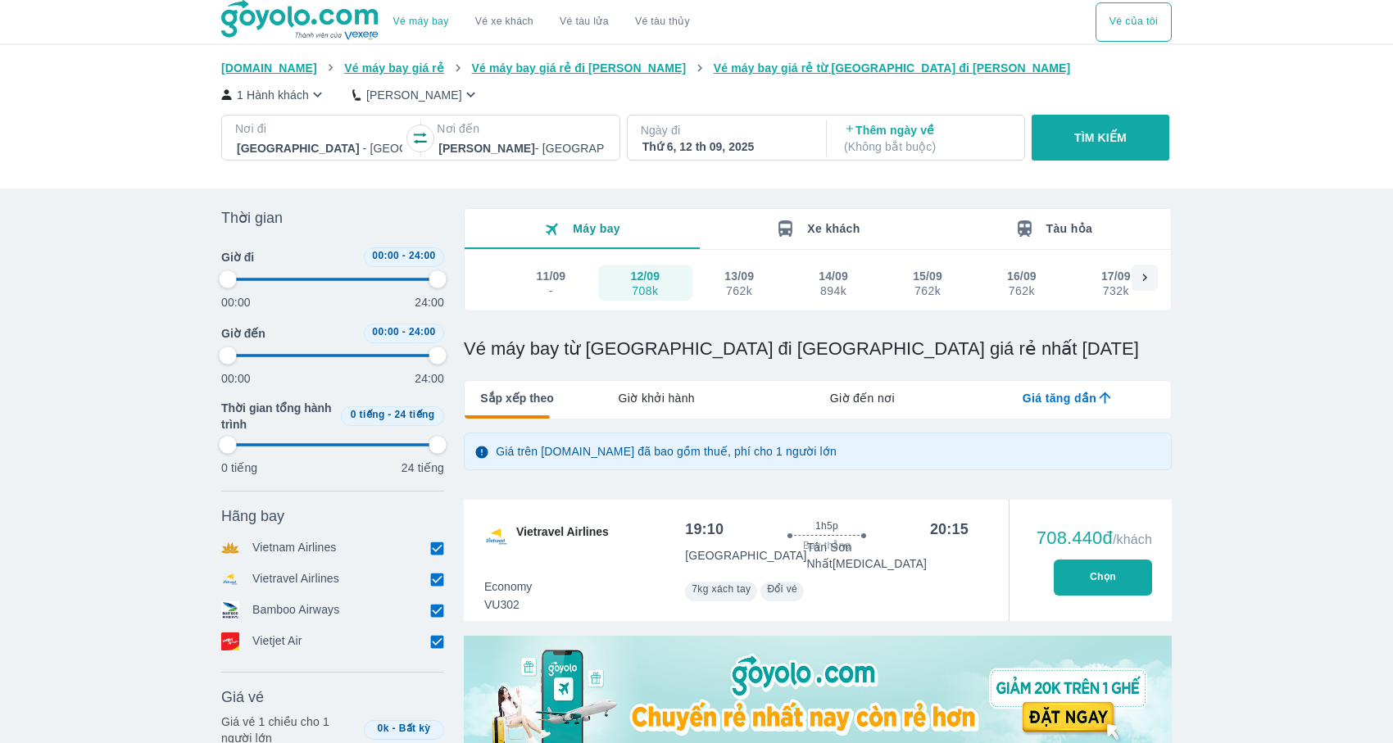
type input "97.9166666666667"
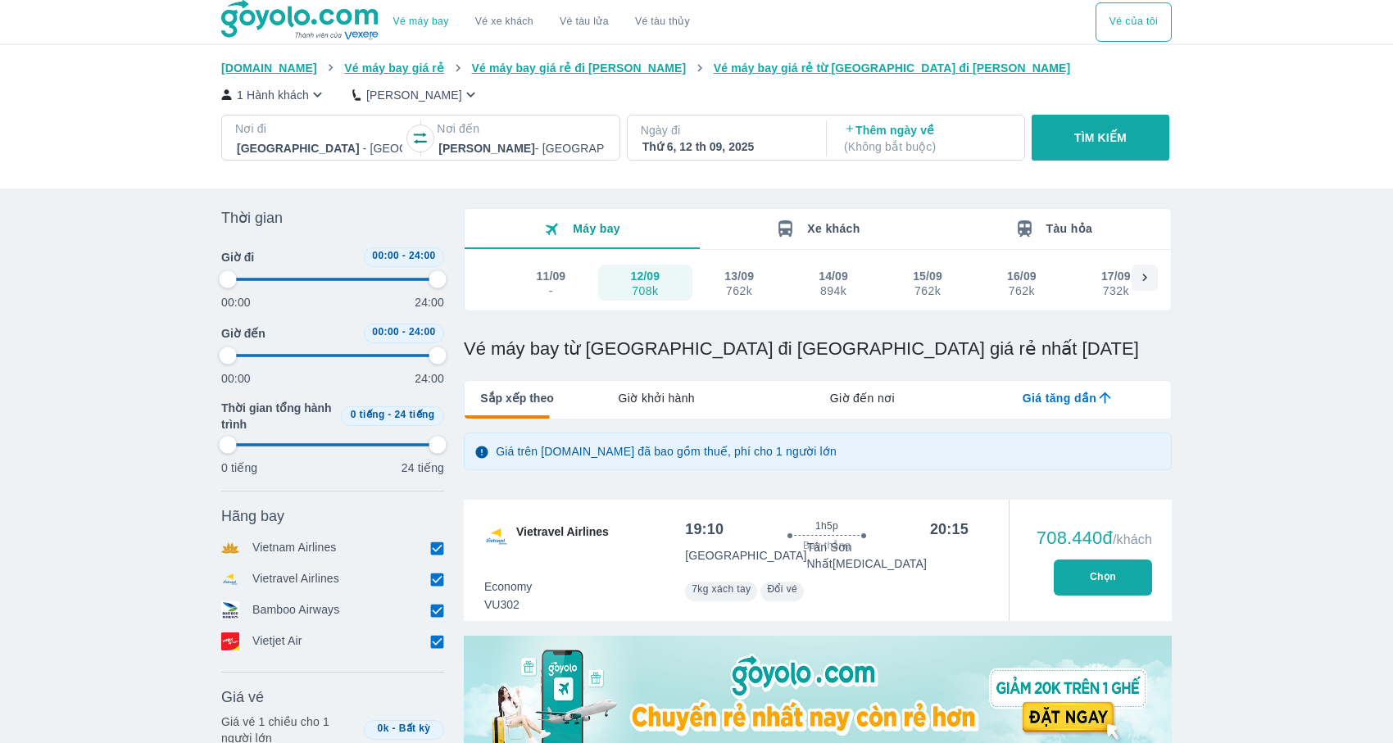
type input "97.9166666666667"
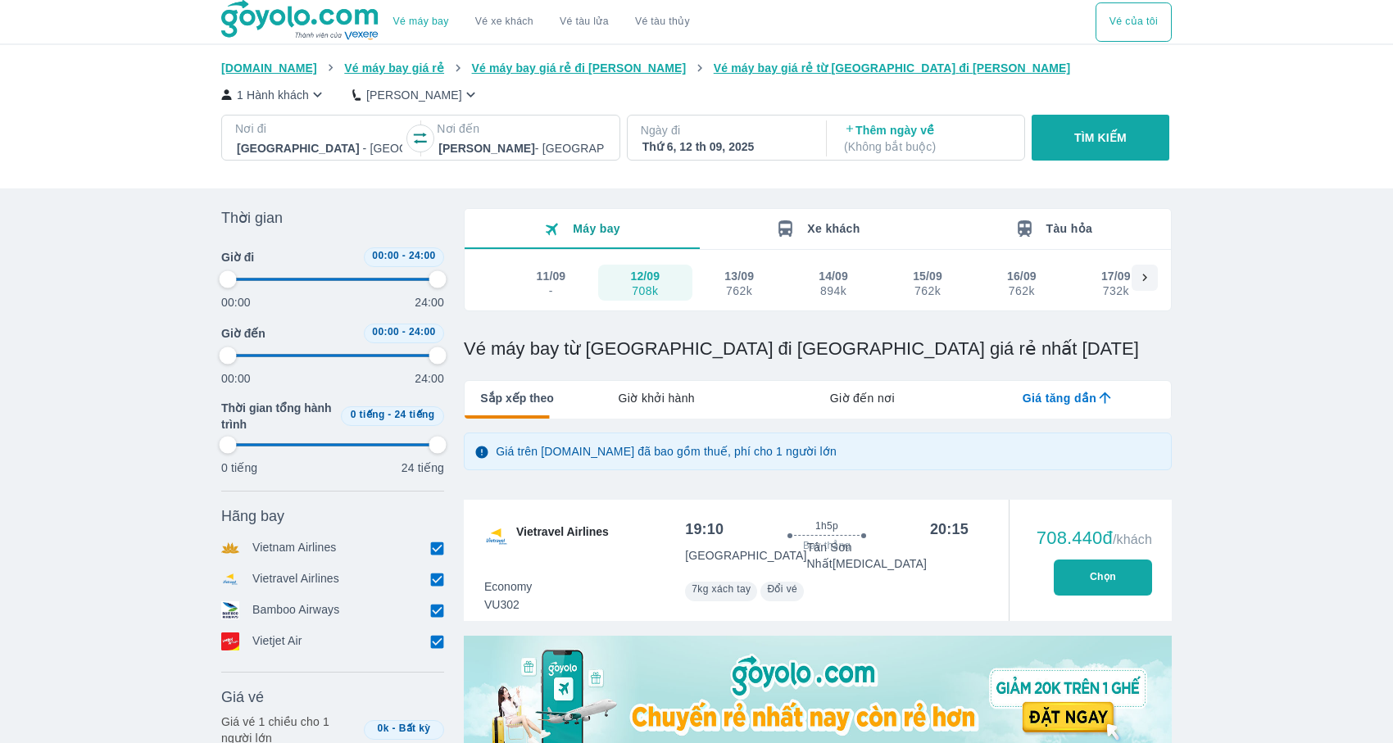
type input "97.9166666666667"
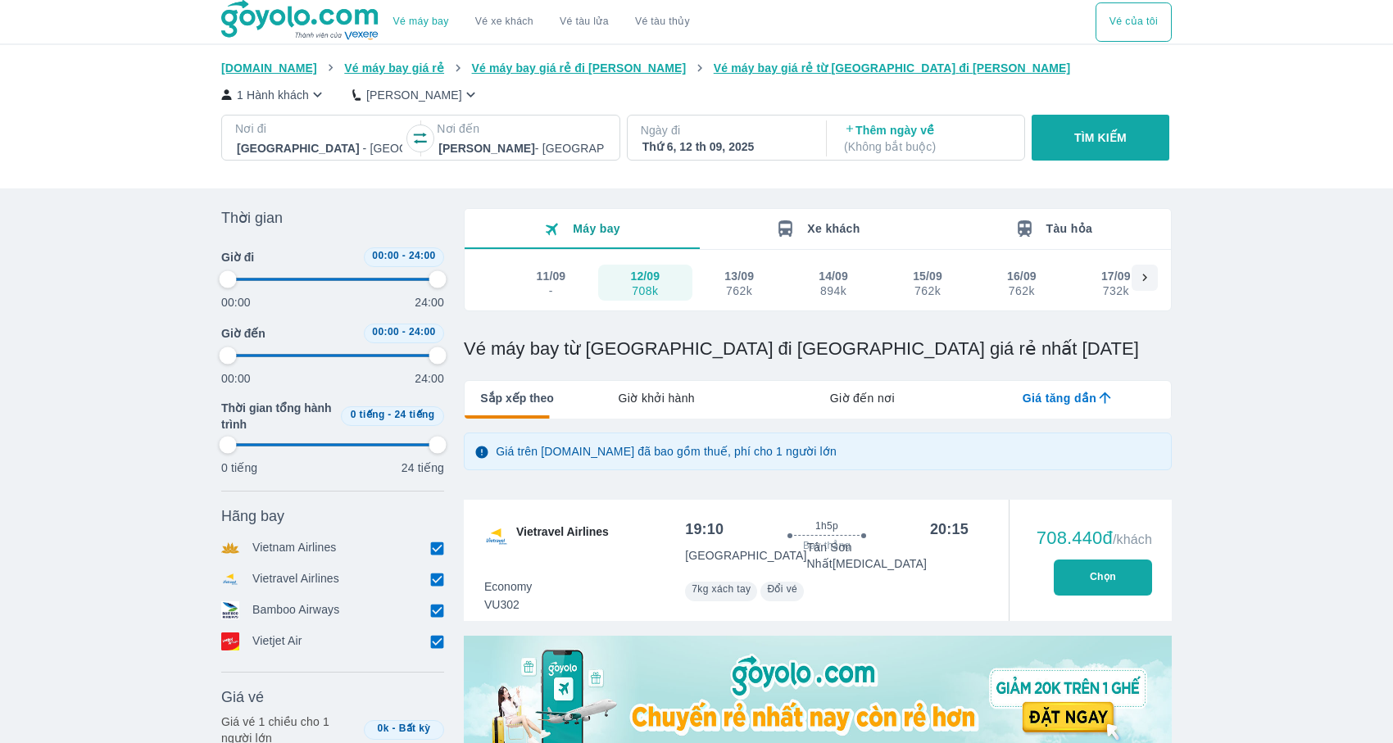
type input "97.9166666666667"
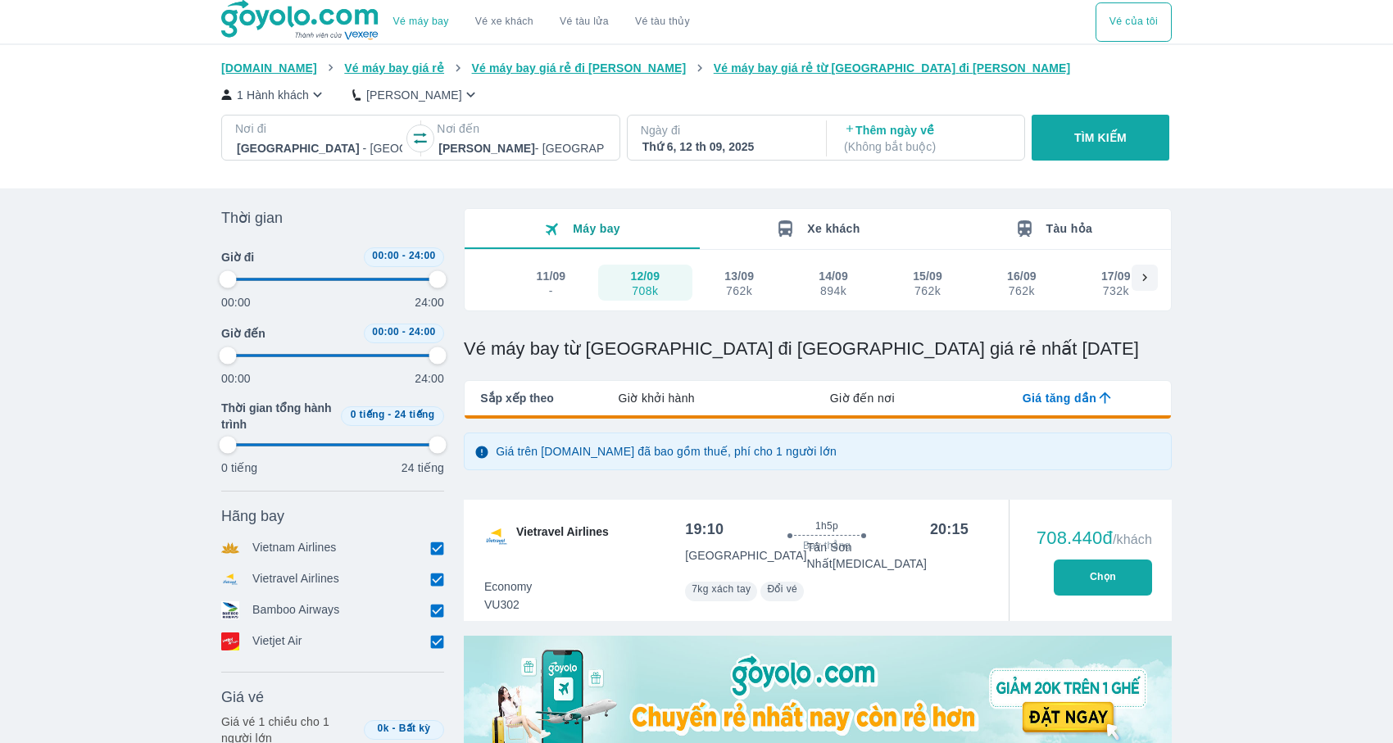
type input "97.9166666666667"
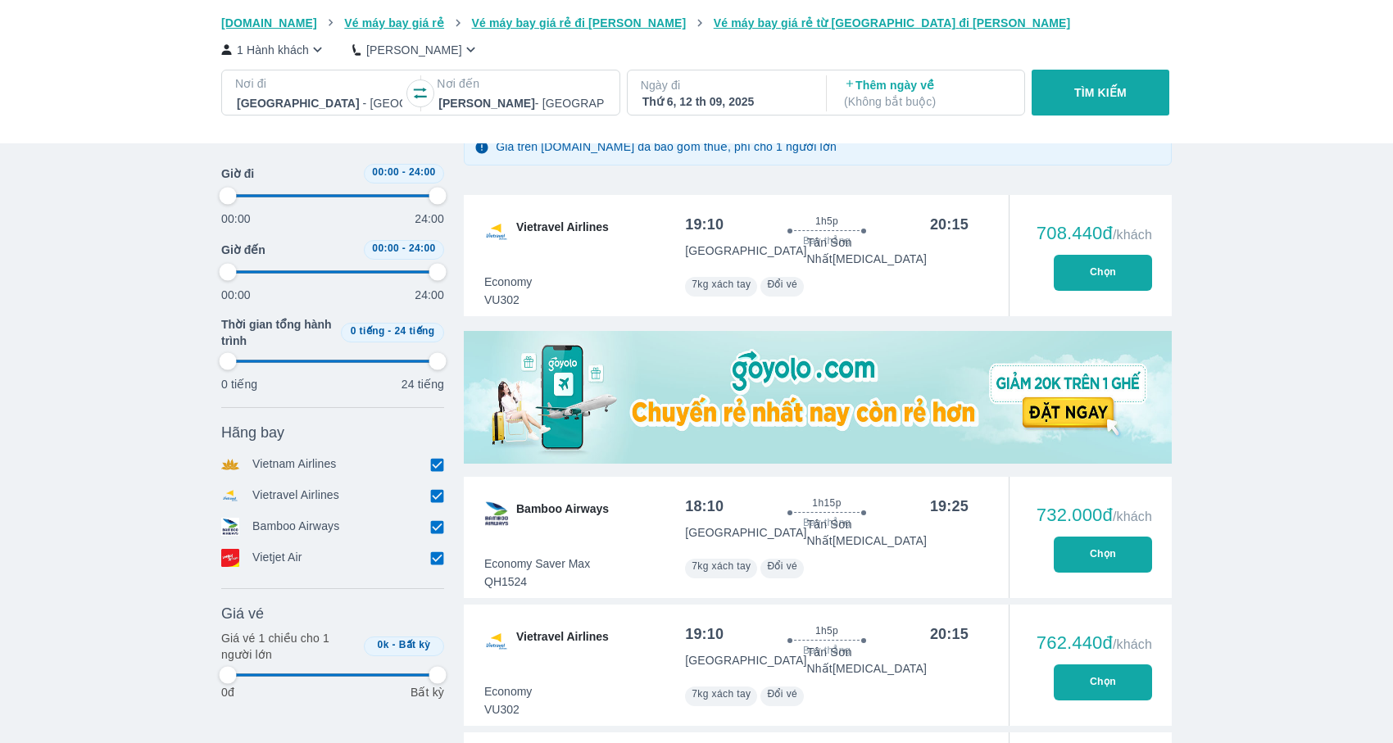
scroll to position [261, 0]
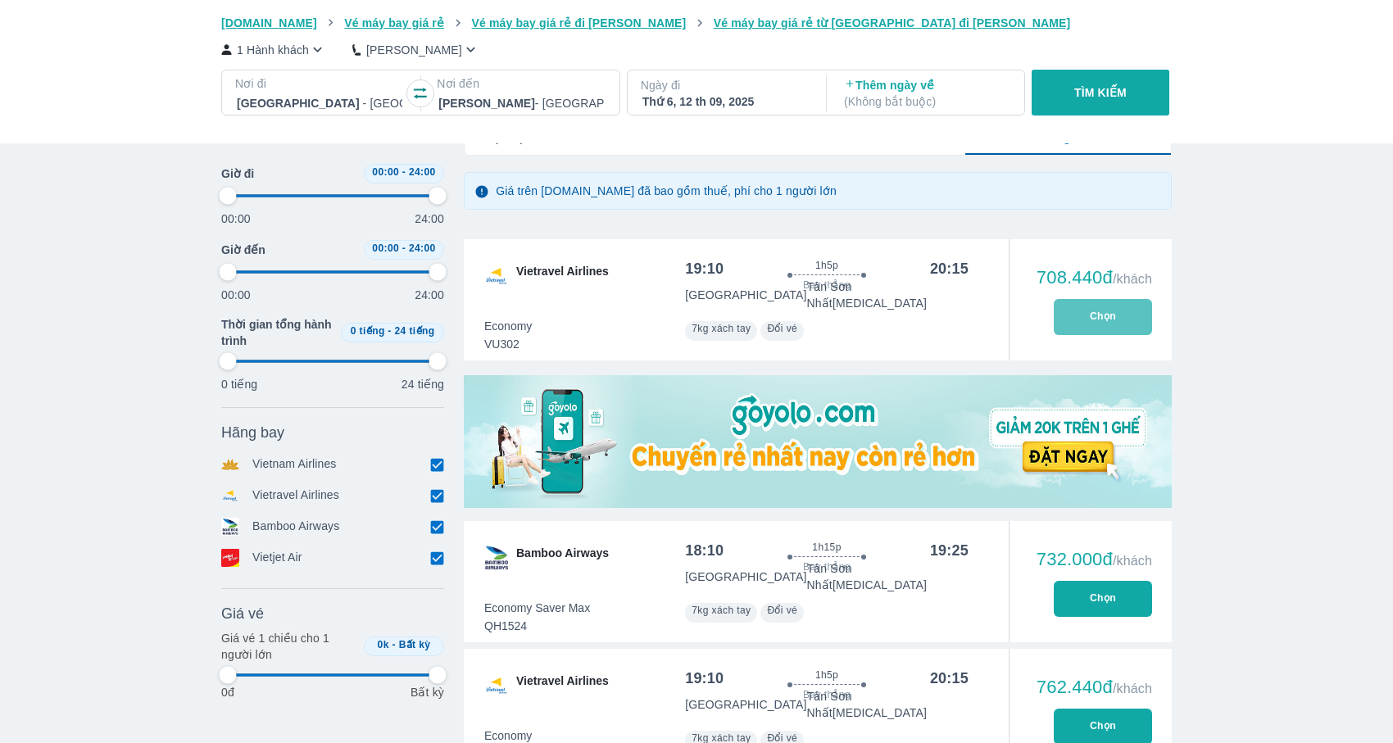
click at [1128, 309] on button "Chọn" at bounding box center [1102, 317] width 98 height 36
type input "97.9166666666667"
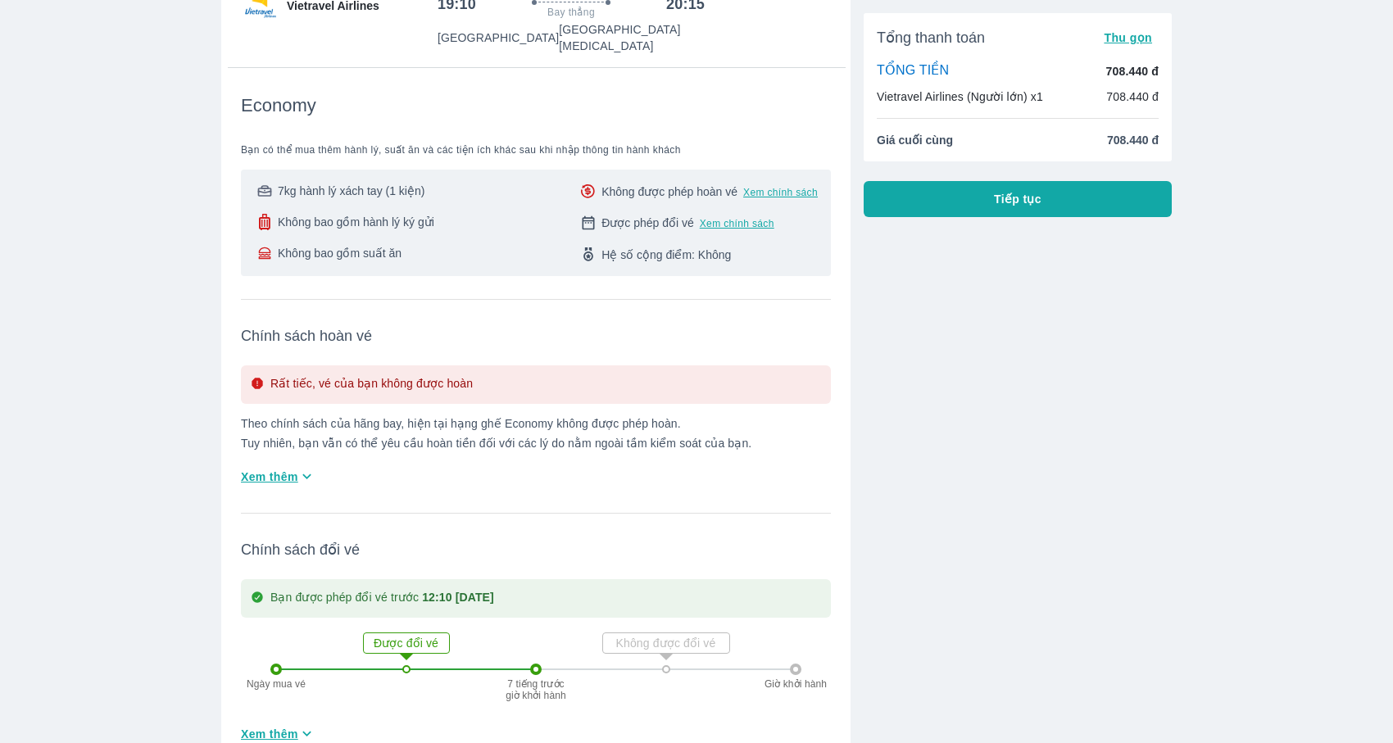
scroll to position [174, 0]
click at [1118, 183] on button "Tiếp tục" at bounding box center [1017, 199] width 308 height 36
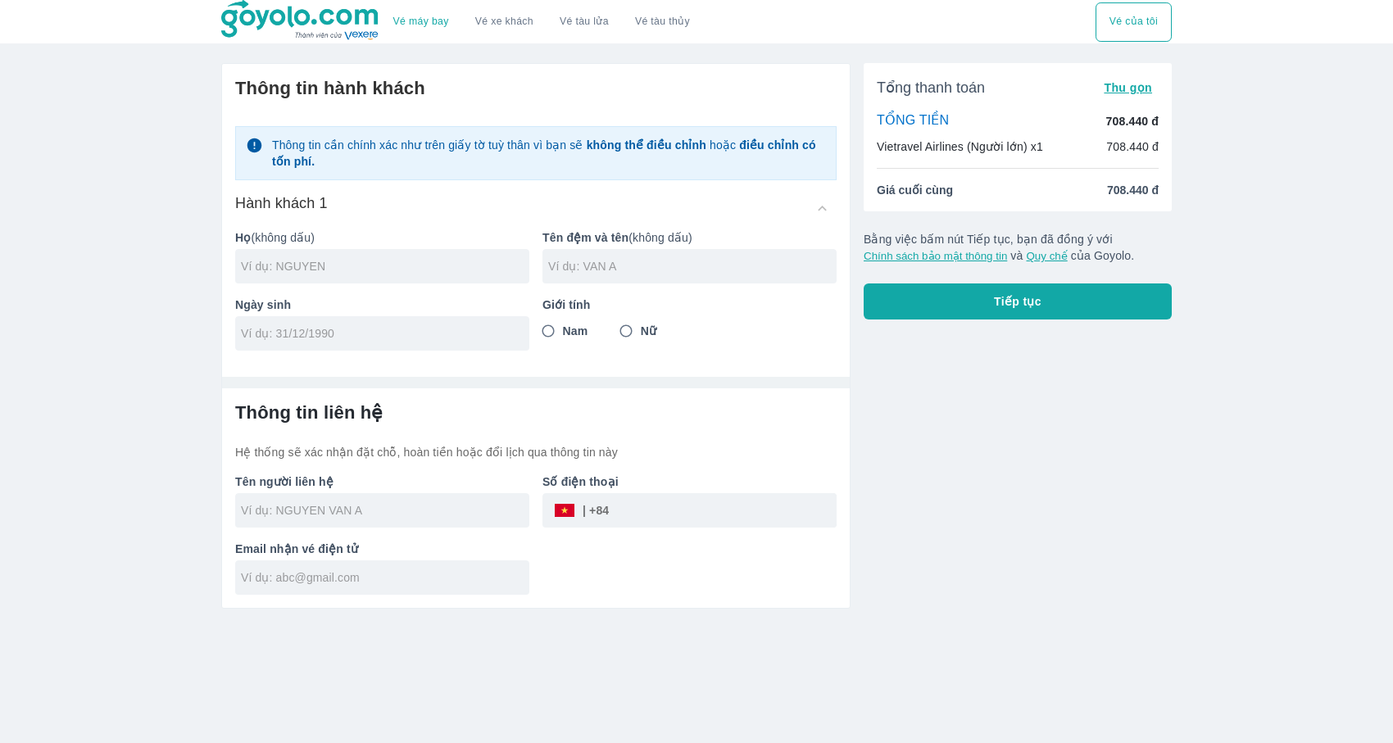
click at [367, 255] on div at bounding box center [382, 266] width 294 height 34
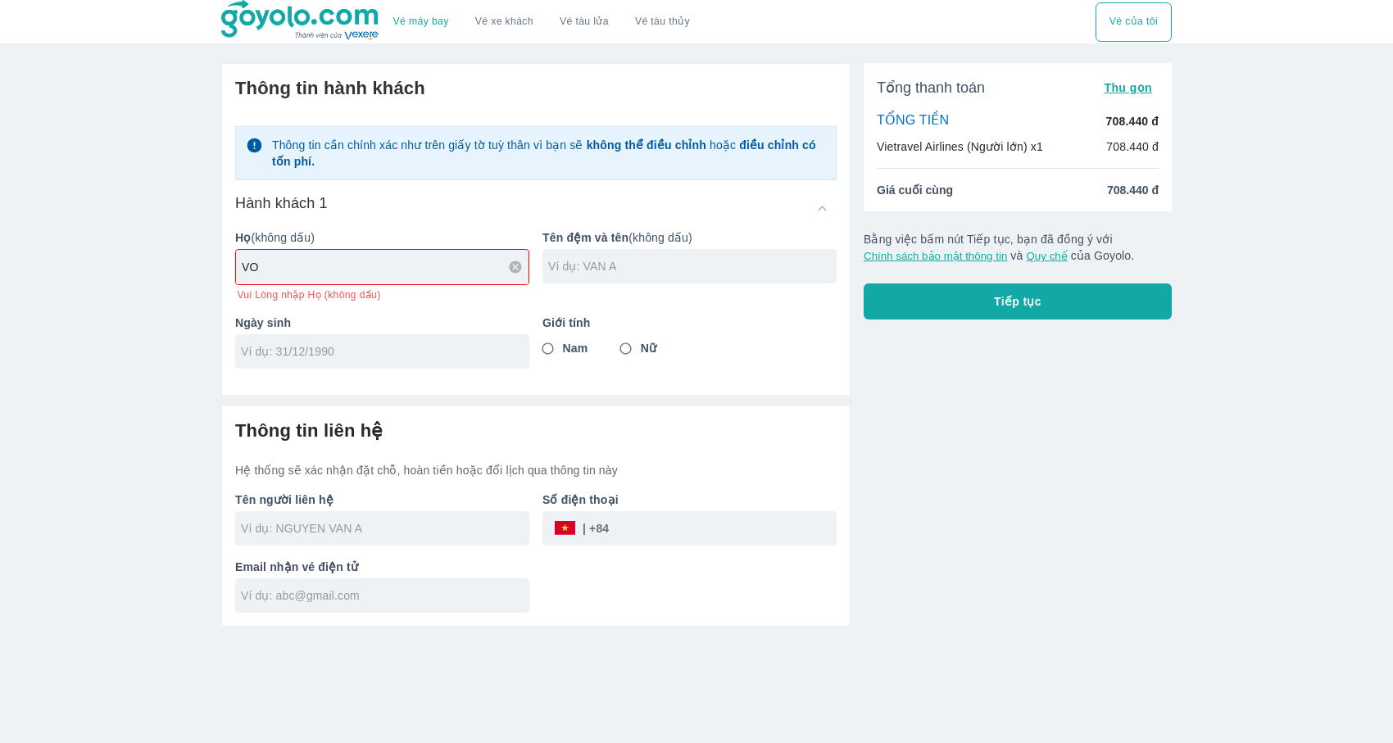
type input "VO"
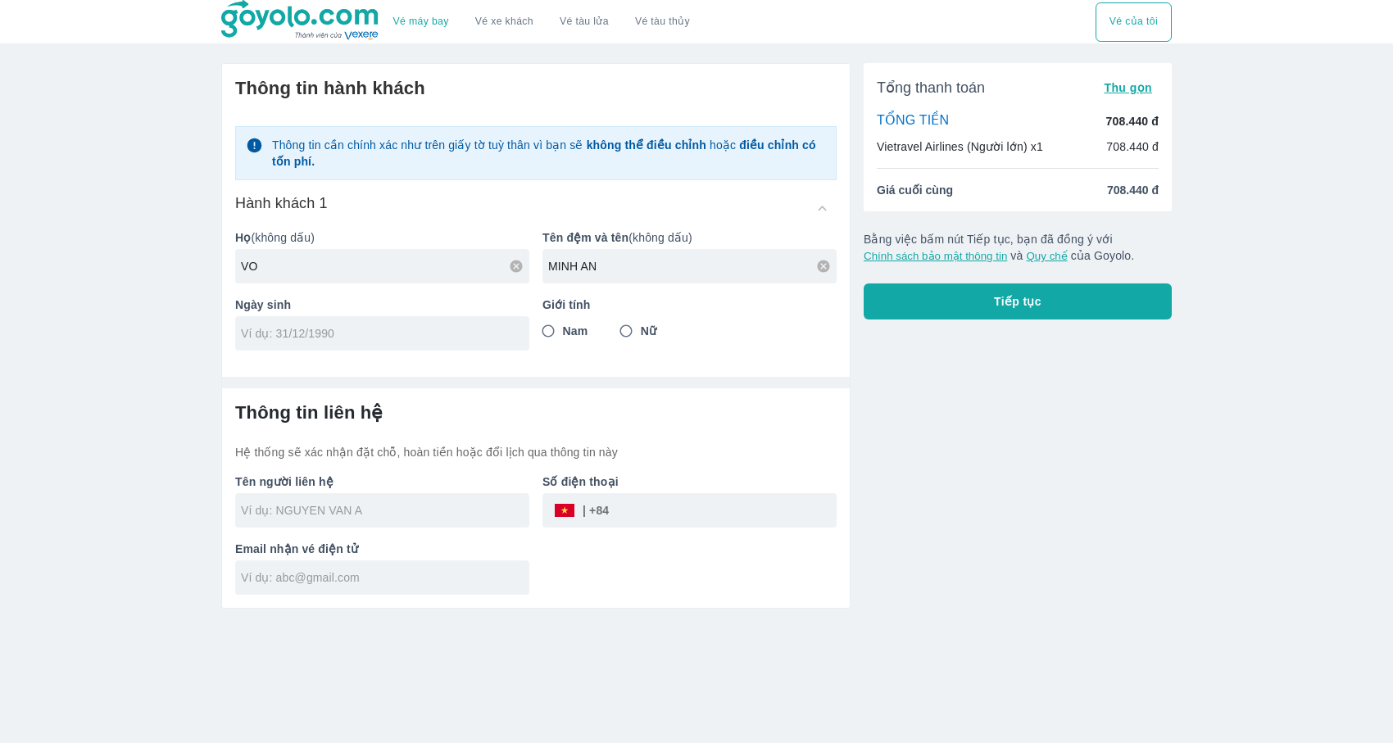
type input "MINH AN"
type input "[DATE]"
click at [552, 324] on input "Nam" at bounding box center [547, 330] width 29 height 29
radio input "true"
click at [418, 511] on input "text" at bounding box center [385, 510] width 288 height 16
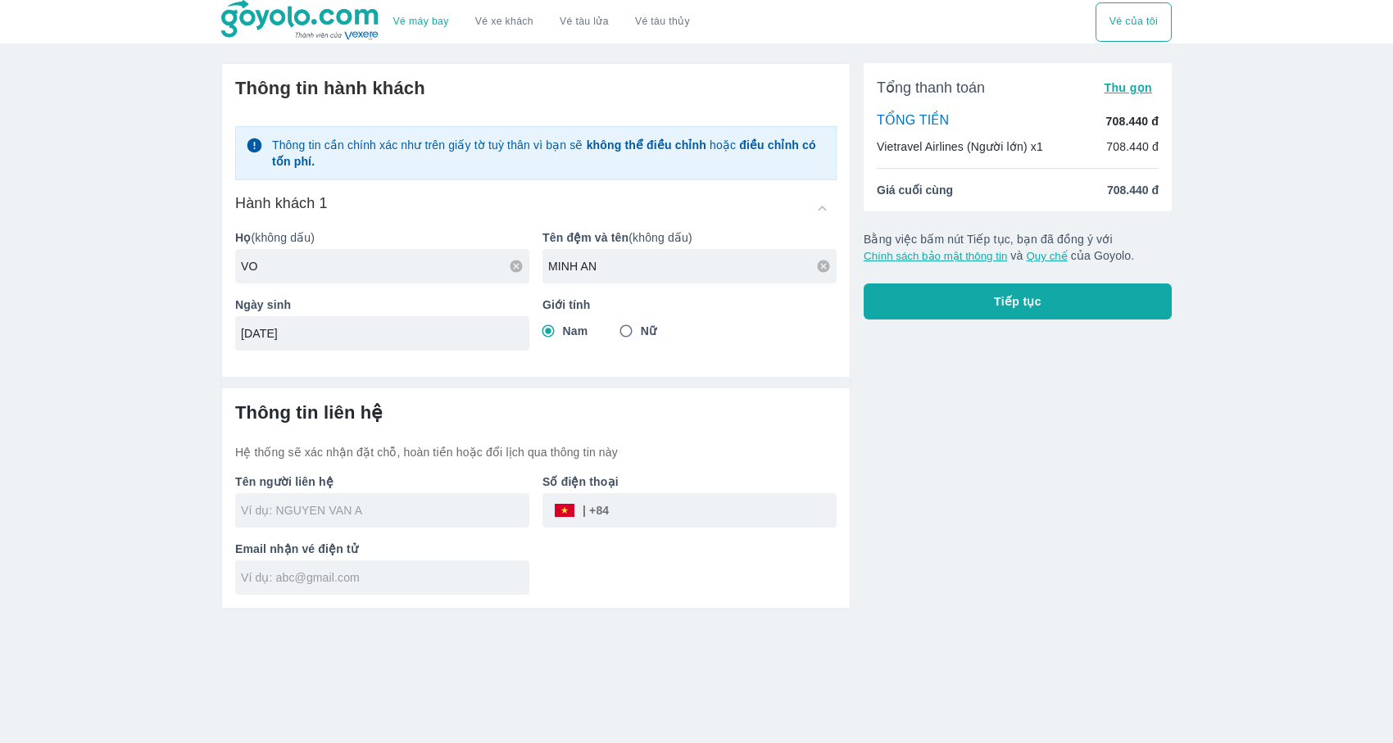
type input "VO MINH AN"
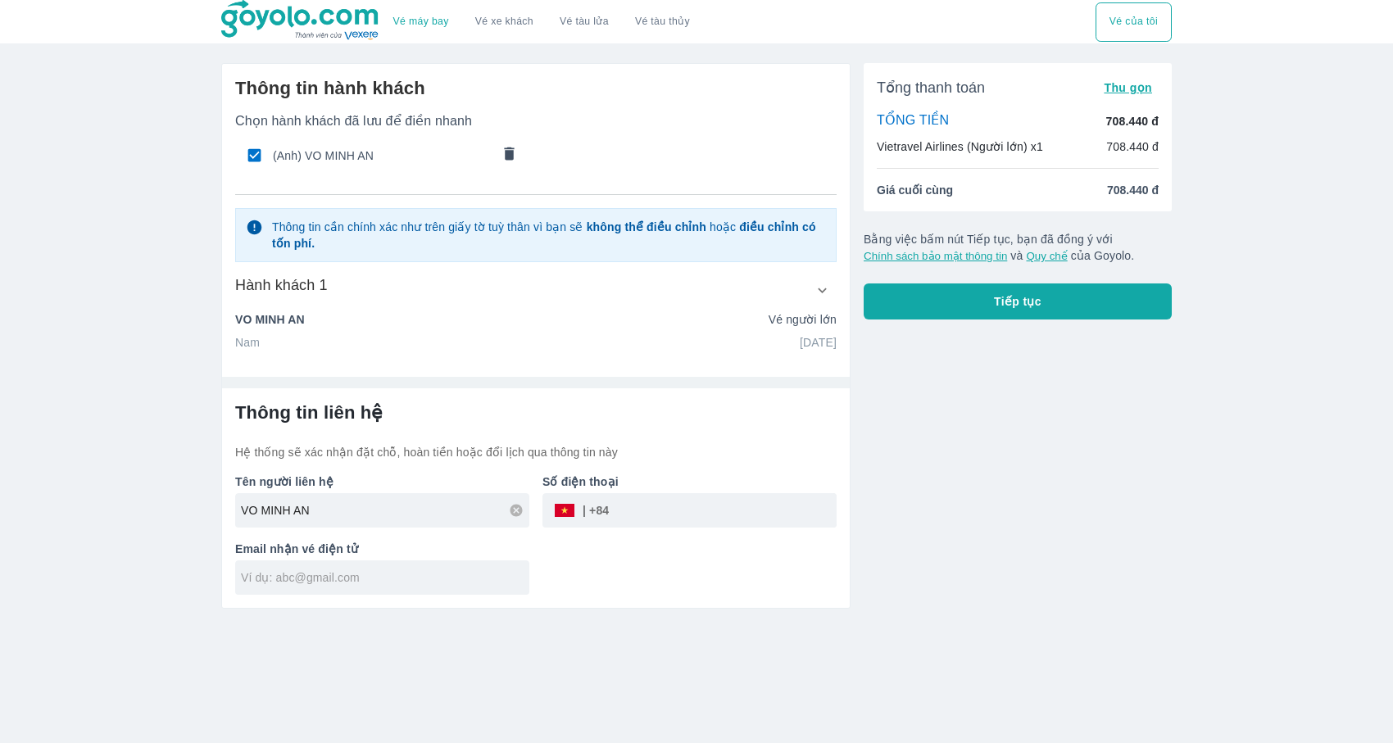
click at [627, 514] on input "tel" at bounding box center [723, 510] width 228 height 39
type input "377860001"
type input "m"
type input "â"
click at [295, 579] on input "[EMAIL_ADDRESS][DOMAIN_NAME]" at bounding box center [385, 577] width 288 height 16
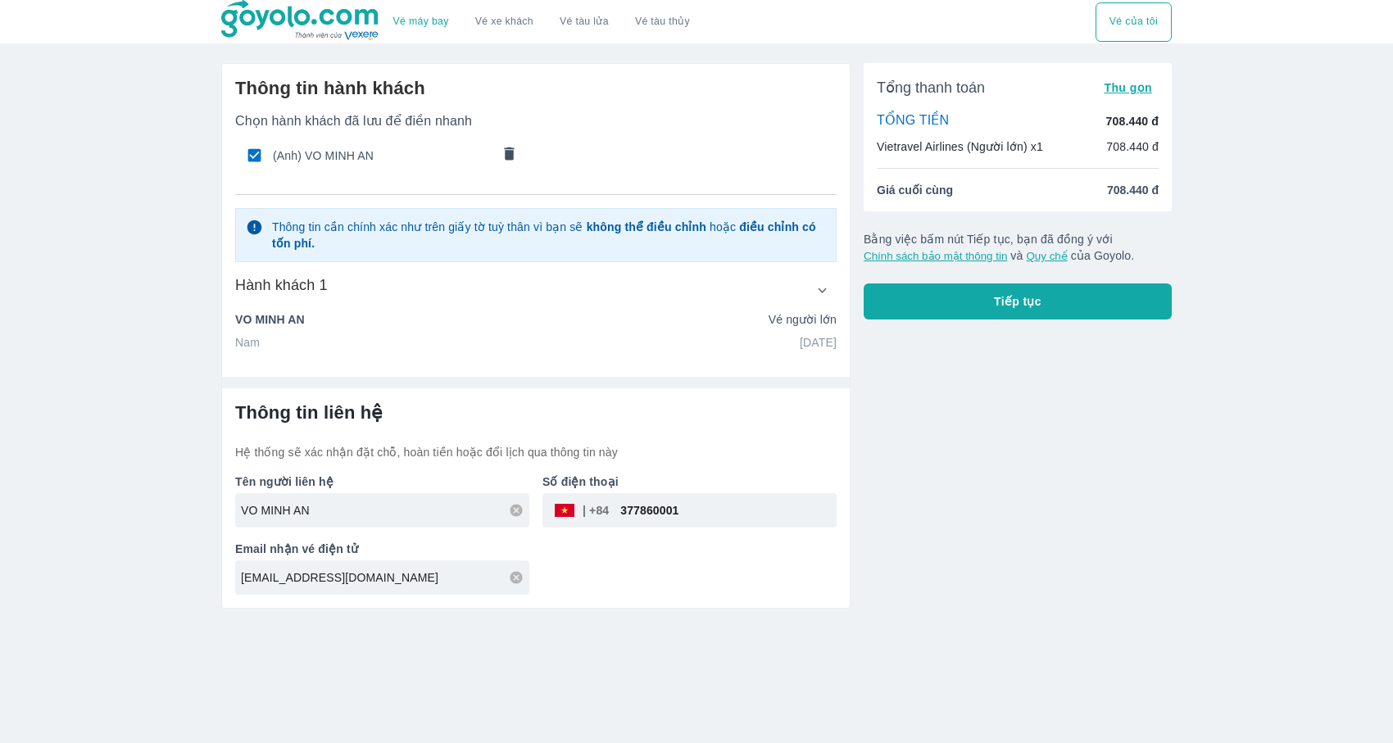
type input "[EMAIL_ADDRESS][DOMAIN_NAME]"
click at [1009, 293] on span "Tiếp tục" at bounding box center [1018, 301] width 48 height 16
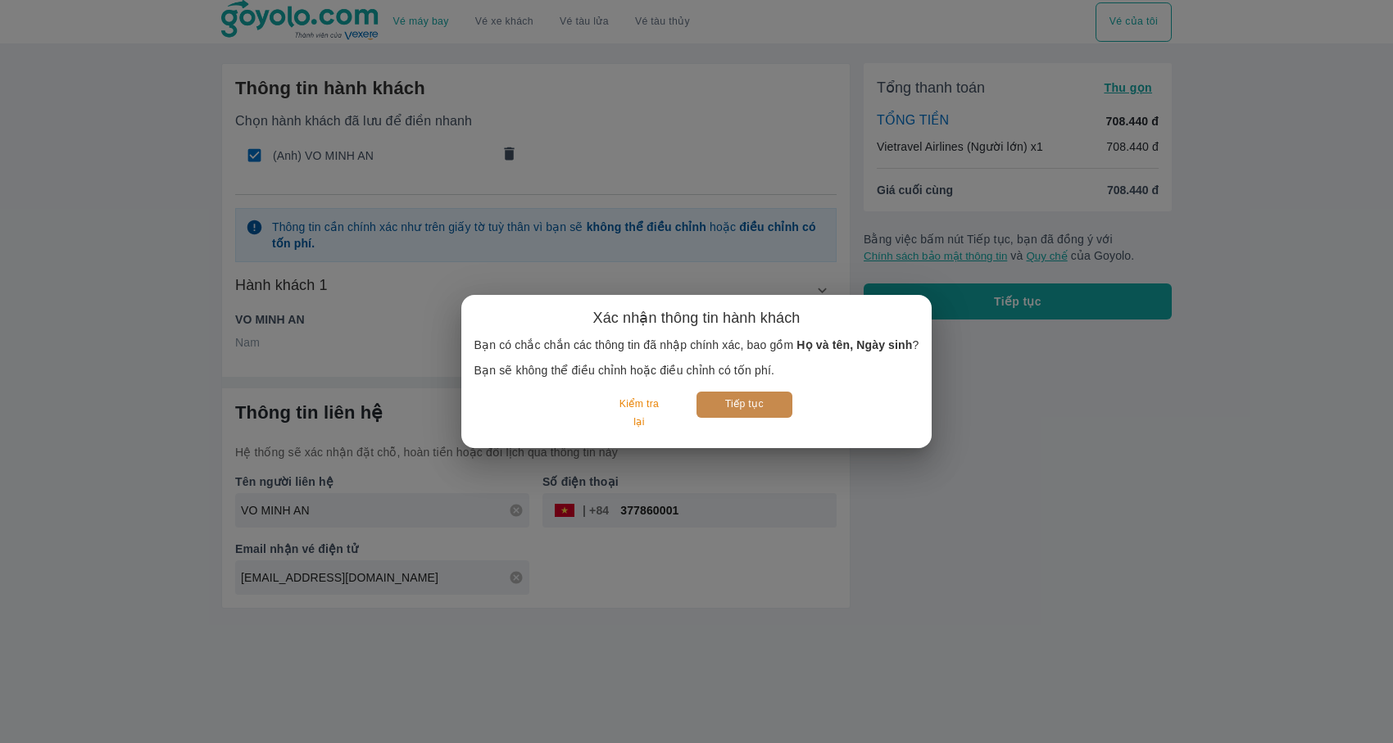
click at [745, 416] on button "Tiếp tục" at bounding box center [744, 404] width 96 height 25
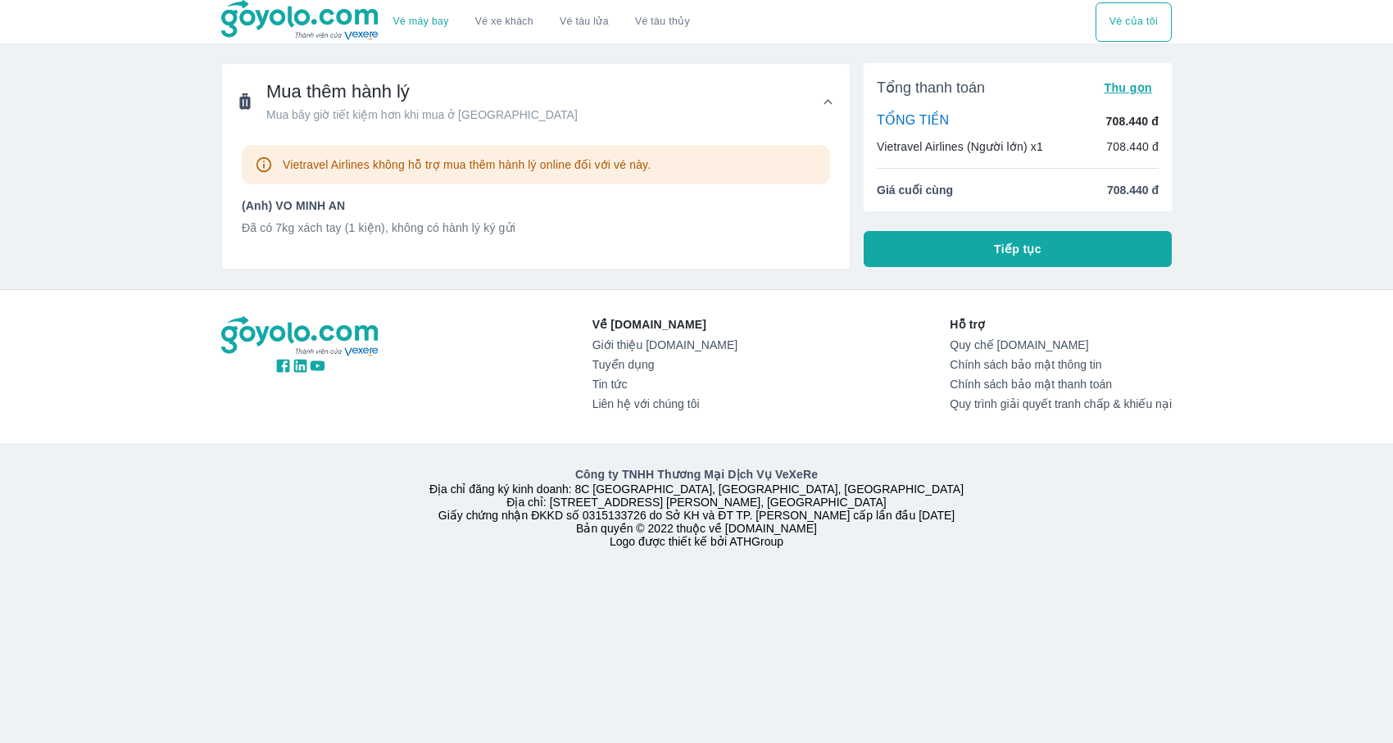
click at [943, 256] on button "Tiếp tục" at bounding box center [1017, 249] width 308 height 36
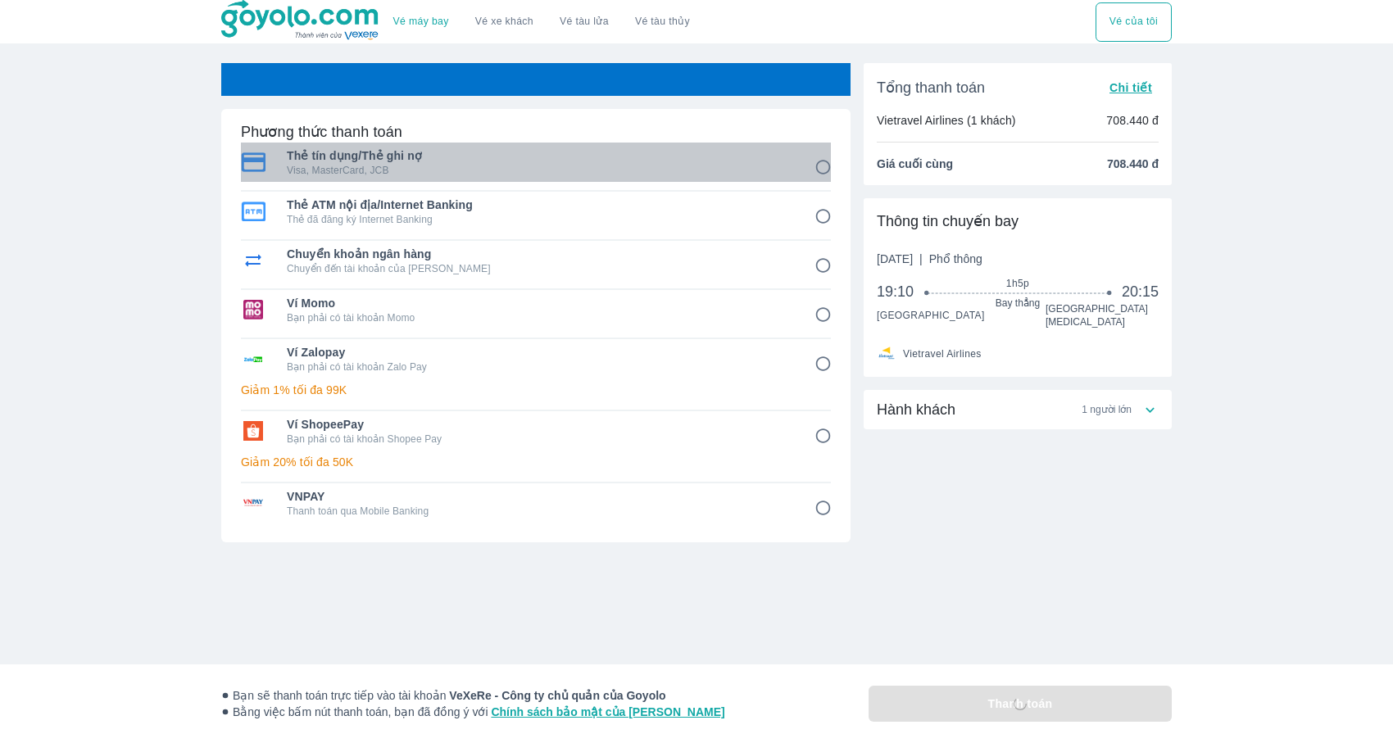
click at [709, 161] on span "Thẻ tín dụng/Thẻ ghi nợ" at bounding box center [539, 155] width 505 height 16
radio input "true"
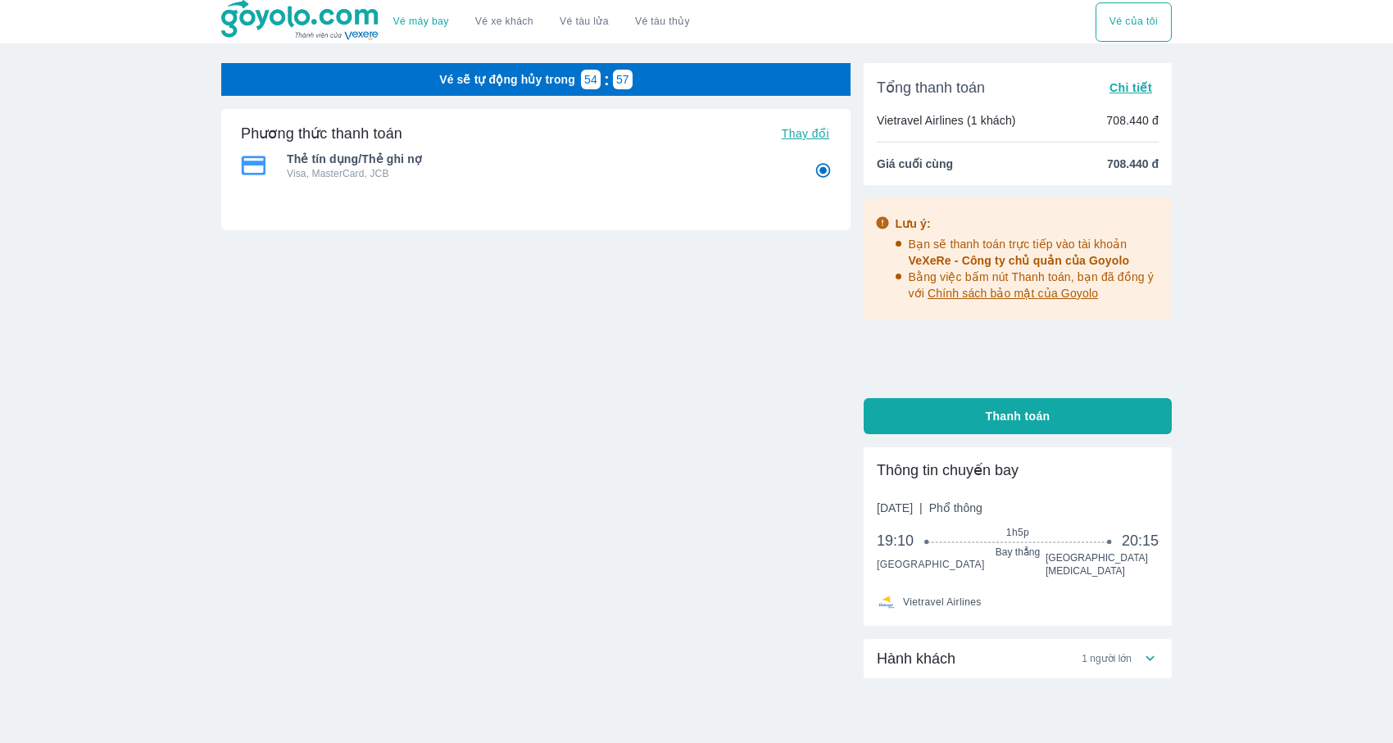
click at [1070, 419] on button "Thanh toán" at bounding box center [1017, 416] width 308 height 36
radio input "false"
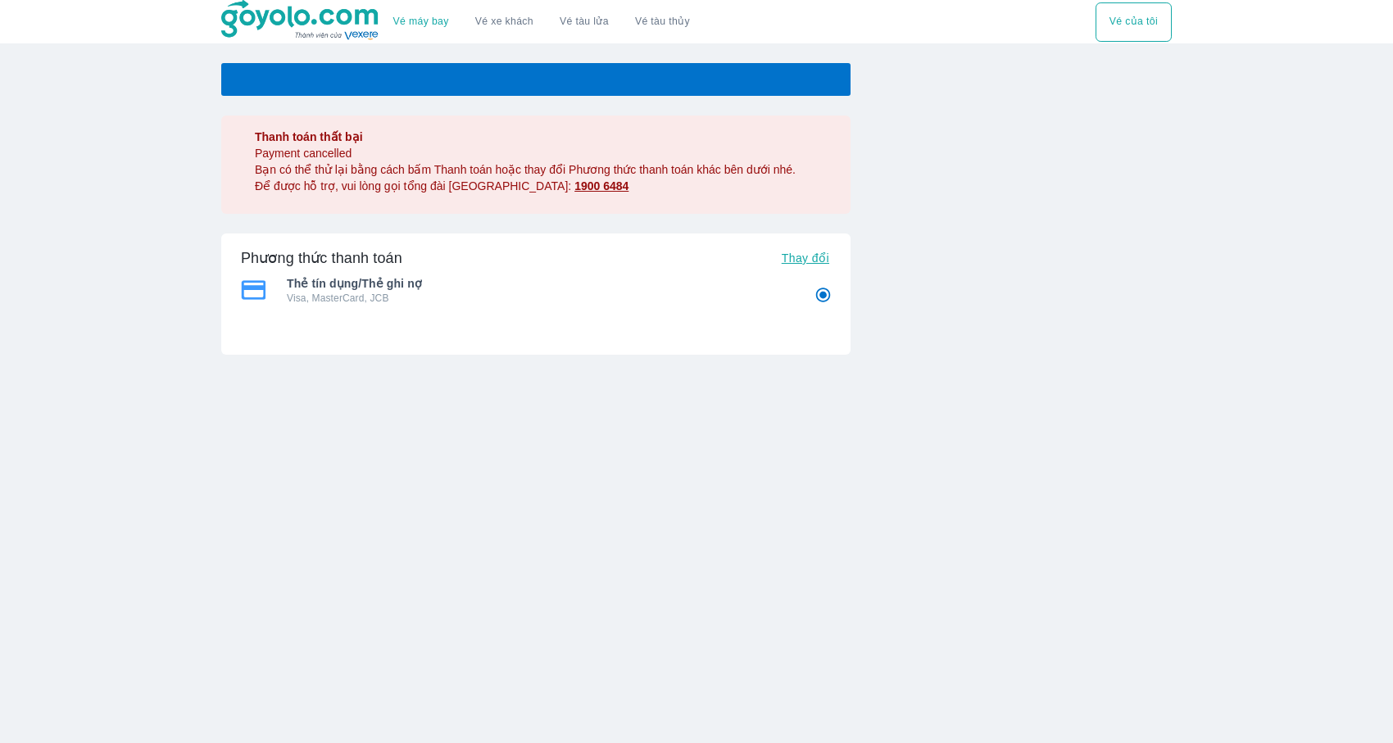
radio input "false"
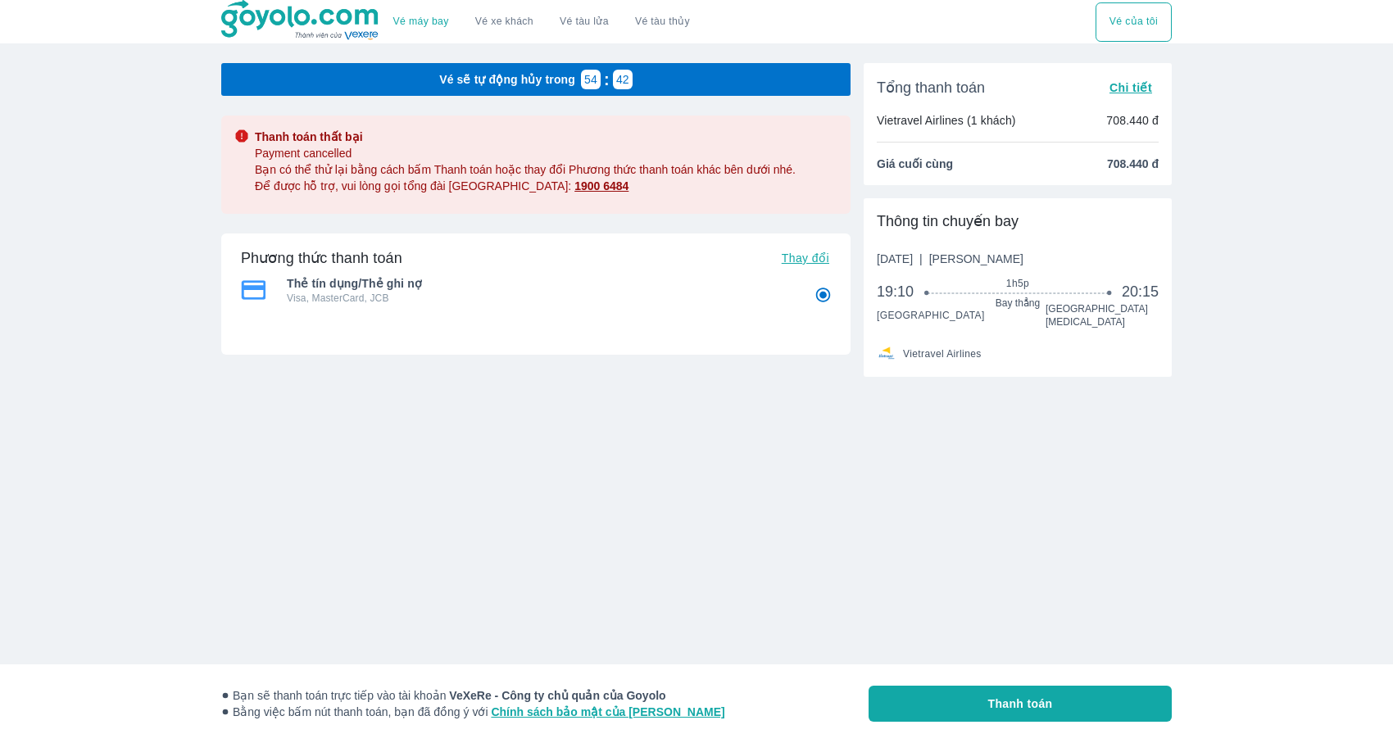
click at [954, 279] on span "1h5p" at bounding box center [1017, 283] width 181 height 13
click at [1121, 88] on span "Chi tiết" at bounding box center [1130, 87] width 43 height 13
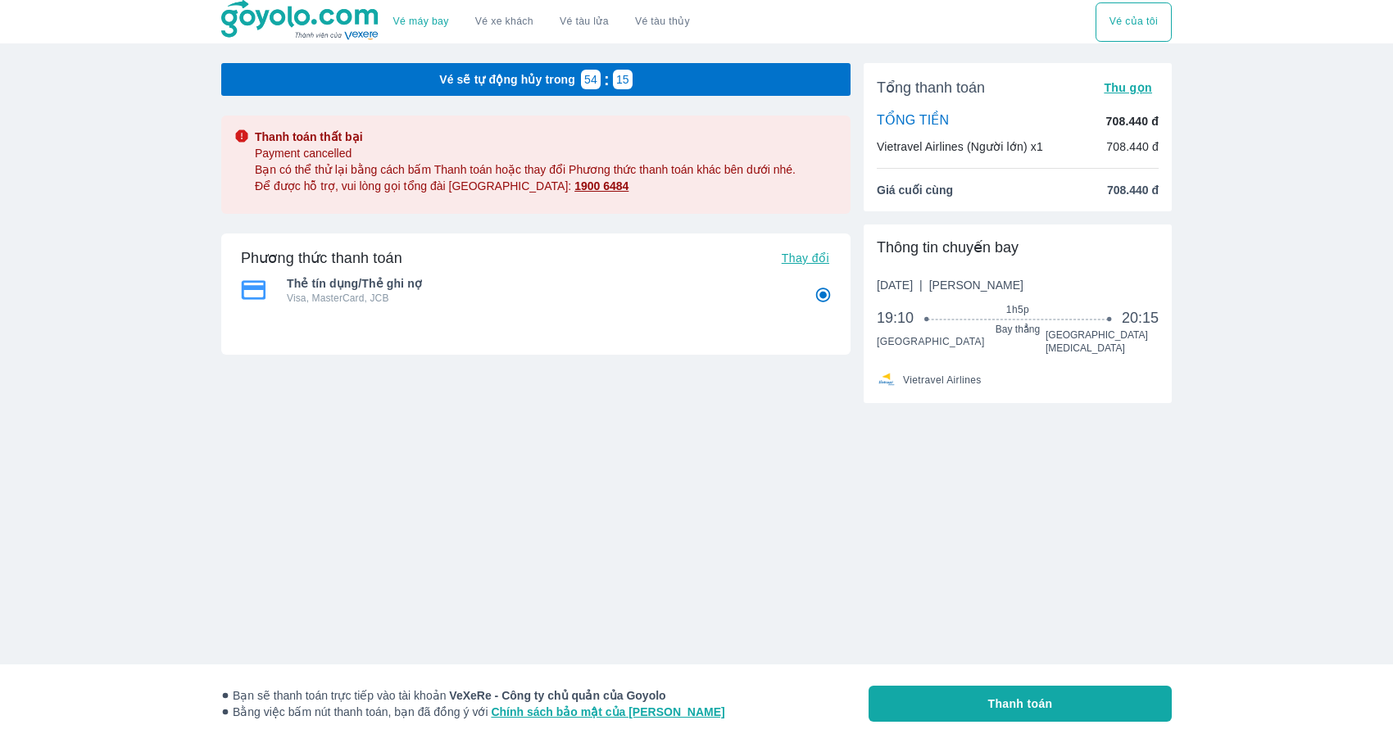
click at [300, 12] on img at bounding box center [300, 20] width 159 height 41
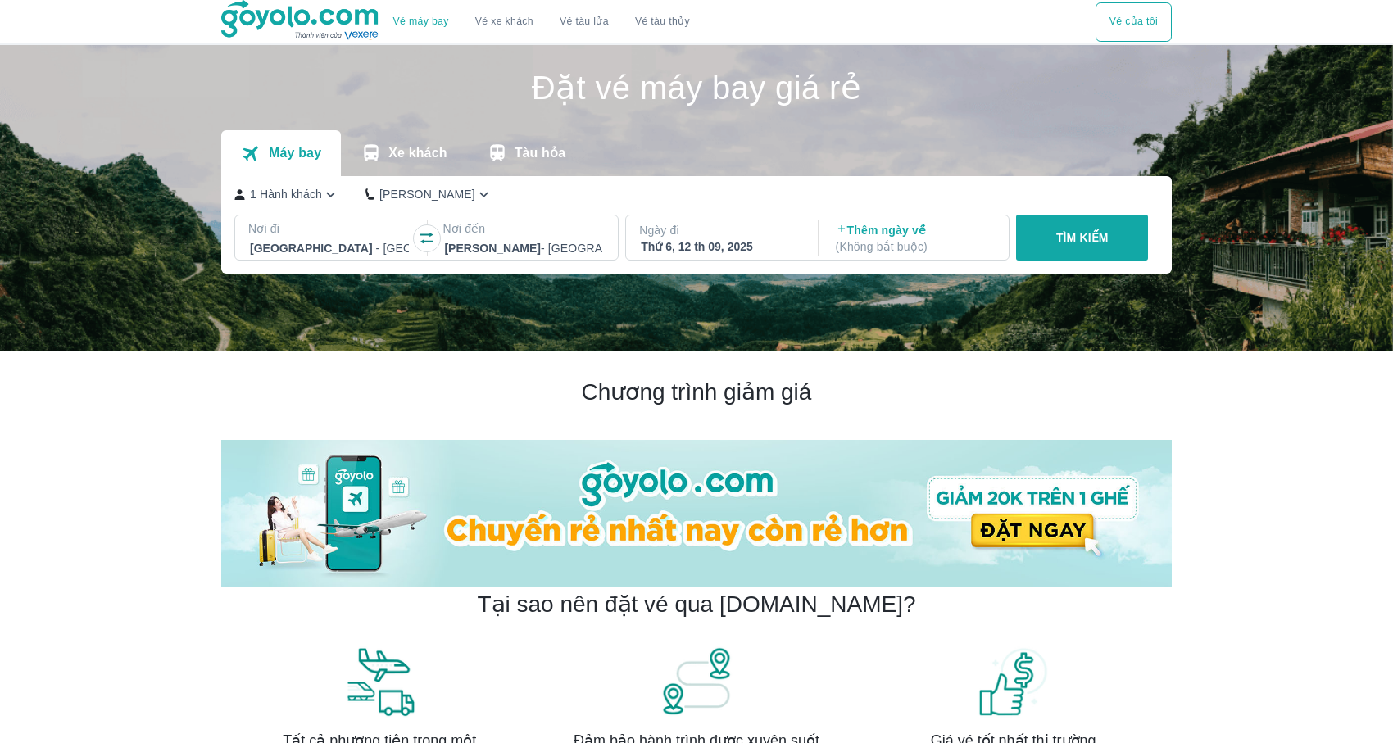
click at [1049, 233] on button "TÌM KIẾM" at bounding box center [1082, 238] width 132 height 46
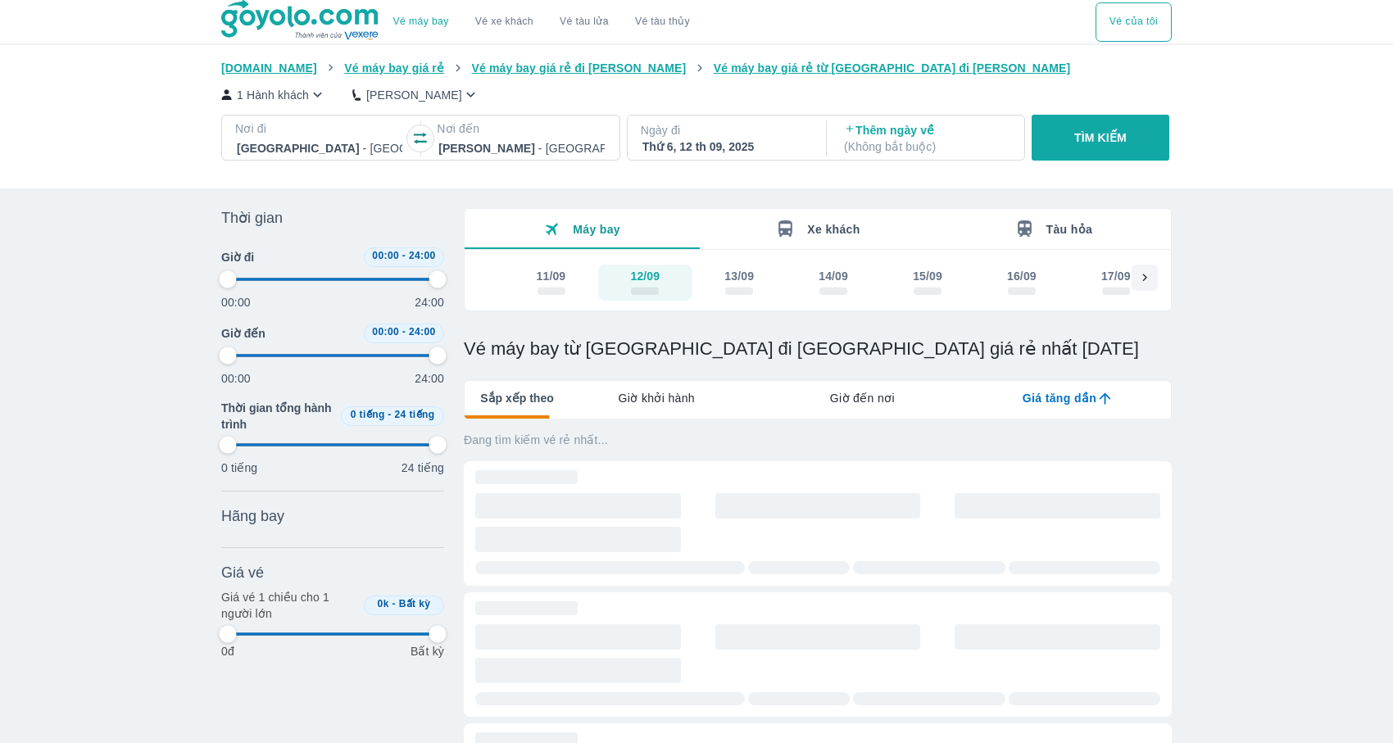
type input "97.9166666666667"
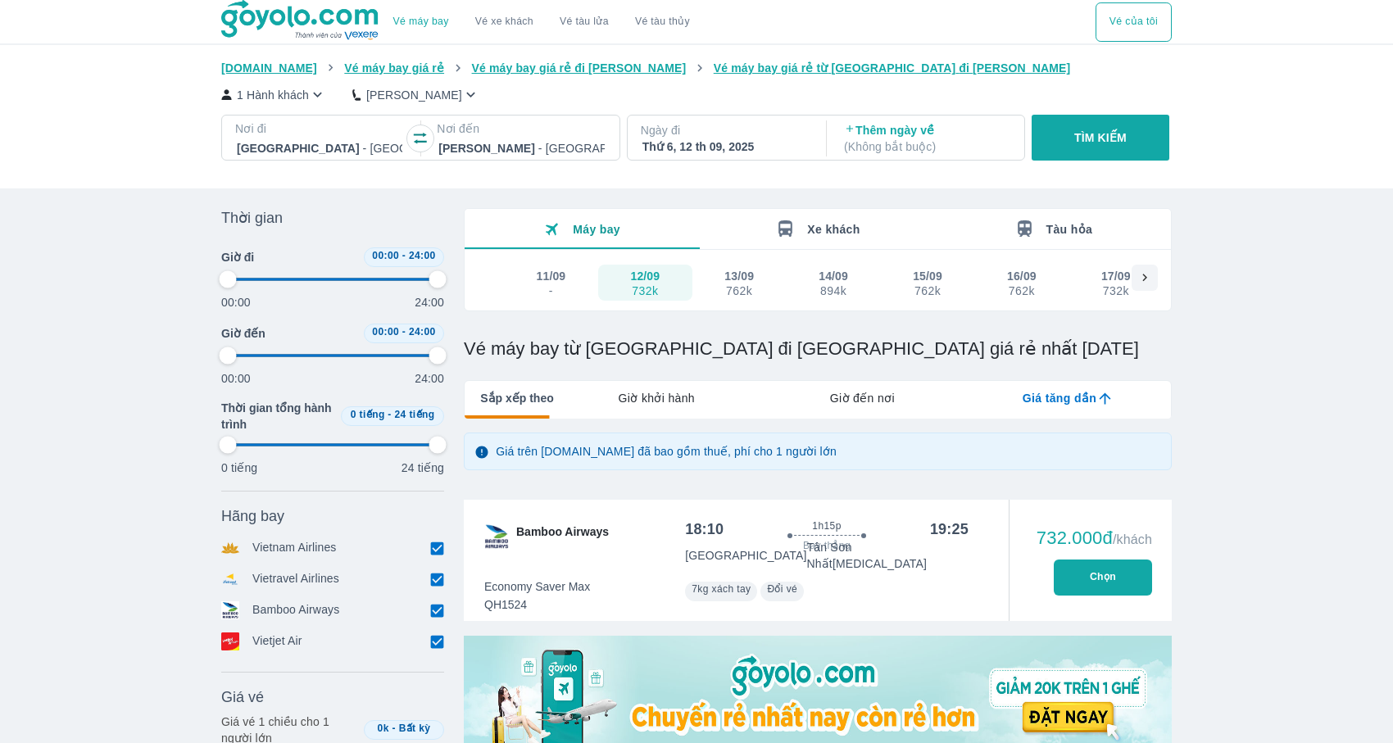
type input "97.9166666666667"
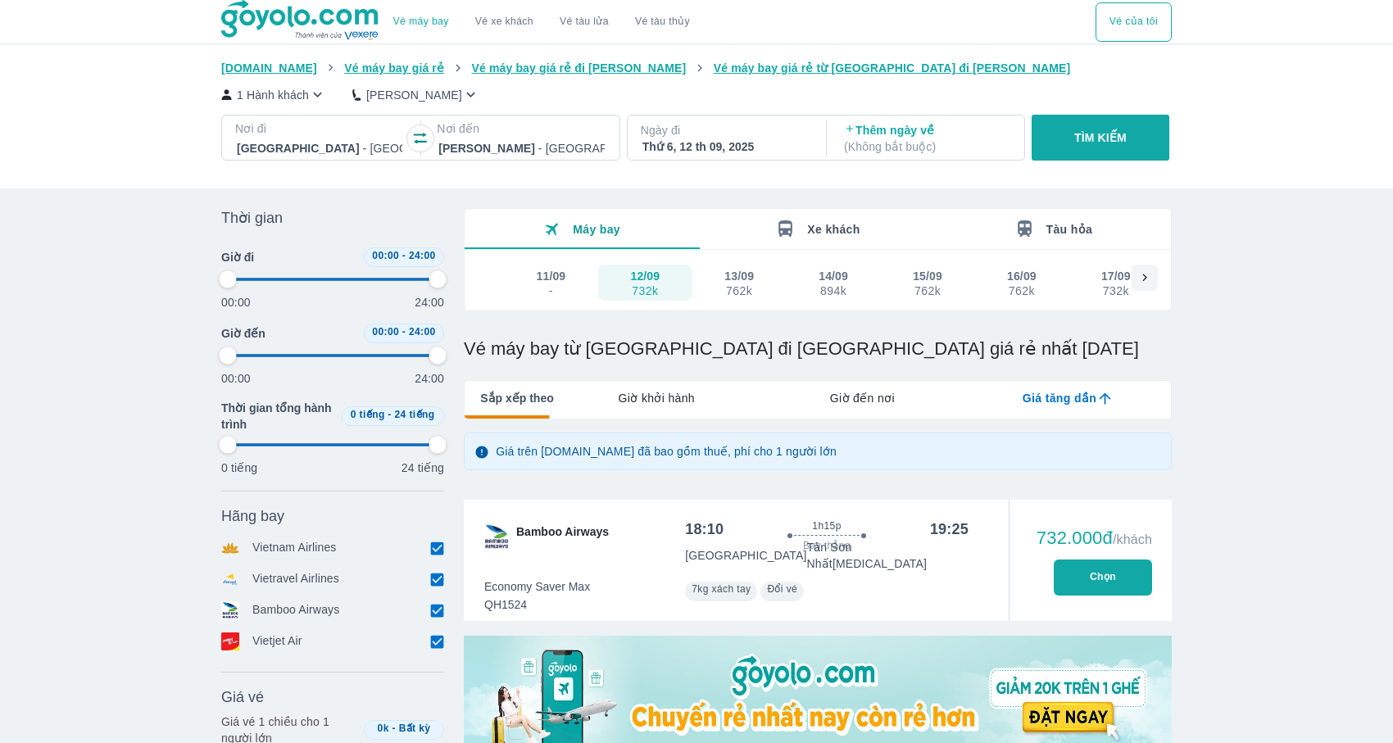
type input "97.9166666666667"
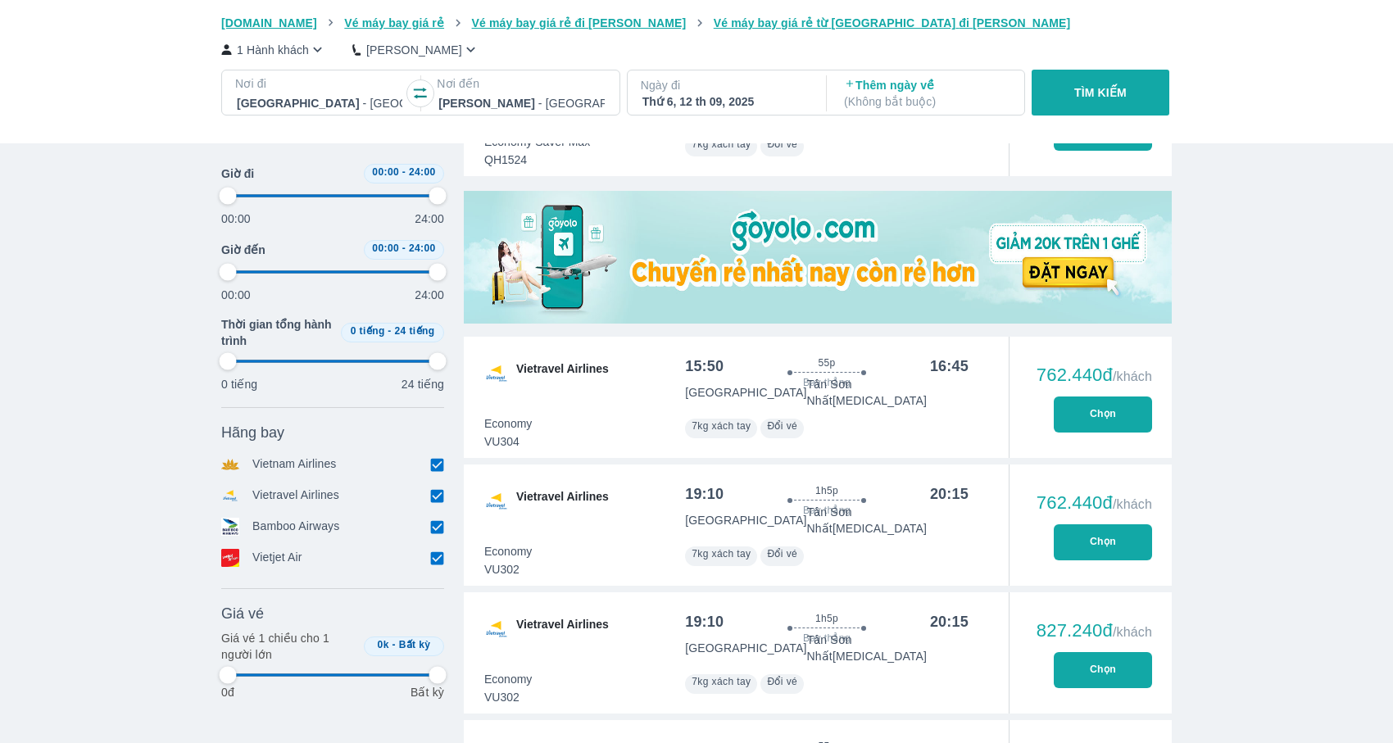
scroll to position [446, 0]
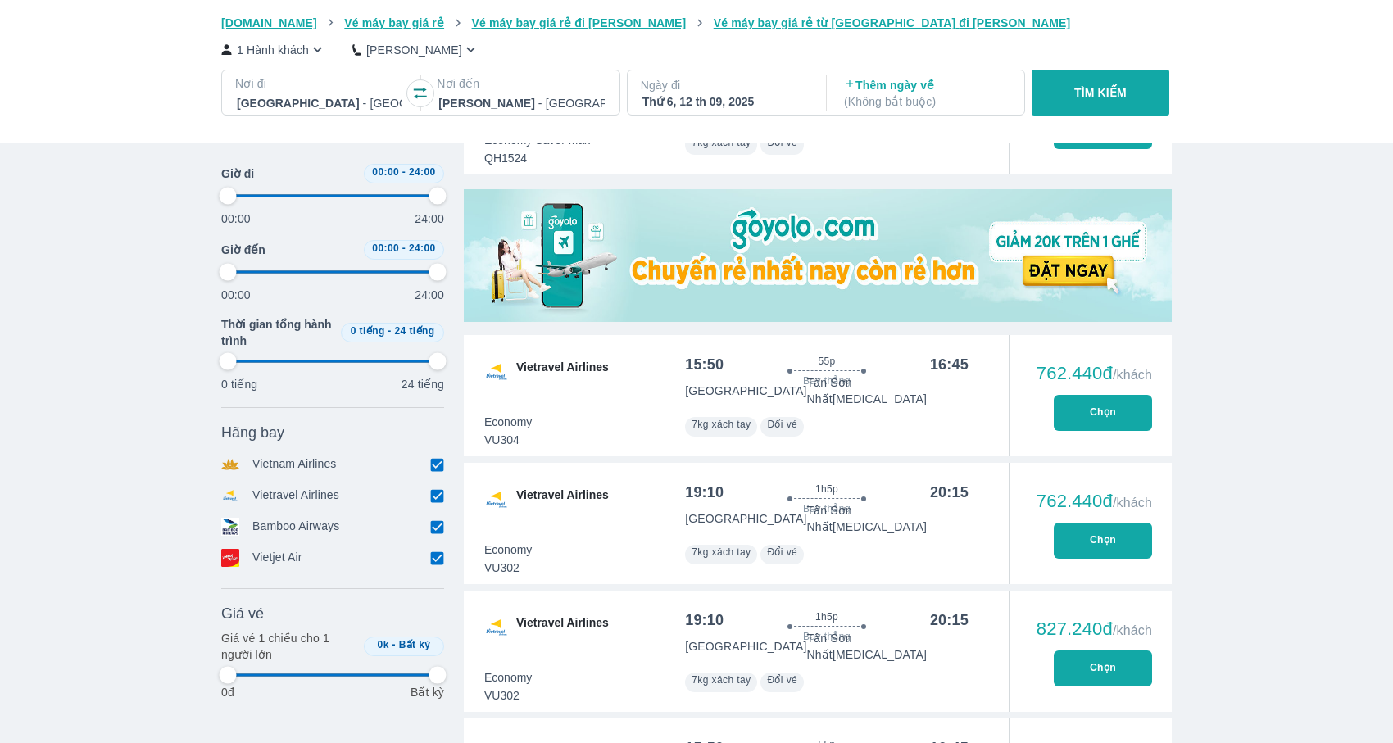
type input "97.9166666666667"
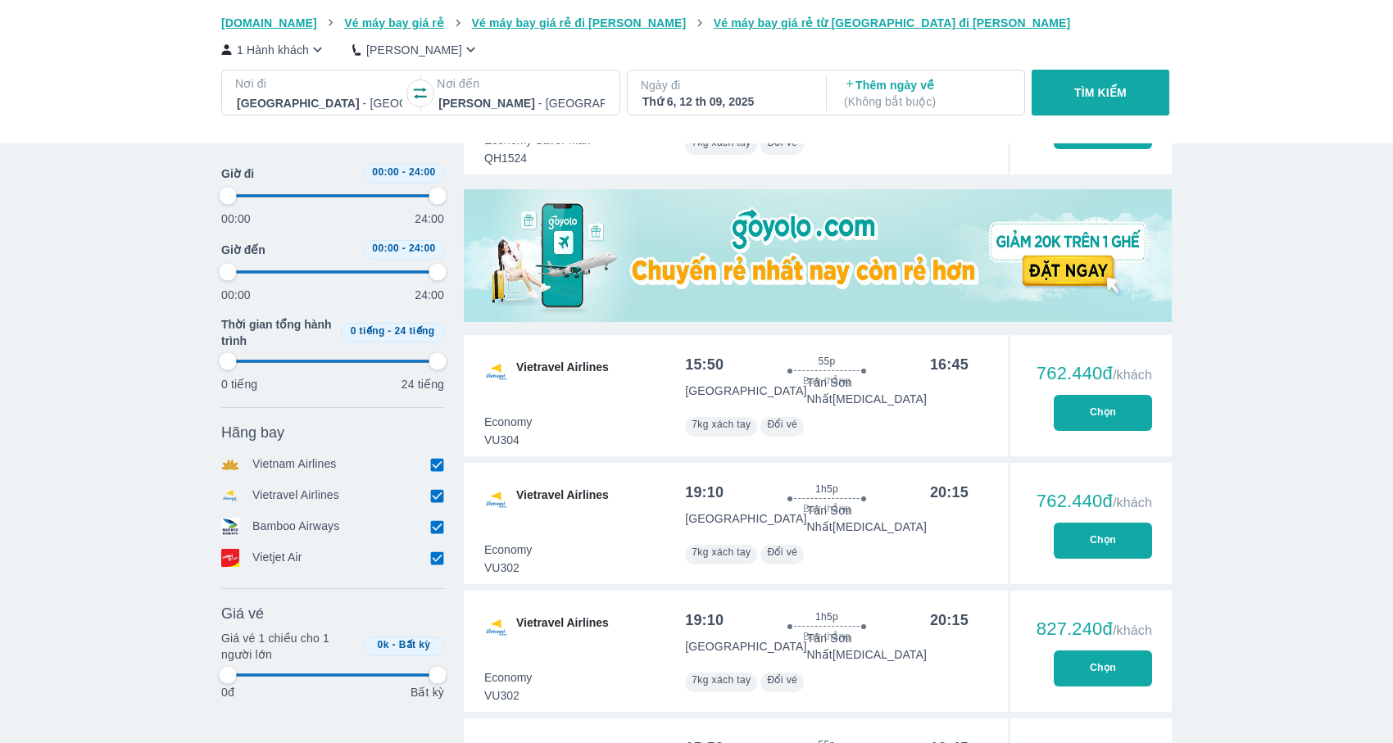
type input "97.9166666666667"
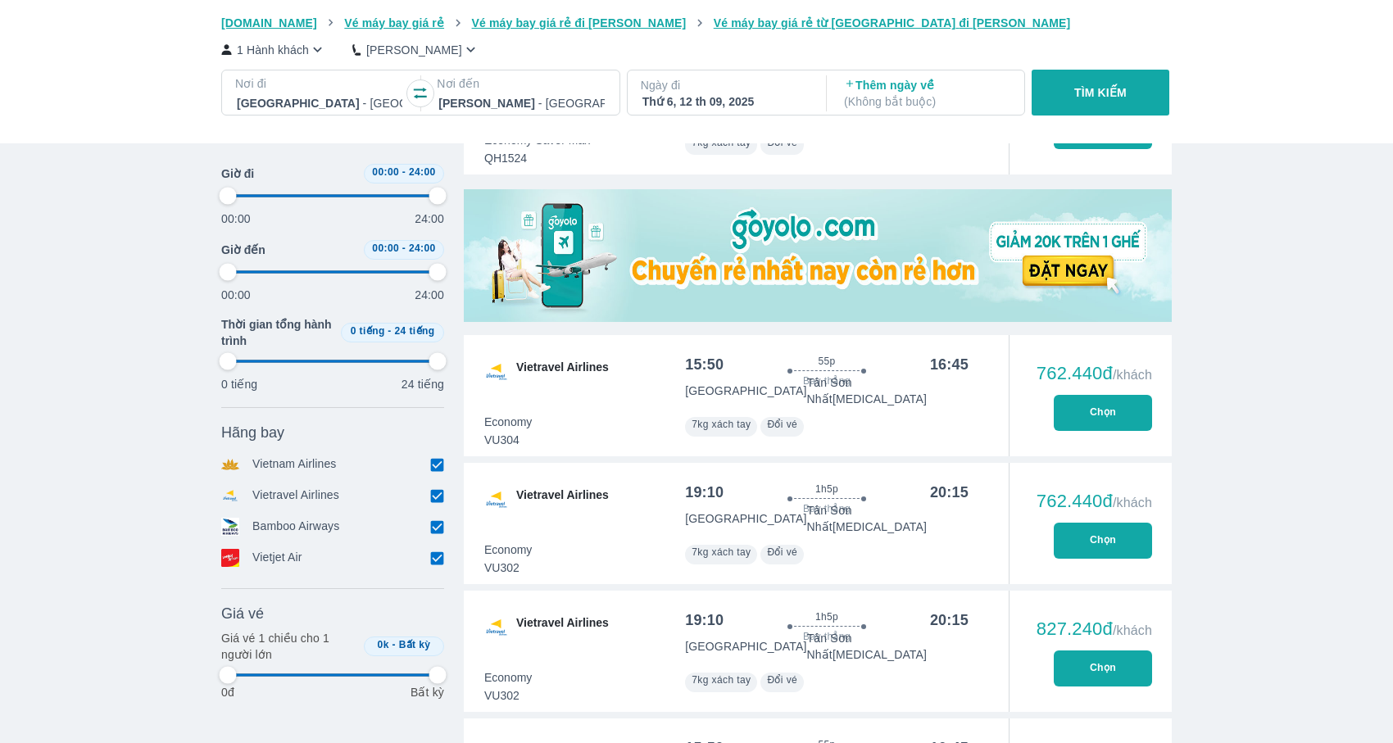
type input "97.9166666666667"
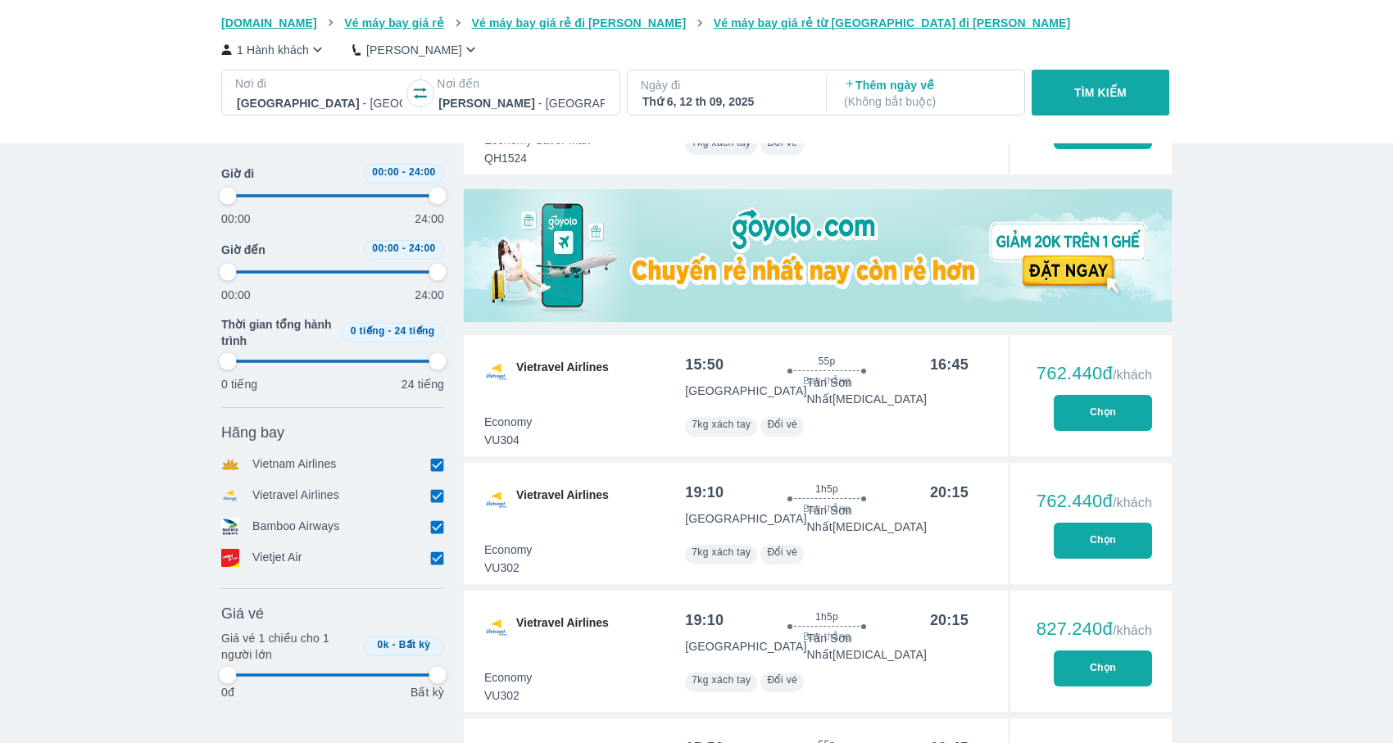
type input "97.9166666666667"
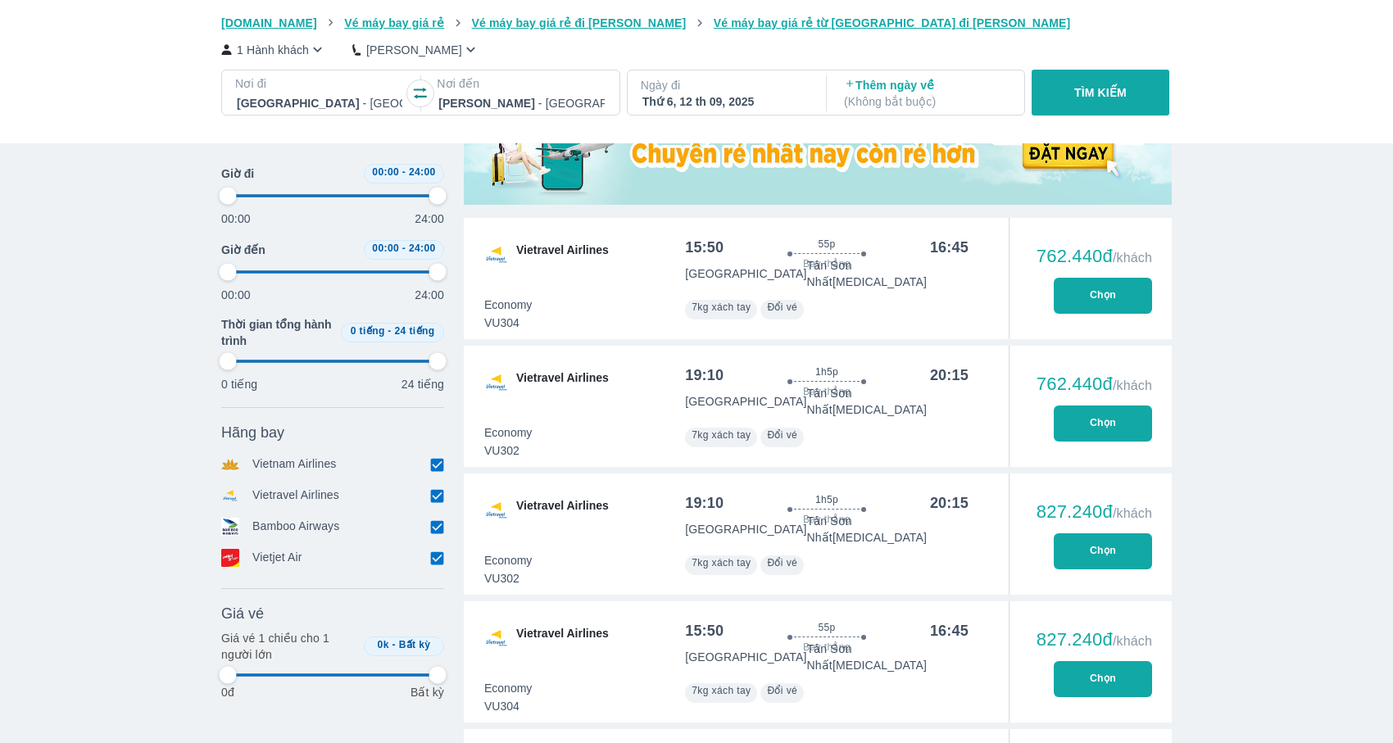
scroll to position [558, 0]
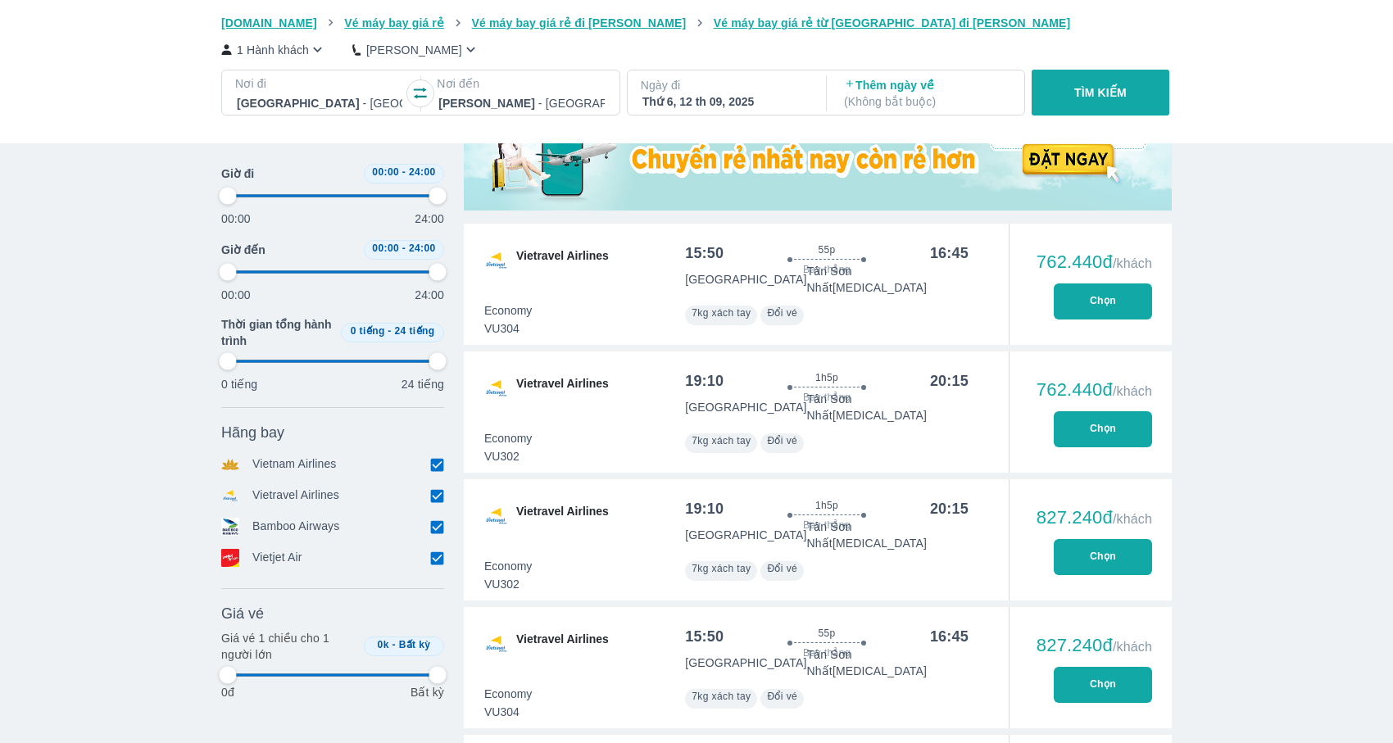
type input "97.9166666666667"
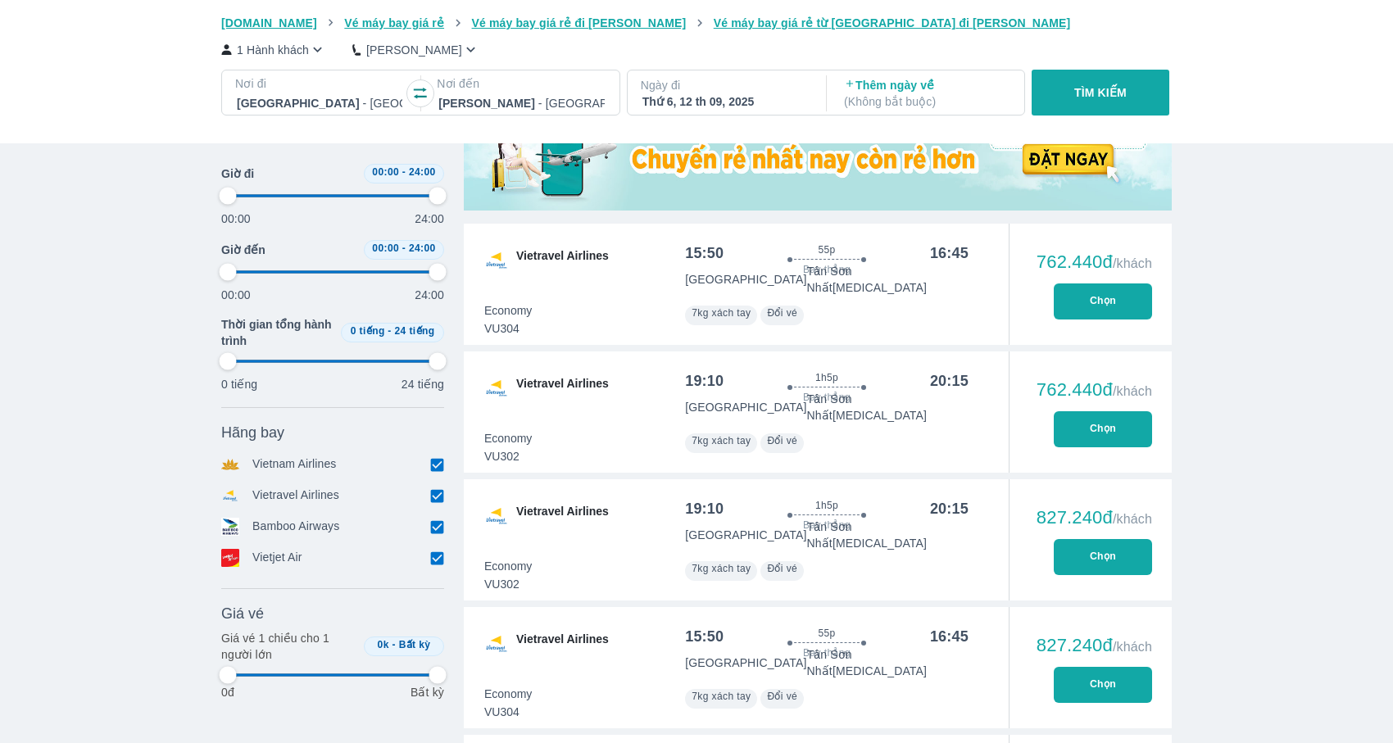
type input "97.9166666666667"
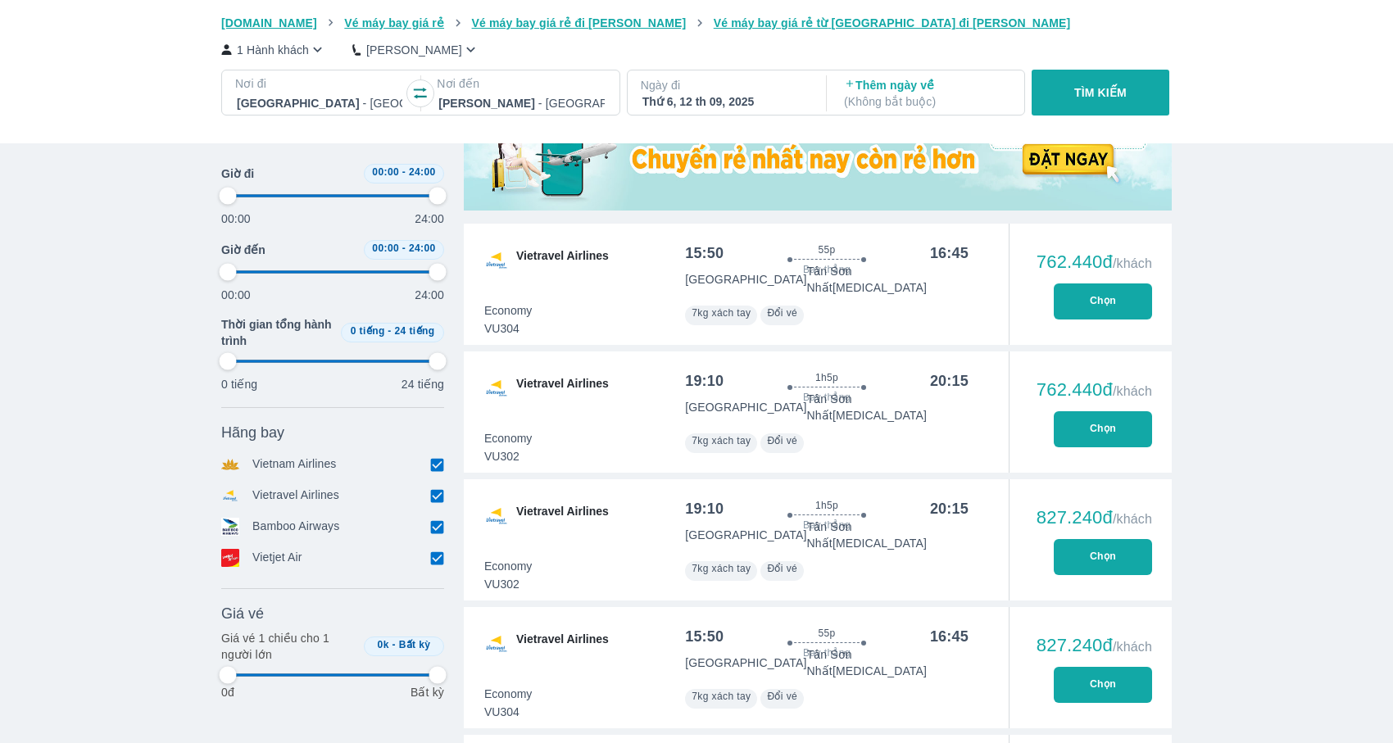
type input "97.9166666666667"
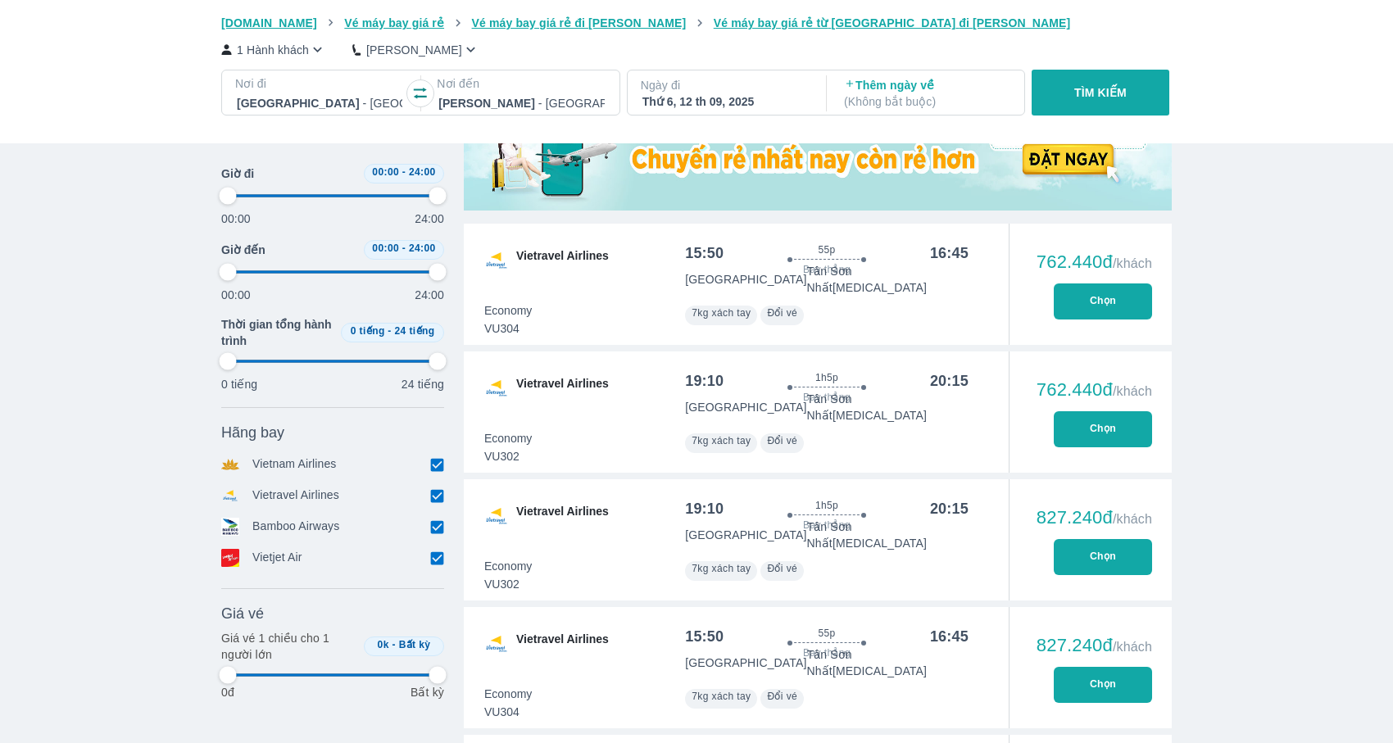
type input "97.9166666666667"
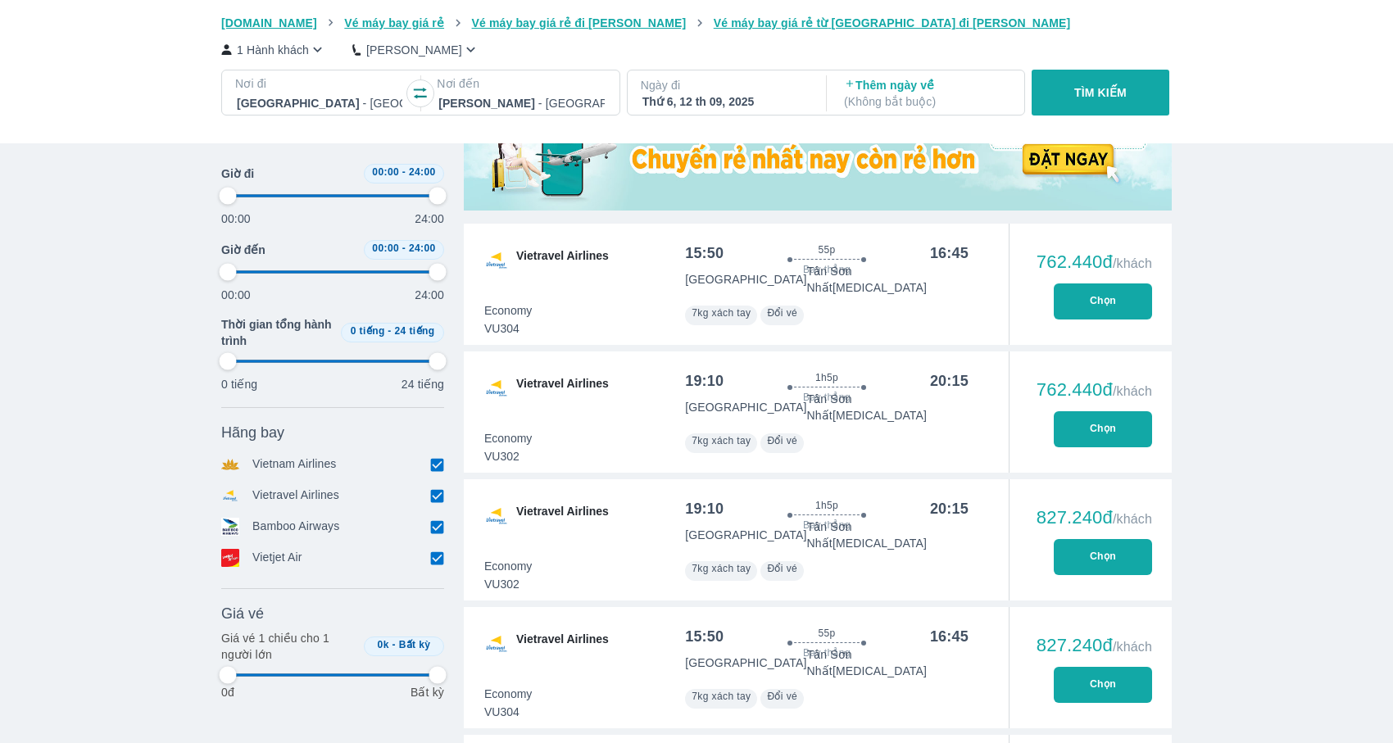
type input "97.9166666666667"
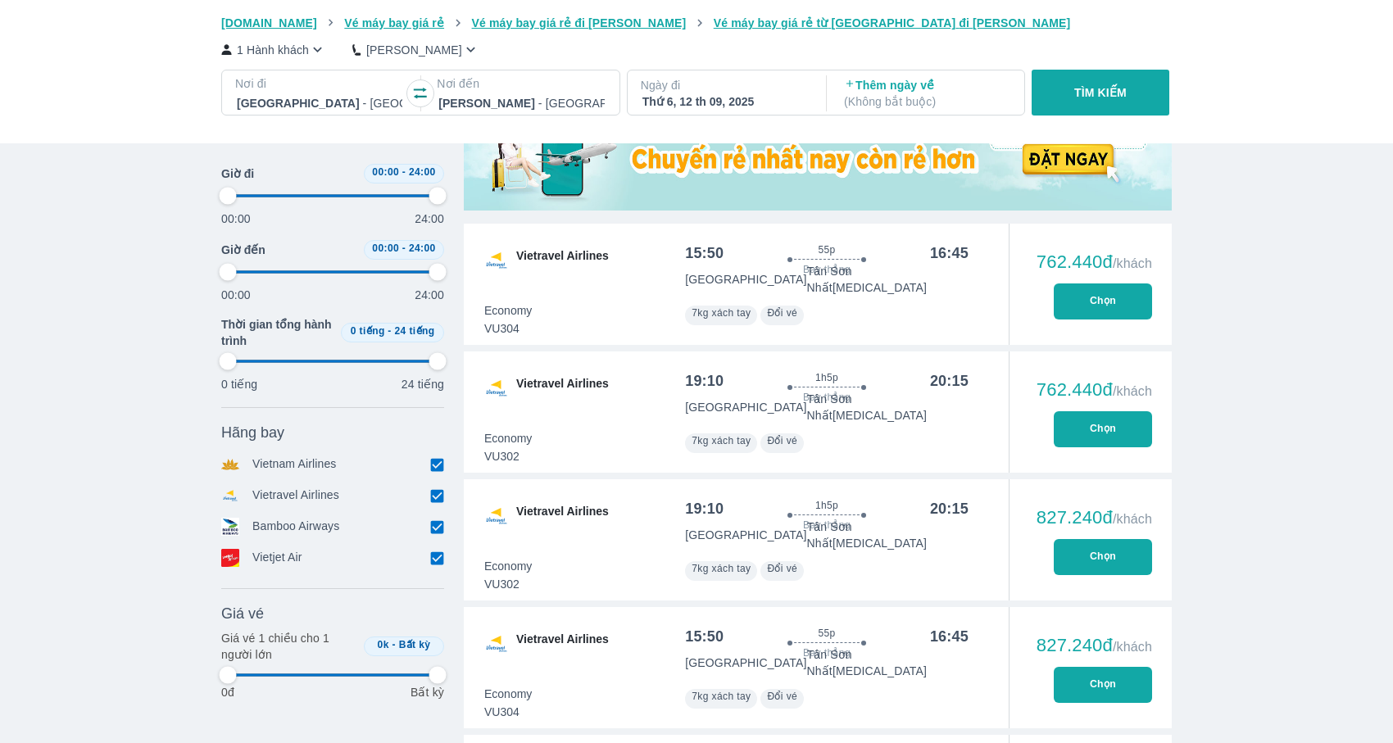
type input "97.9166666666667"
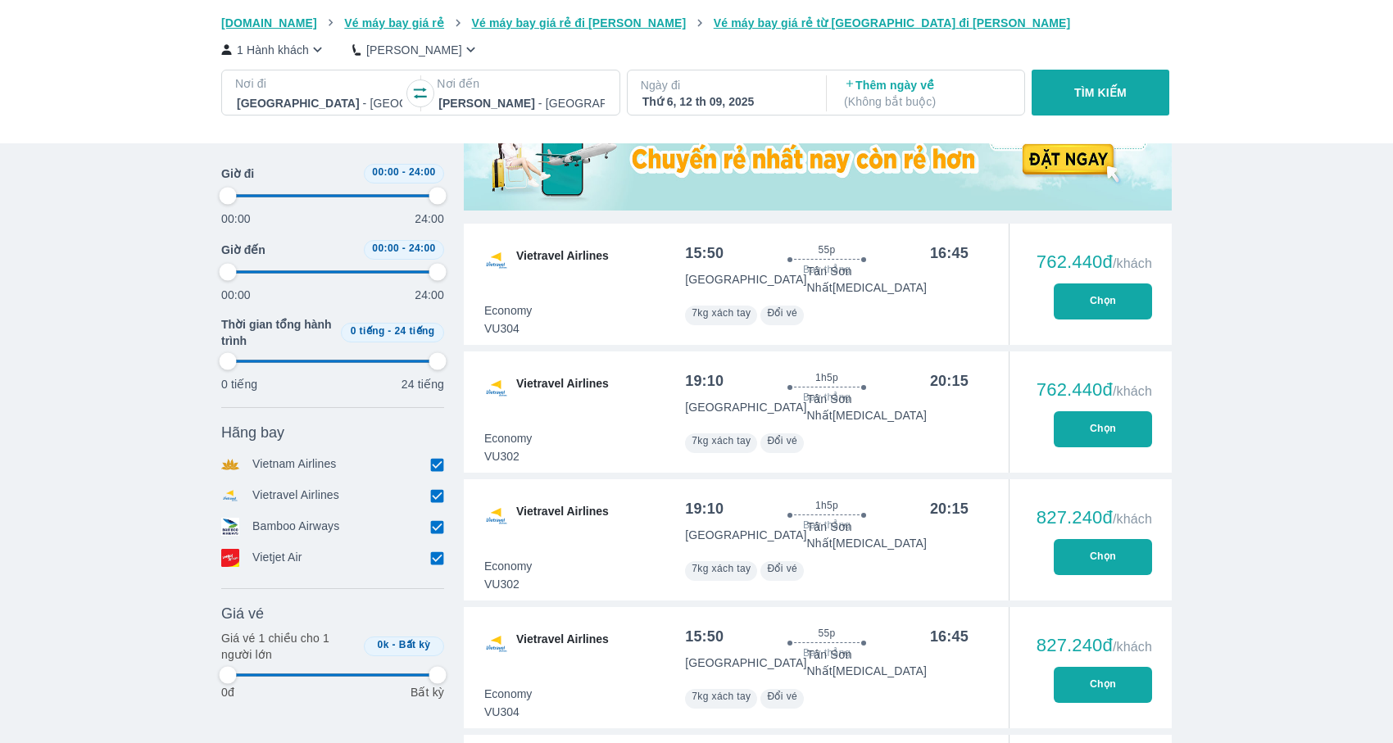
type input "97.9166666666667"
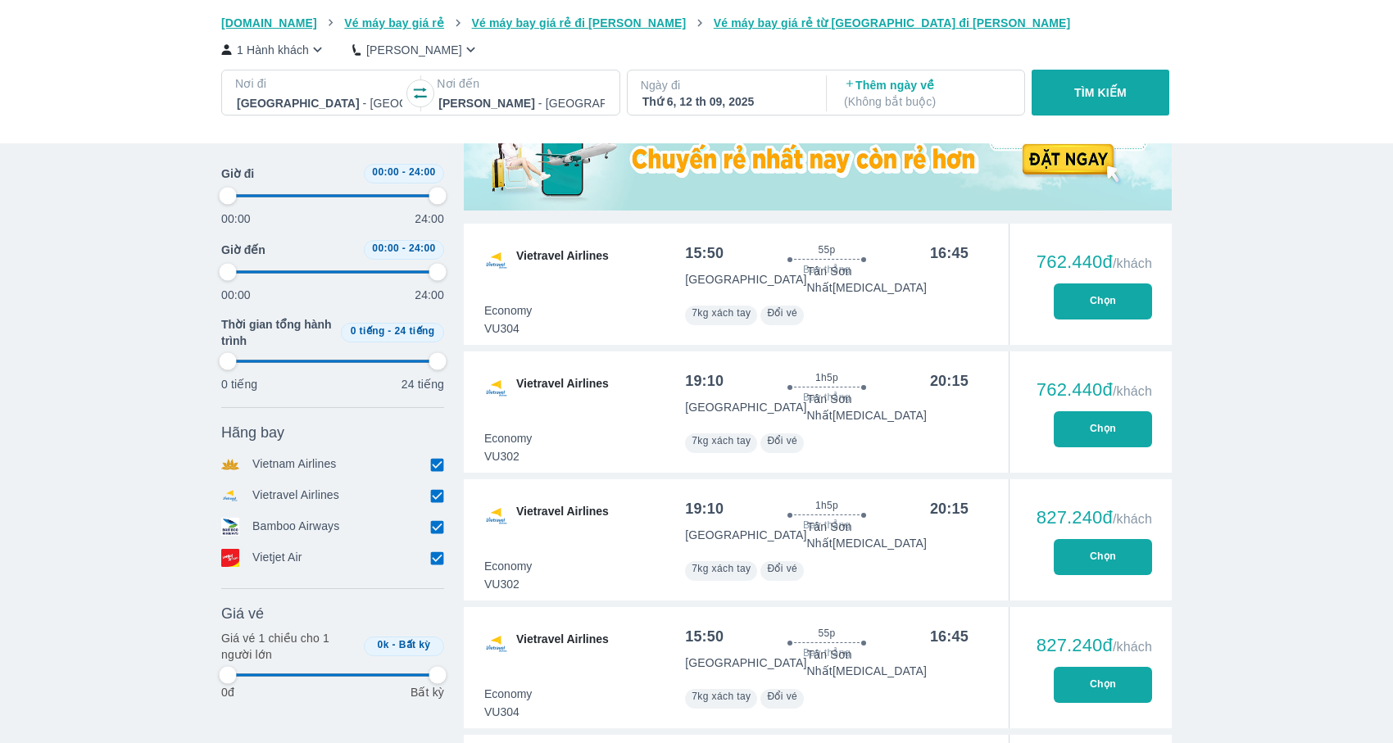
type input "97.9166666666667"
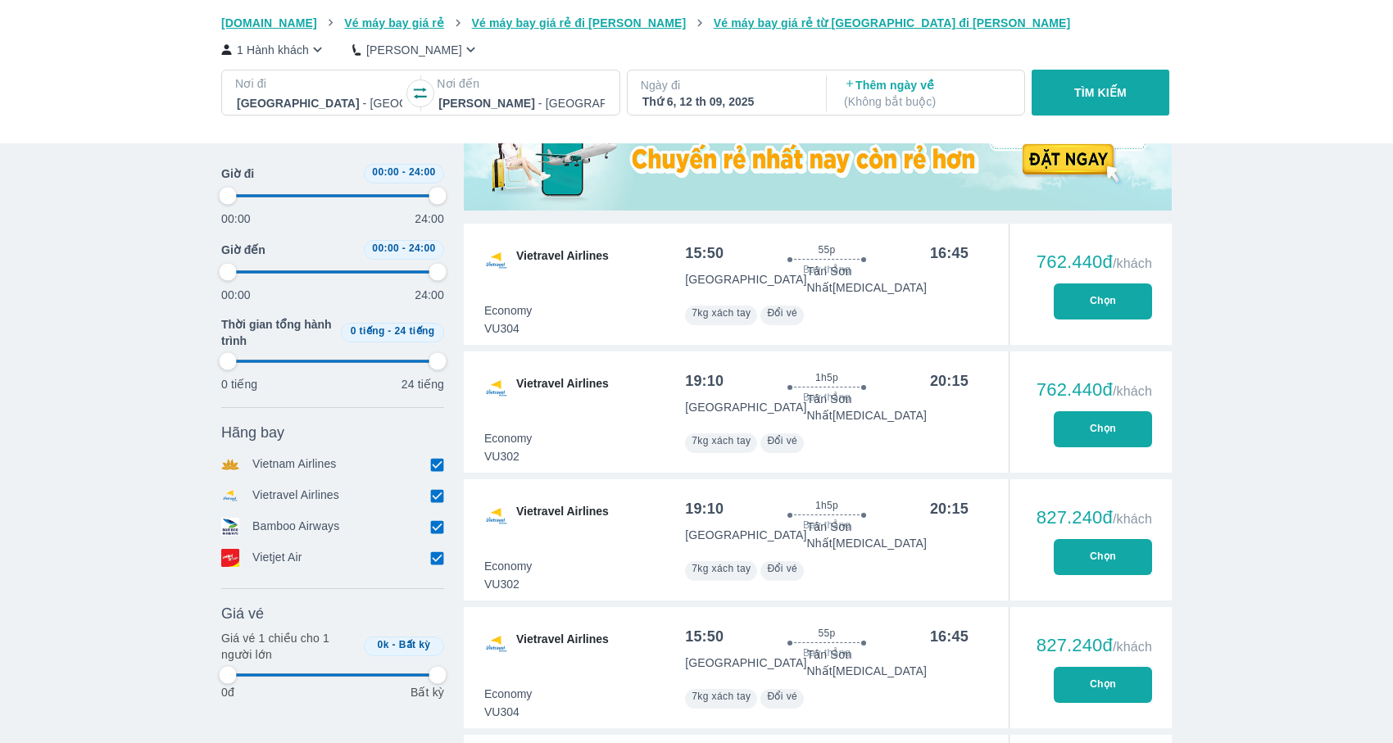
type input "97.9166666666667"
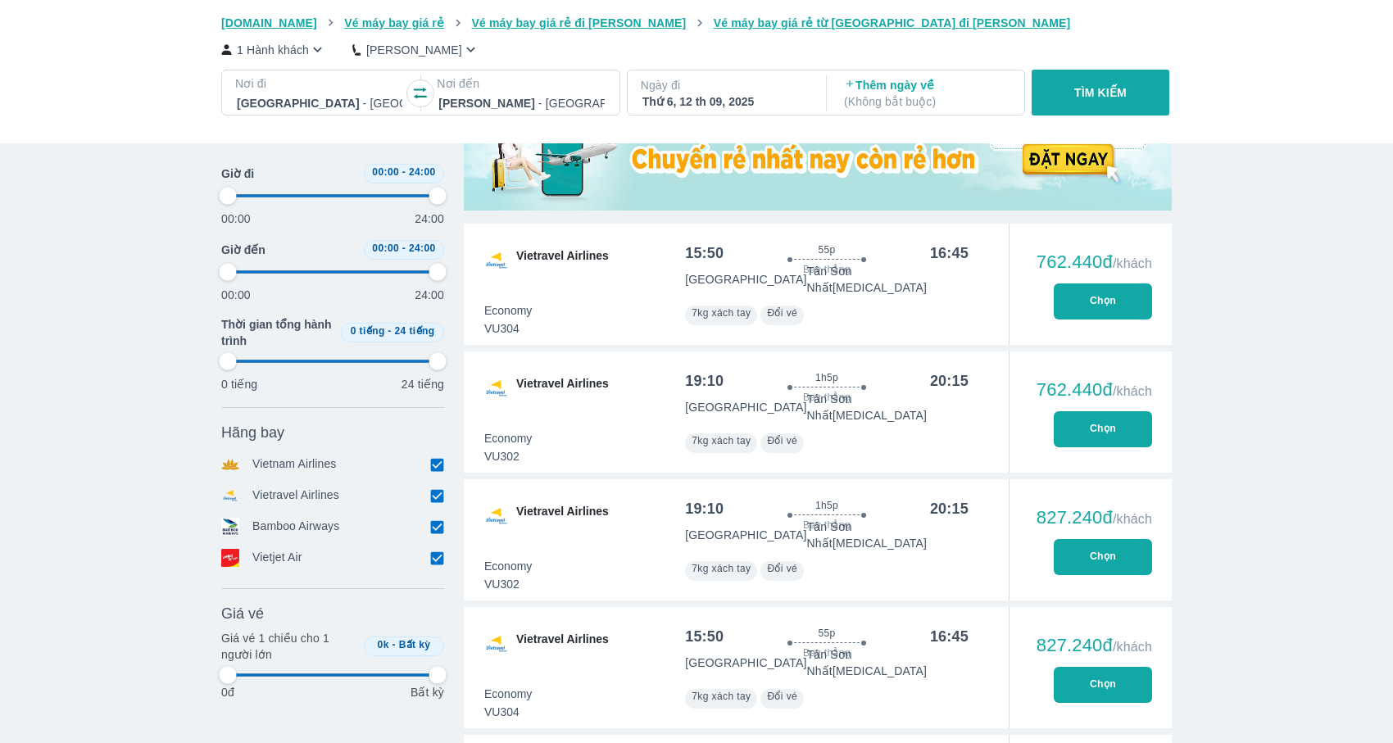
type input "97.9166666666667"
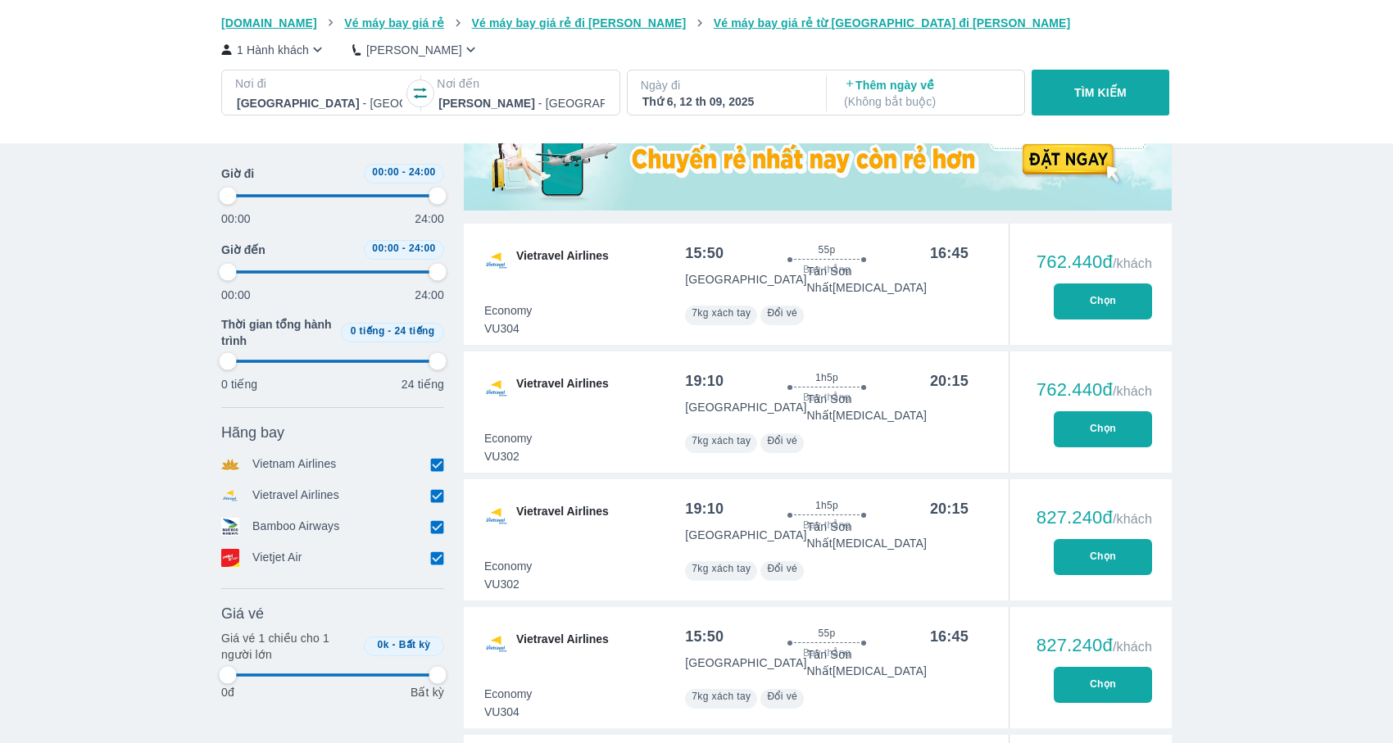
type input "97.9166666666667"
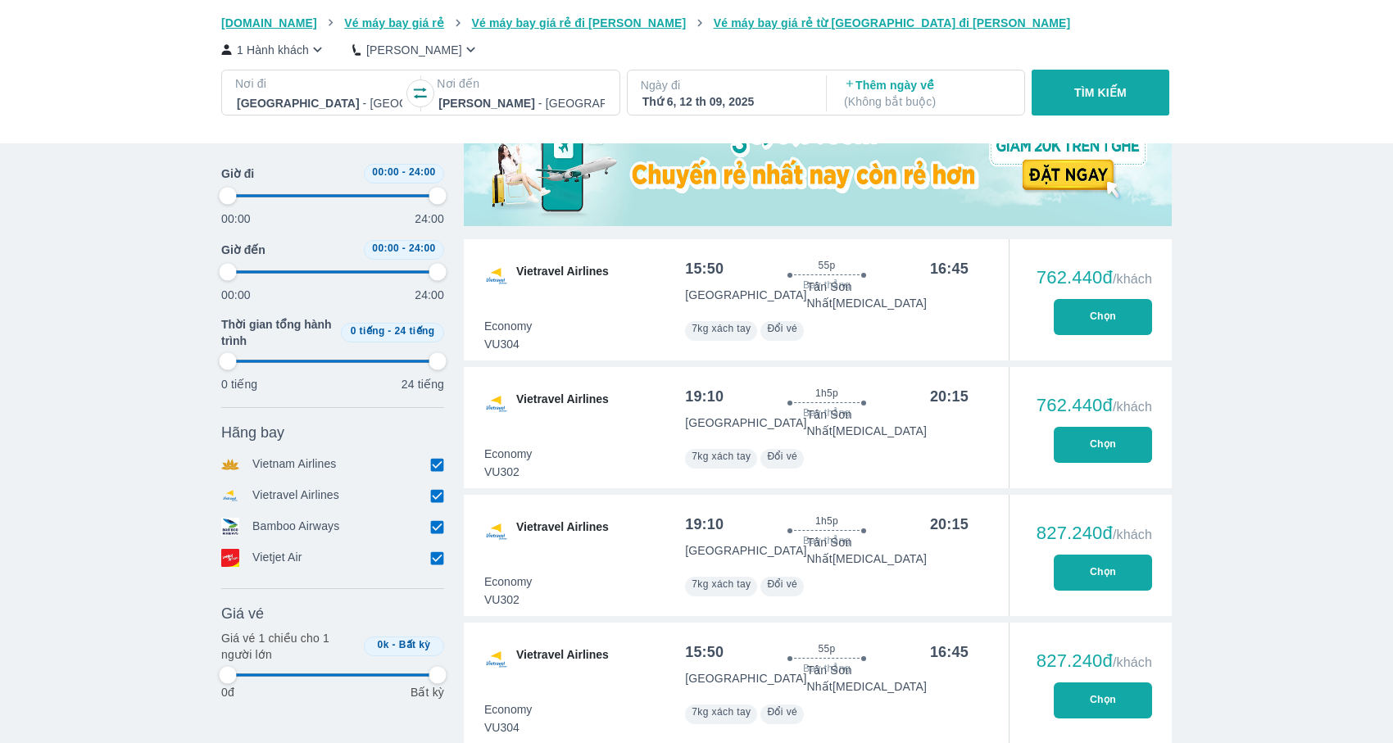
scroll to position [540, 0]
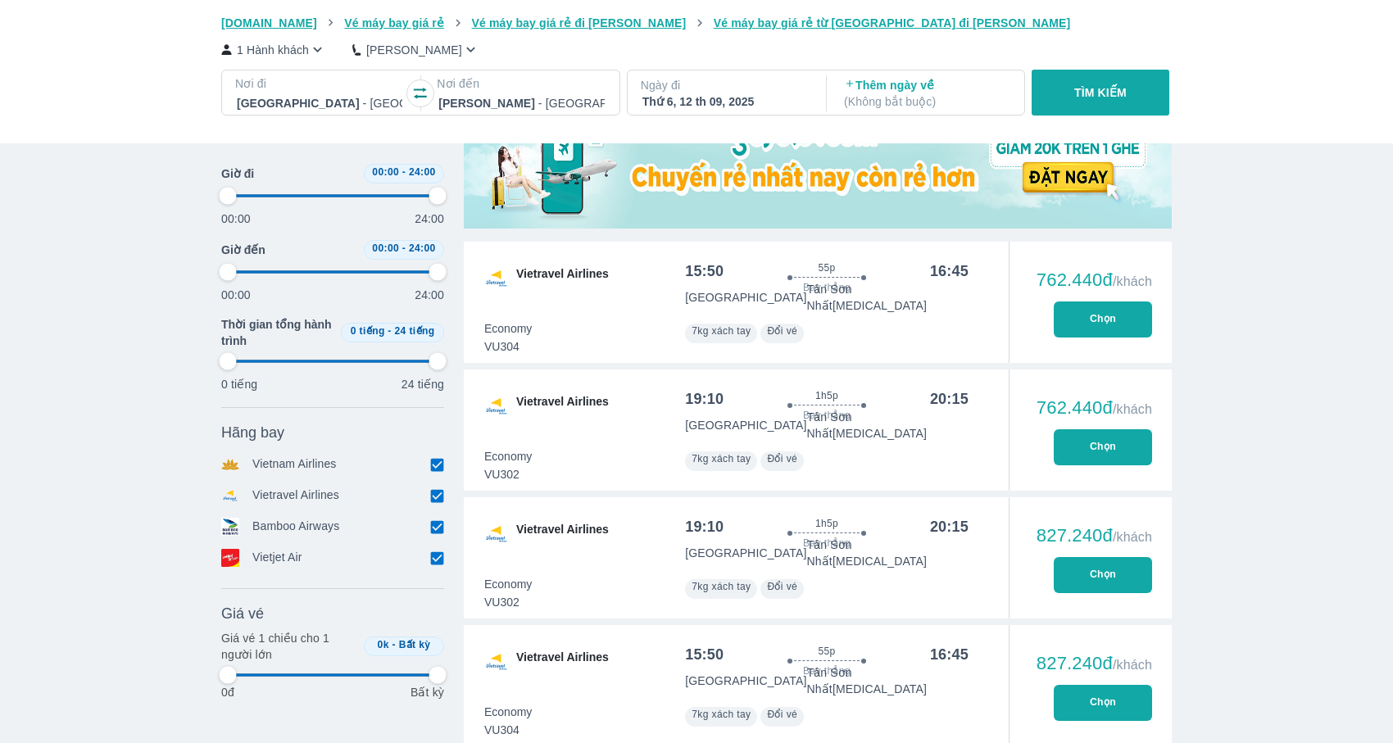
type input "97.9166666666667"
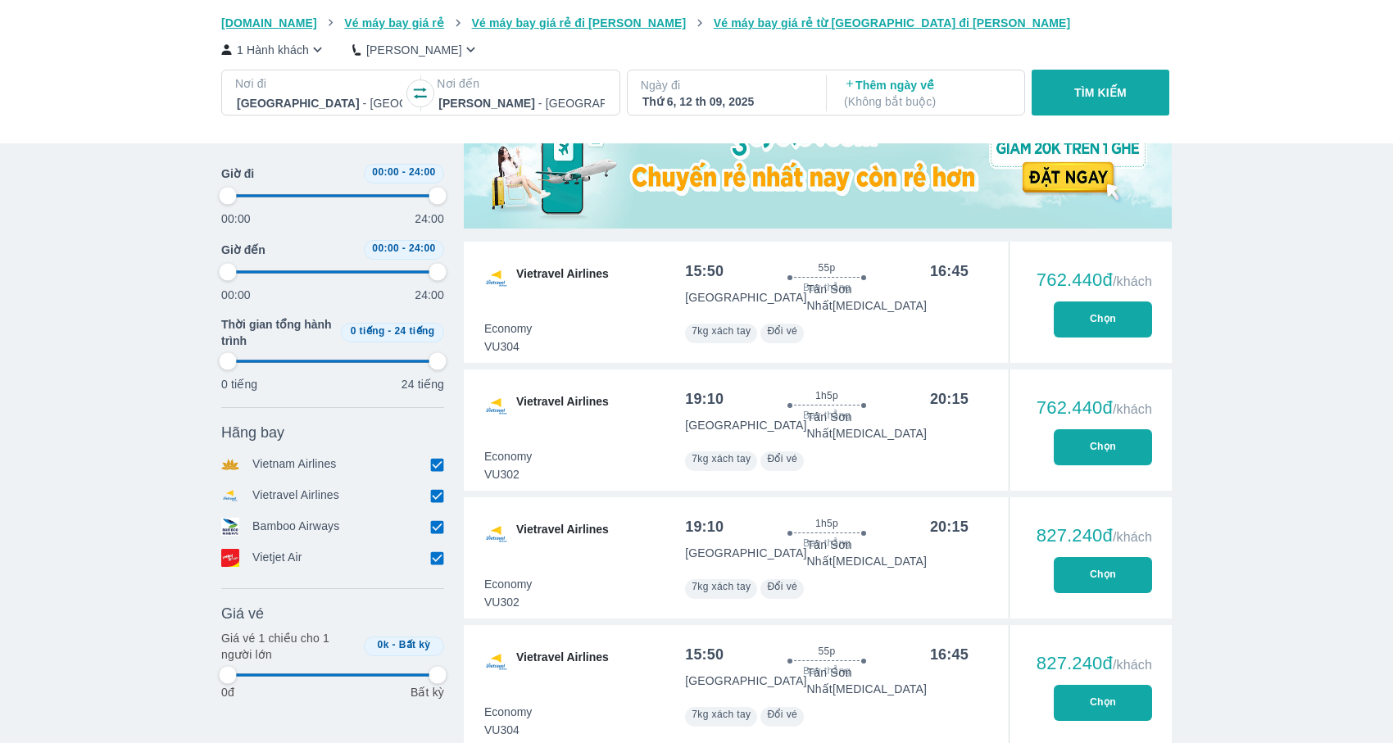
type input "97.9166666666667"
